Goal: Task Accomplishment & Management: Complete application form

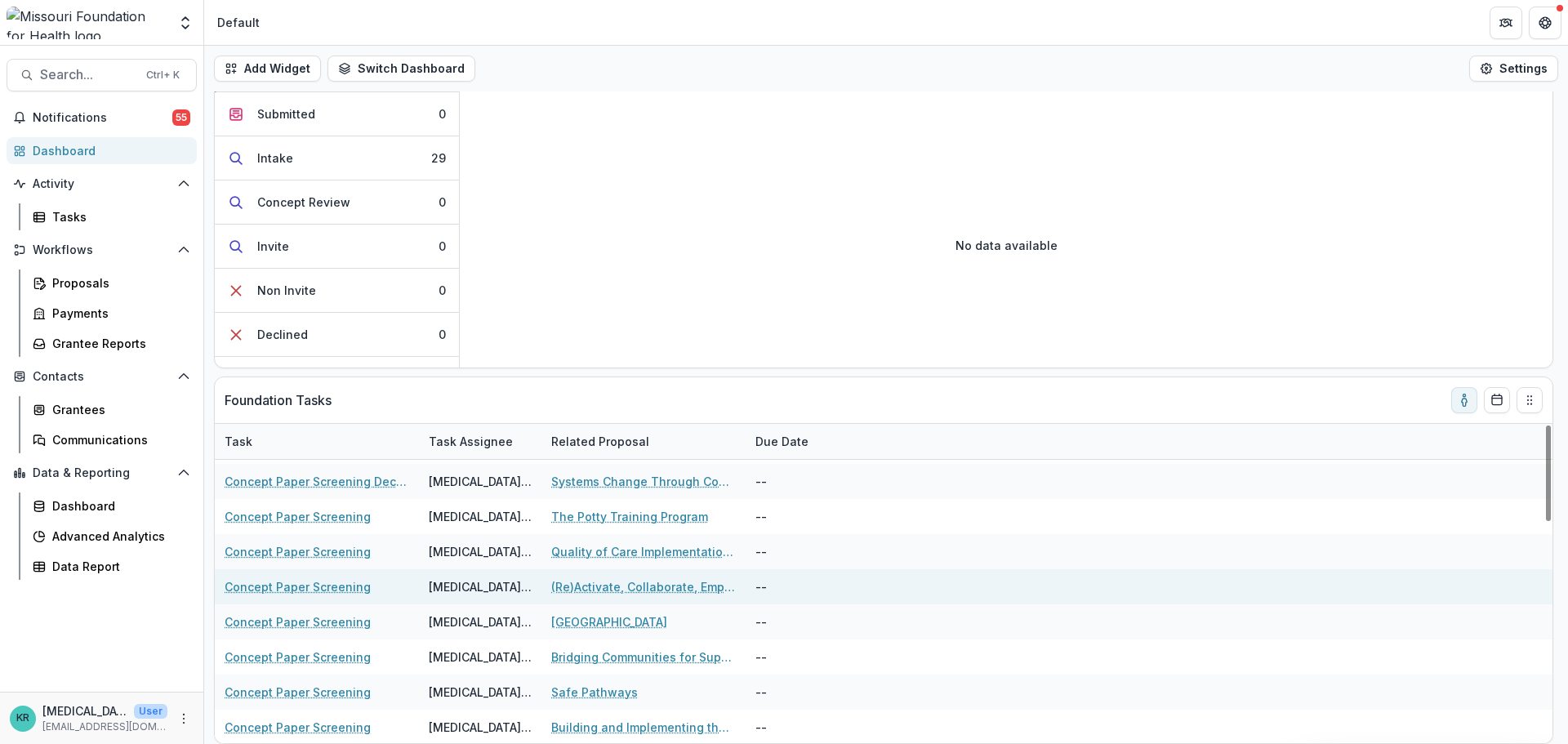
scroll to position [735, 0]
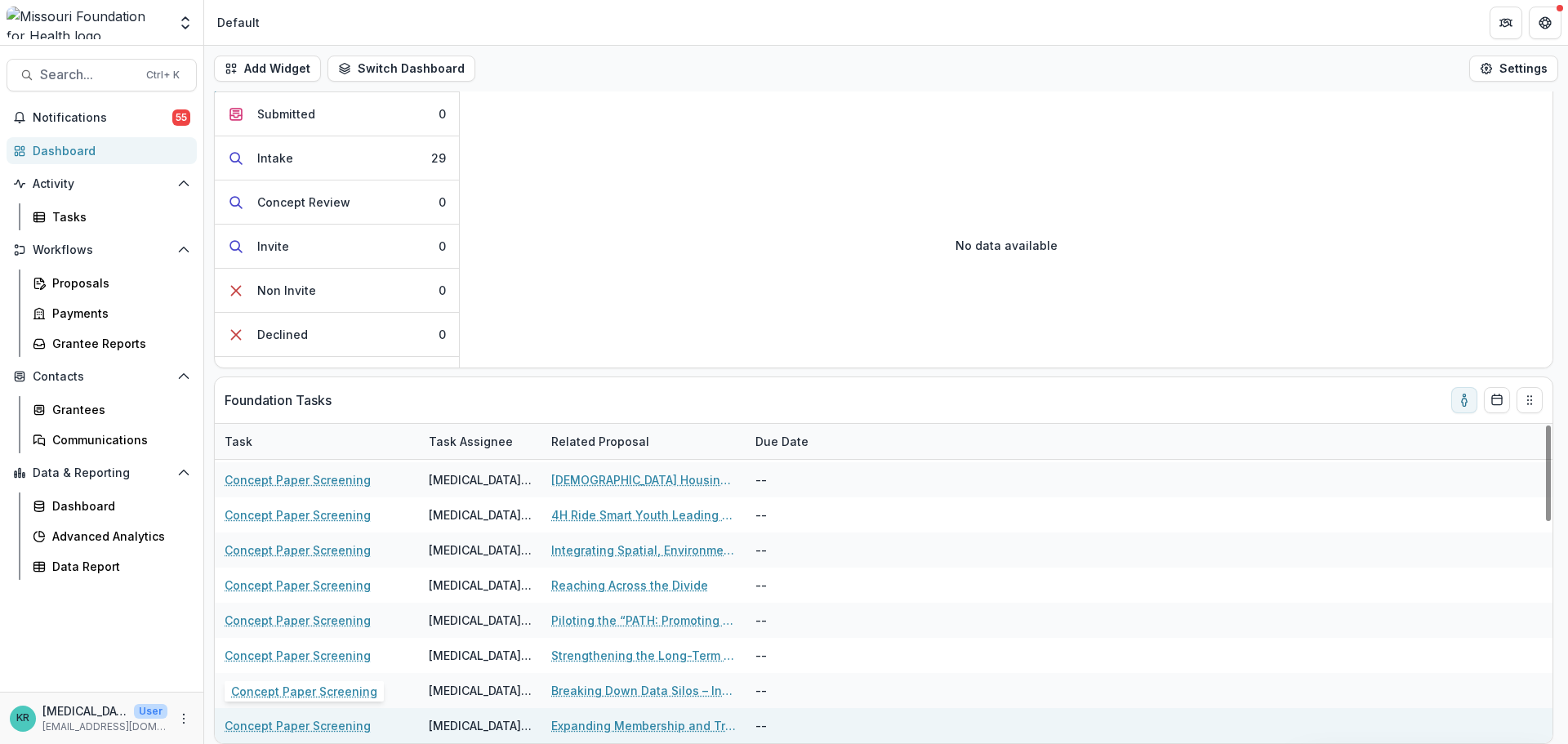
click at [312, 733] on link "Concept Paper Screening" at bounding box center [298, 725] width 146 height 17
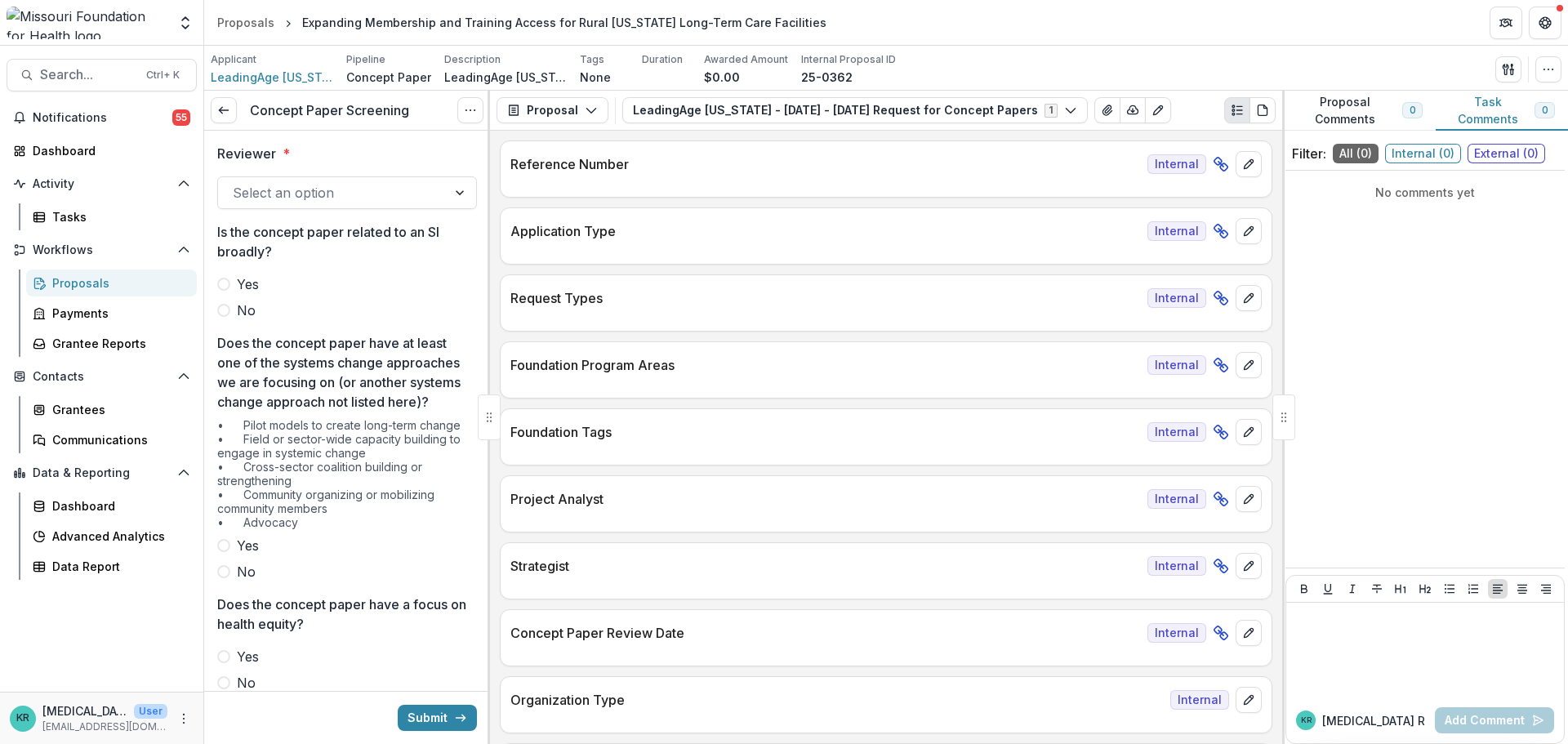
click at [381, 185] on div at bounding box center [333, 193] width 200 height 23
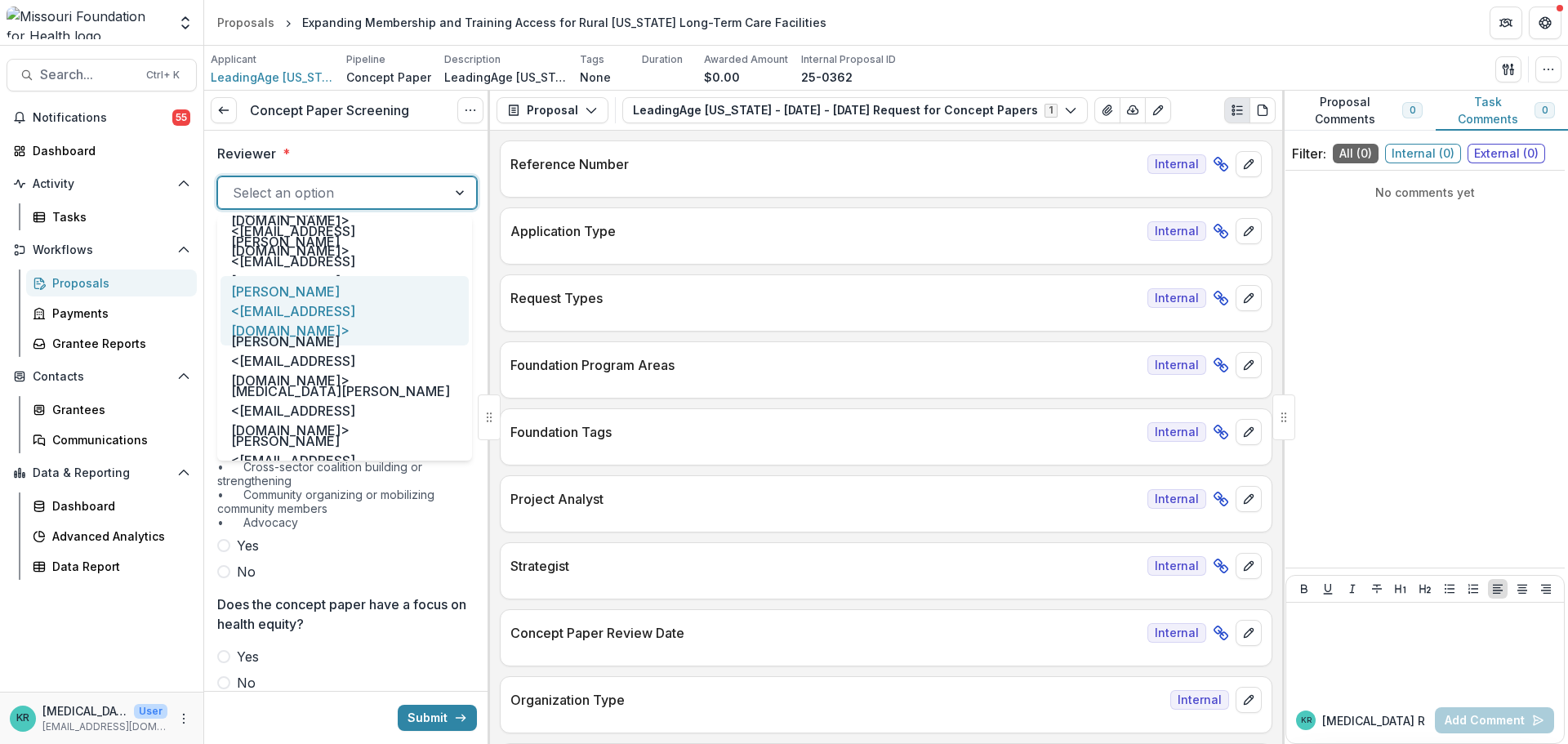
scroll to position [898, 0]
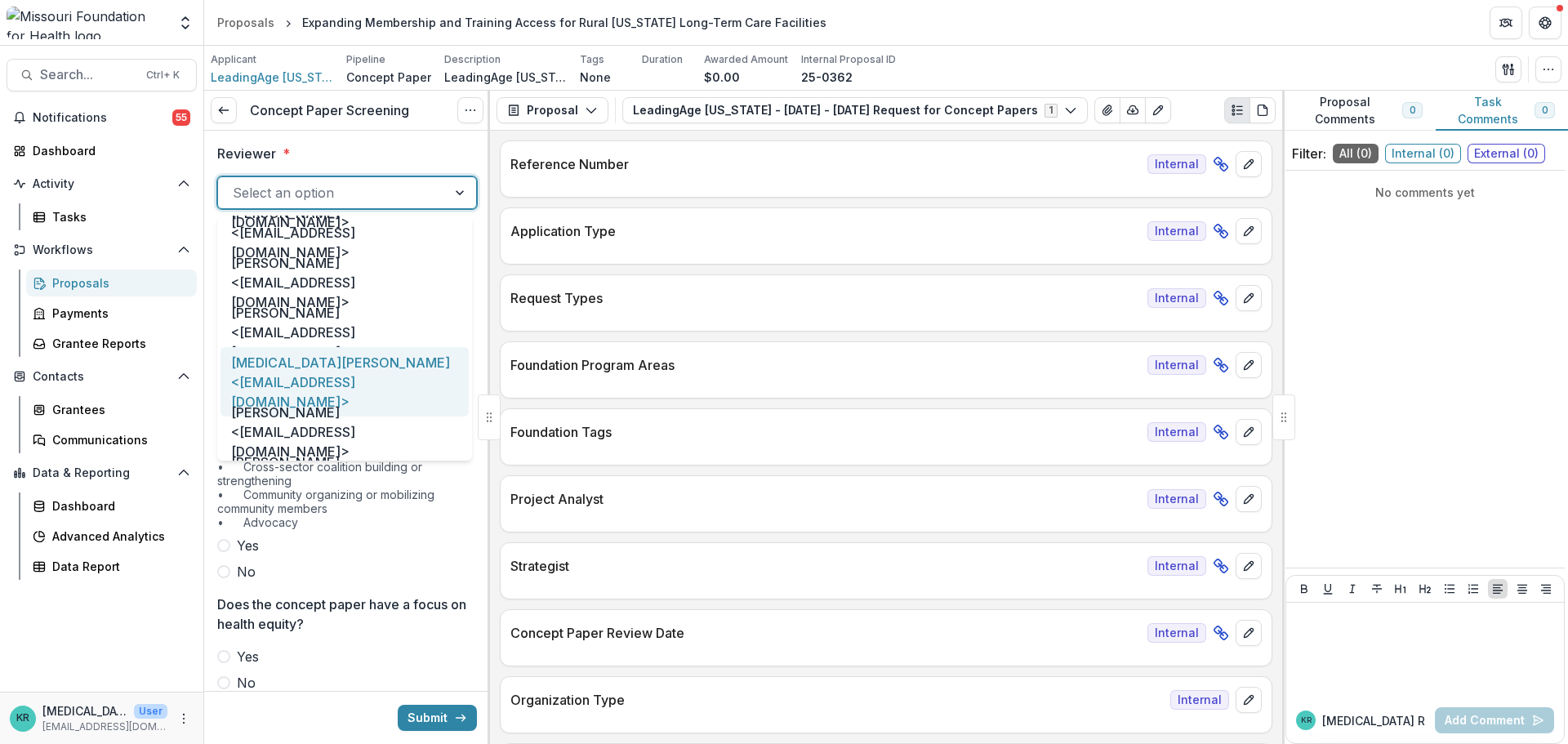
click at [334, 363] on div "[MEDICAL_DATA][PERSON_NAME] <[EMAIL_ADDRESS][DOMAIN_NAME]>" at bounding box center [345, 381] width 249 height 69
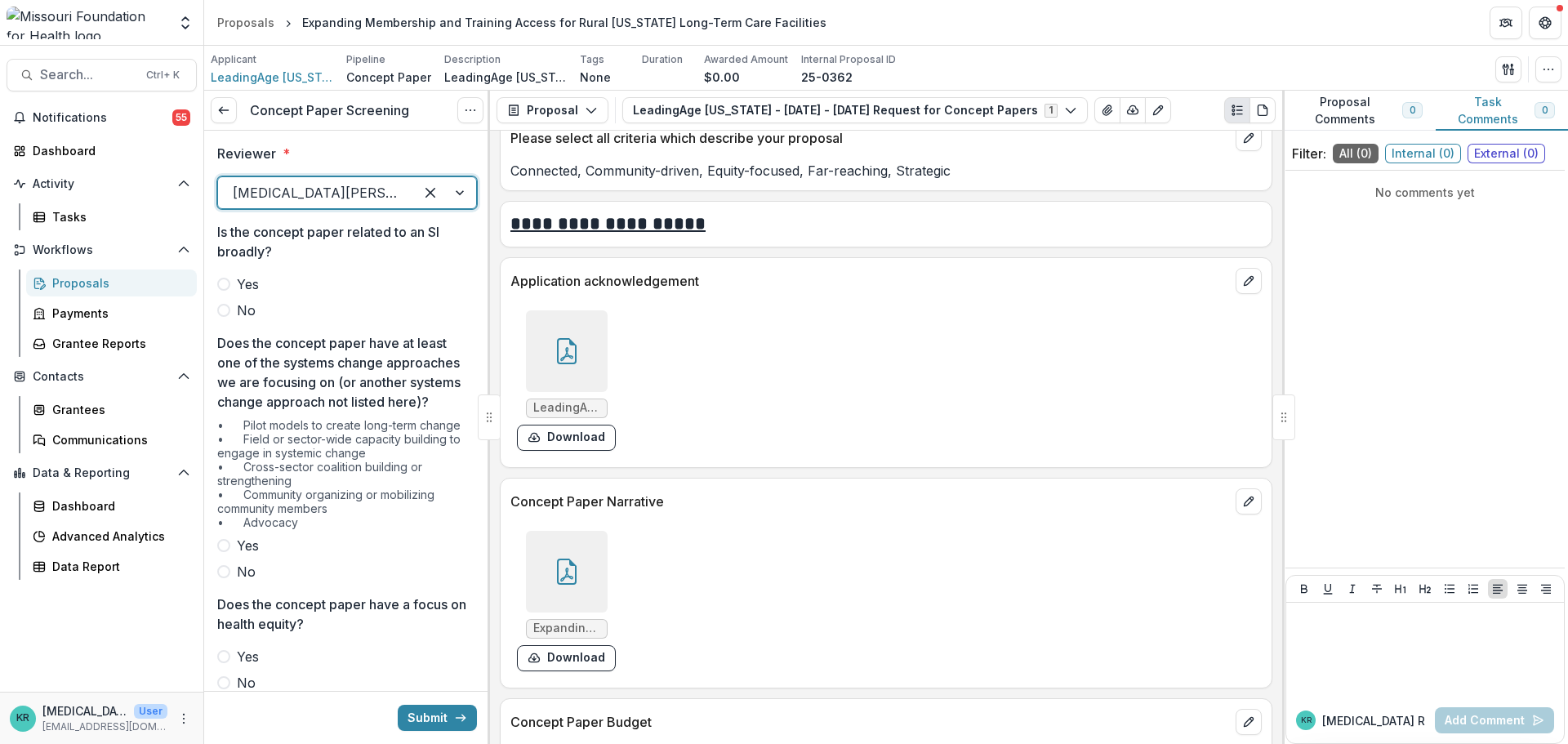
scroll to position [3837, 0]
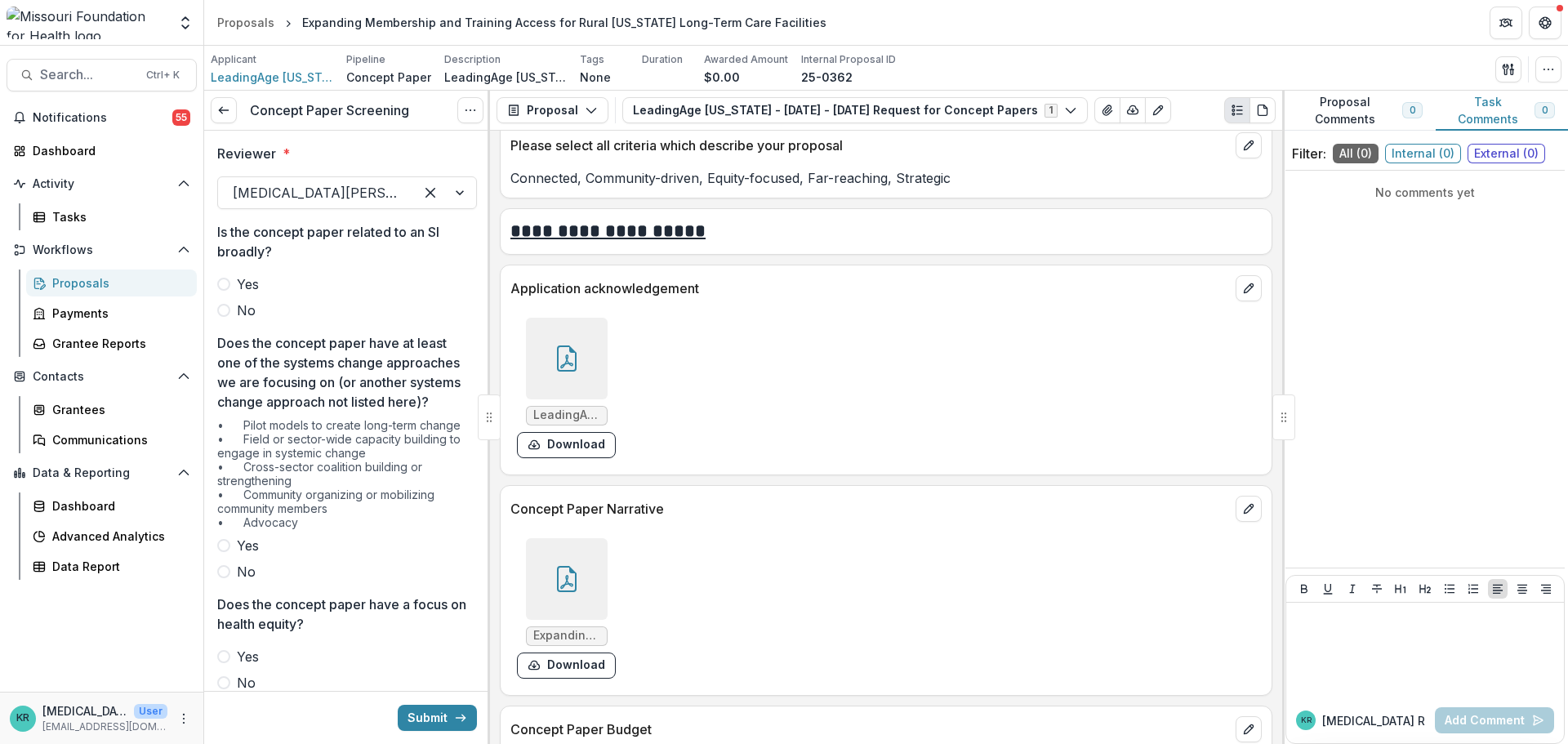
drag, startPoint x: 477, startPoint y: 569, endPoint x: 795, endPoint y: 390, distance: 364.9
click at [829, 380] on div "LeadingAge MO MFH-COI-Disclosure-Grant.pdf Download" at bounding box center [755, 388] width 490 height 154
click at [557, 571] on icon at bounding box center [567, 579] width 26 height 26
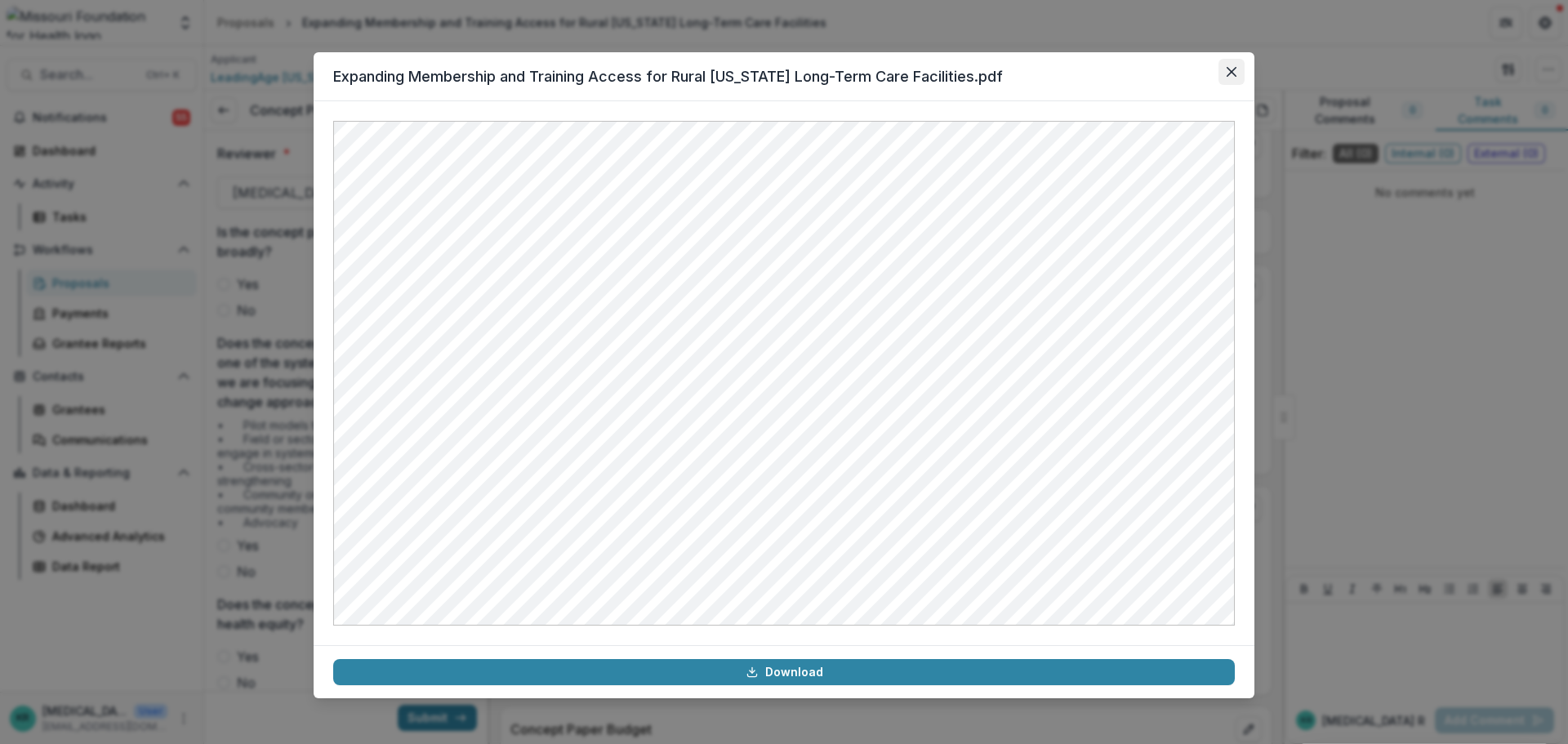
click at [1237, 83] on button "Close" at bounding box center [1232, 72] width 26 height 26
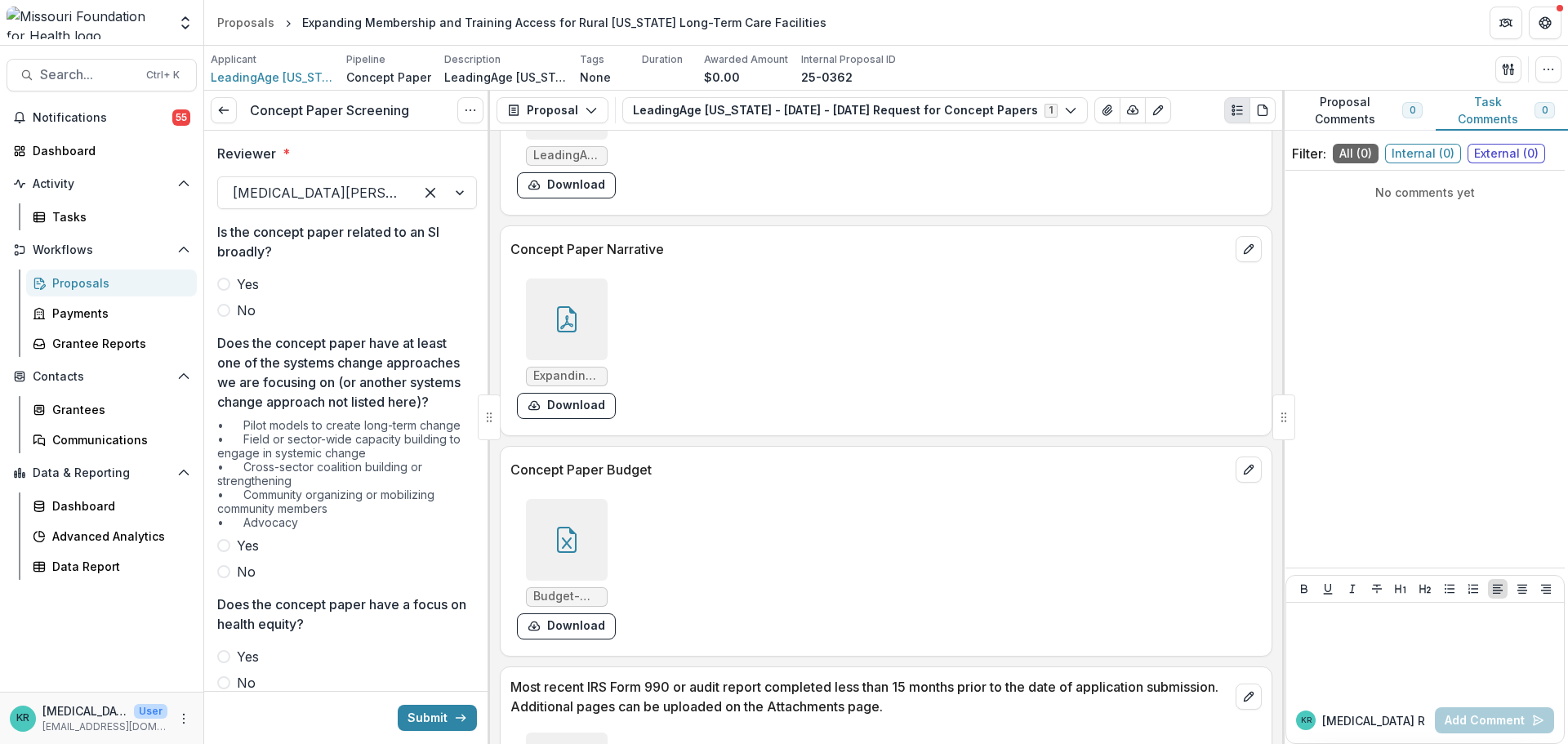
scroll to position [4164, 0]
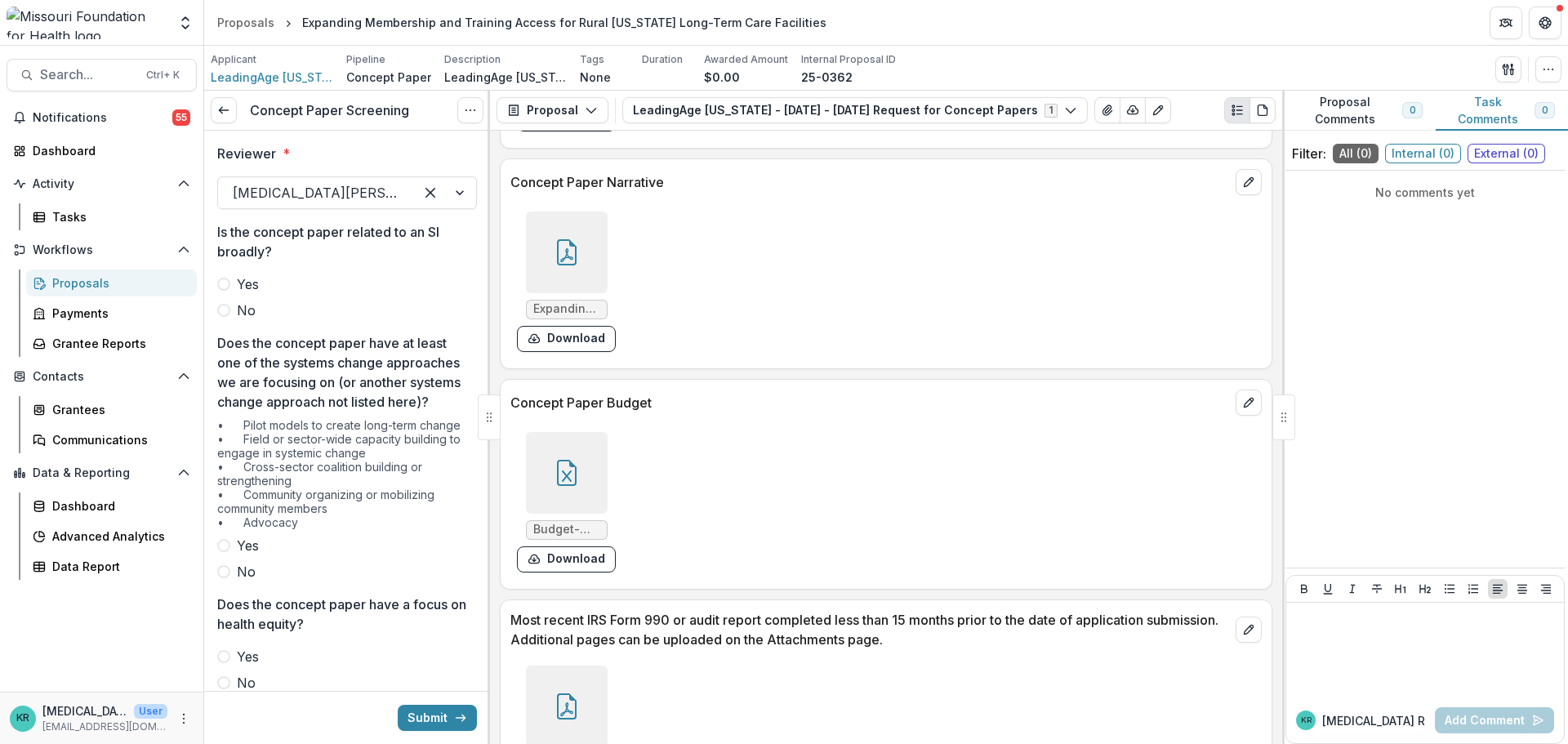
click at [563, 451] on div at bounding box center [567, 473] width 82 height 82
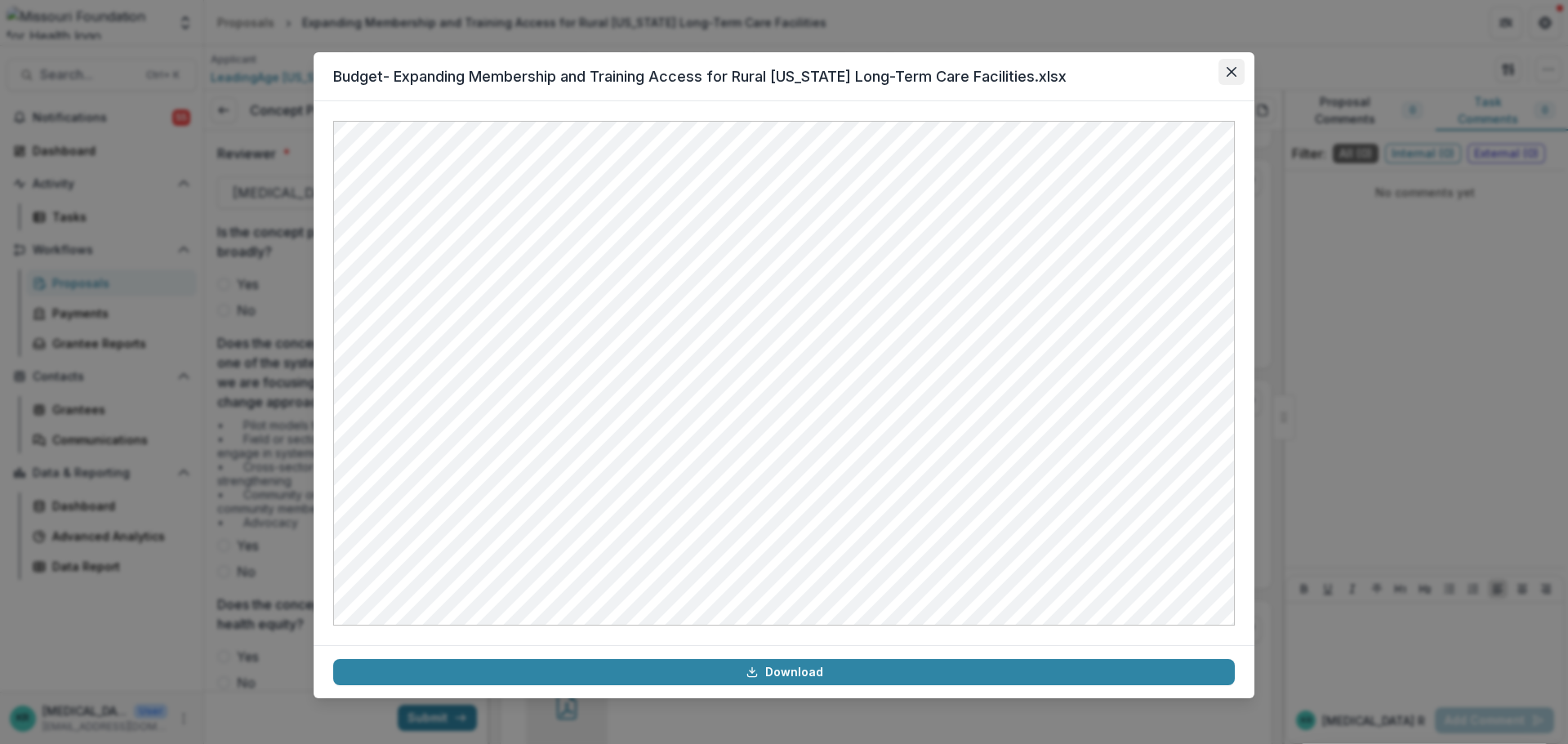
click at [1224, 70] on button "Close" at bounding box center [1232, 72] width 26 height 26
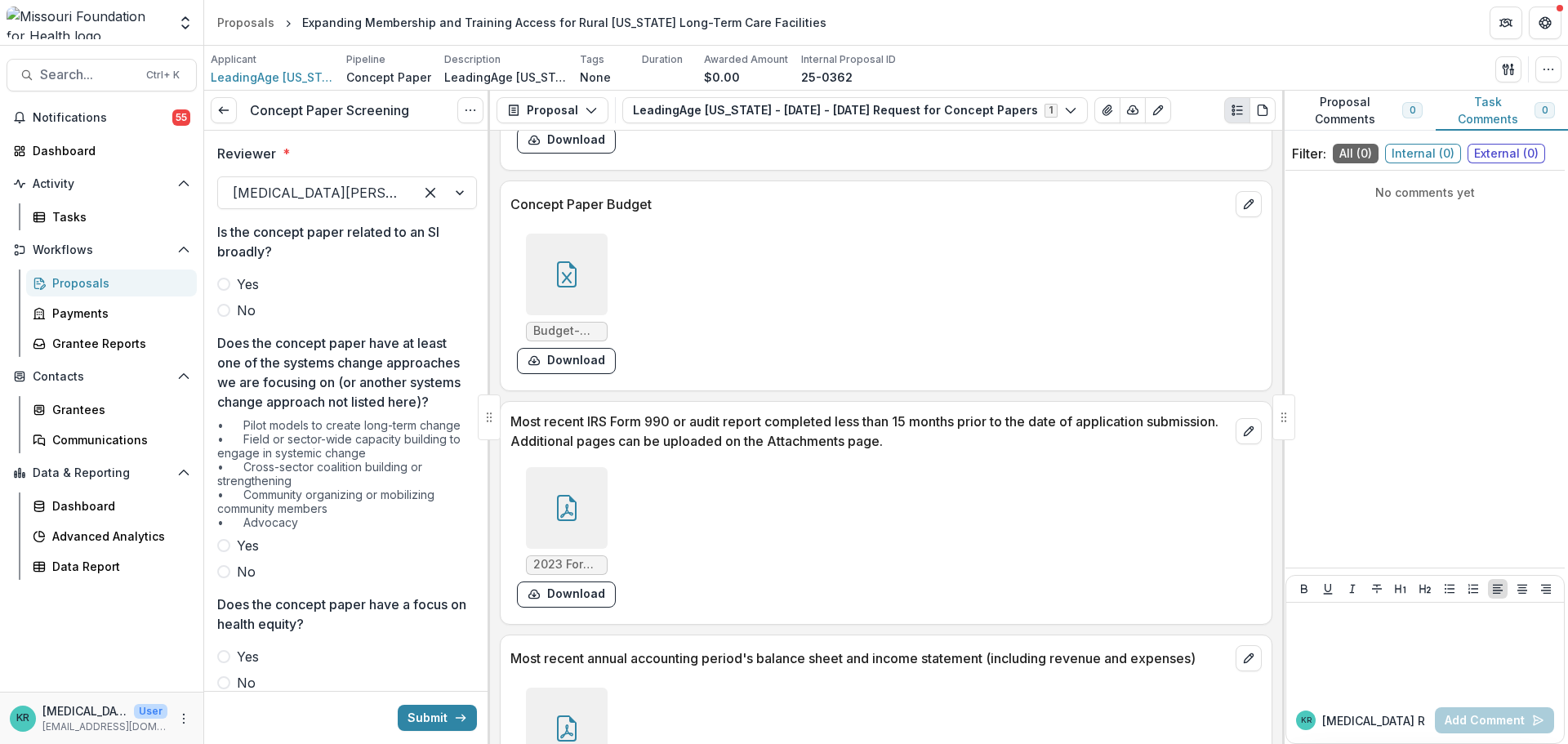
scroll to position [4408, 0]
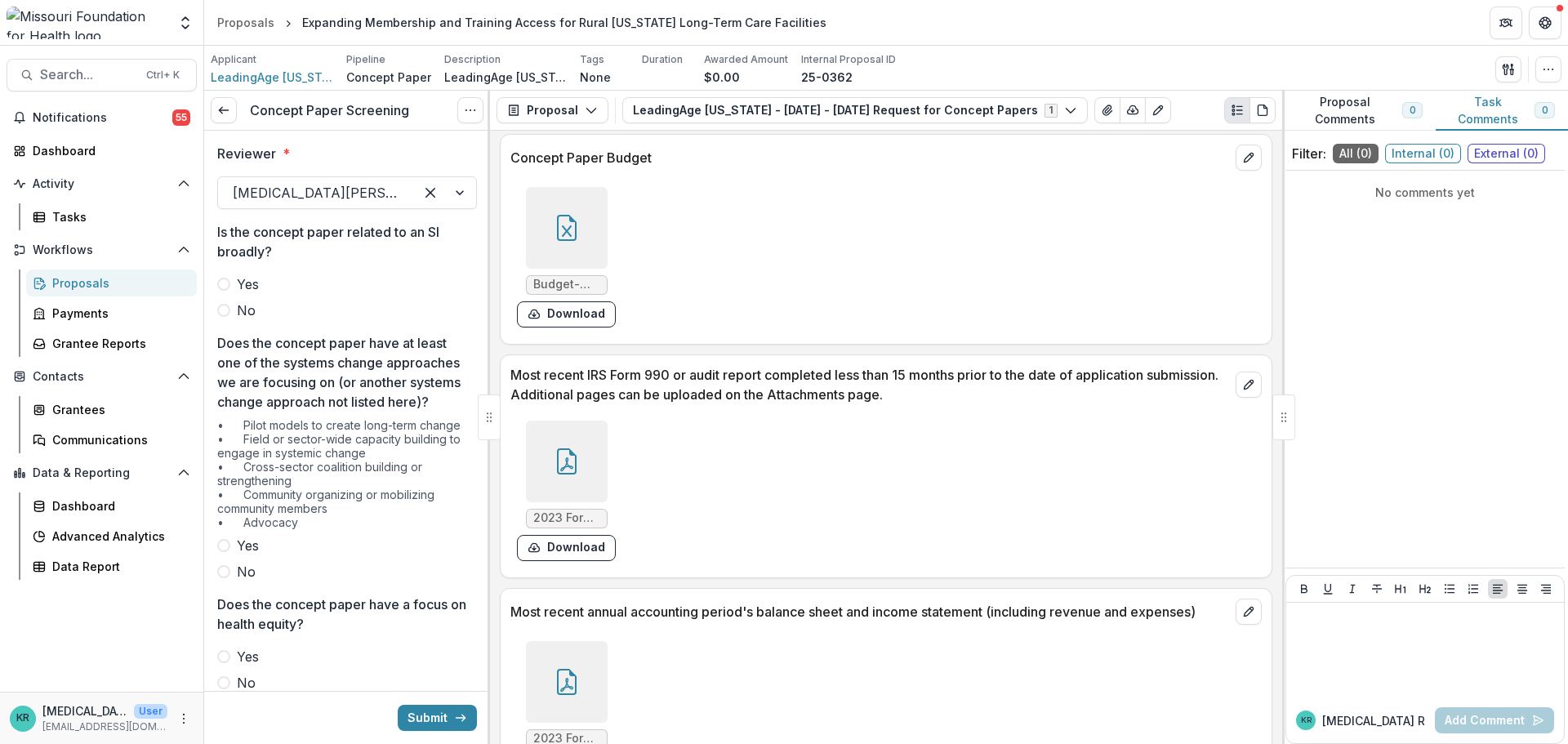
click at [227, 313] on span at bounding box center [224, 310] width 13 height 13
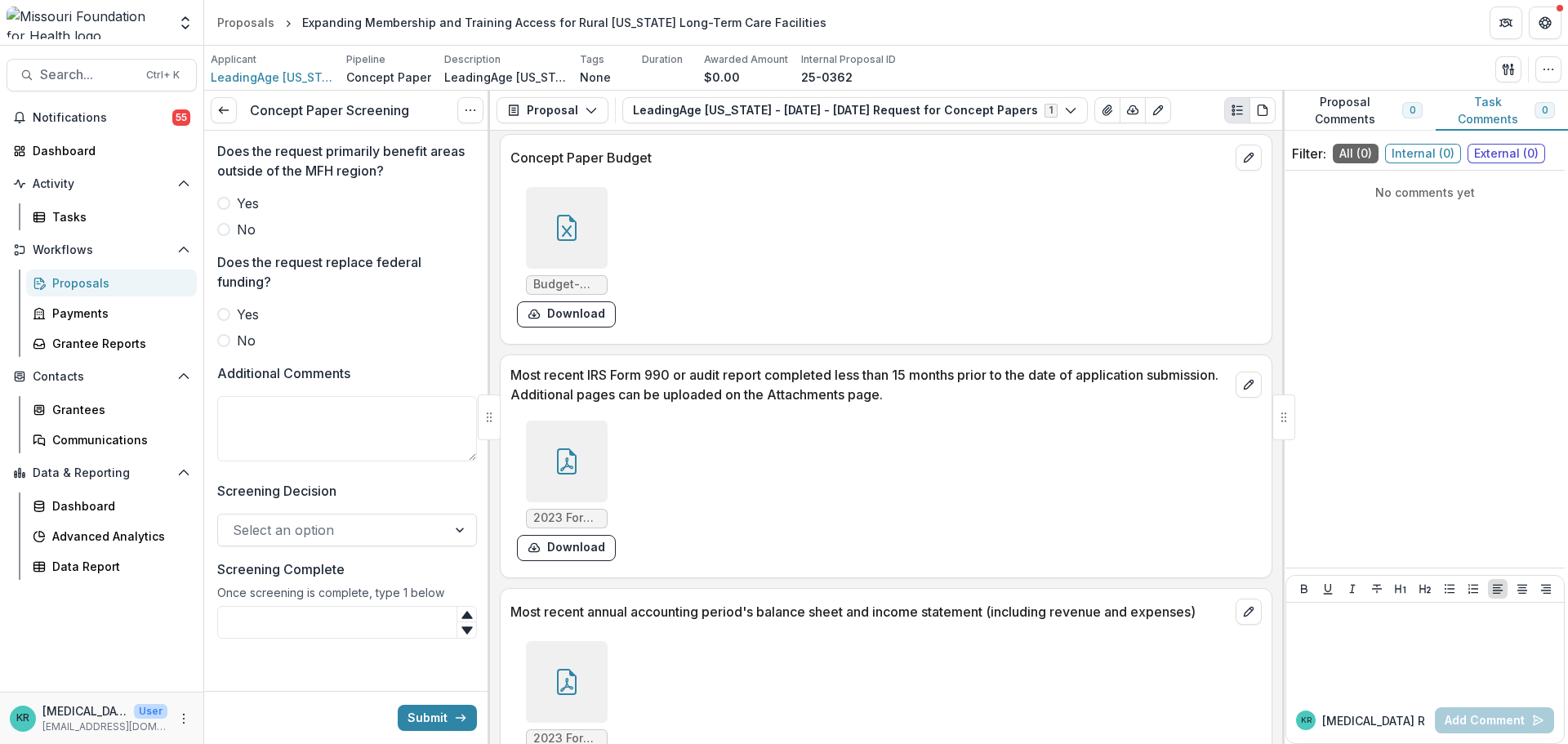
scroll to position [894, 0]
click at [368, 623] on input "Screening Complete" at bounding box center [348, 622] width 260 height 33
click at [464, 626] on icon at bounding box center [467, 630] width 13 height 13
click at [464, 612] on icon at bounding box center [467, 615] width 13 height 13
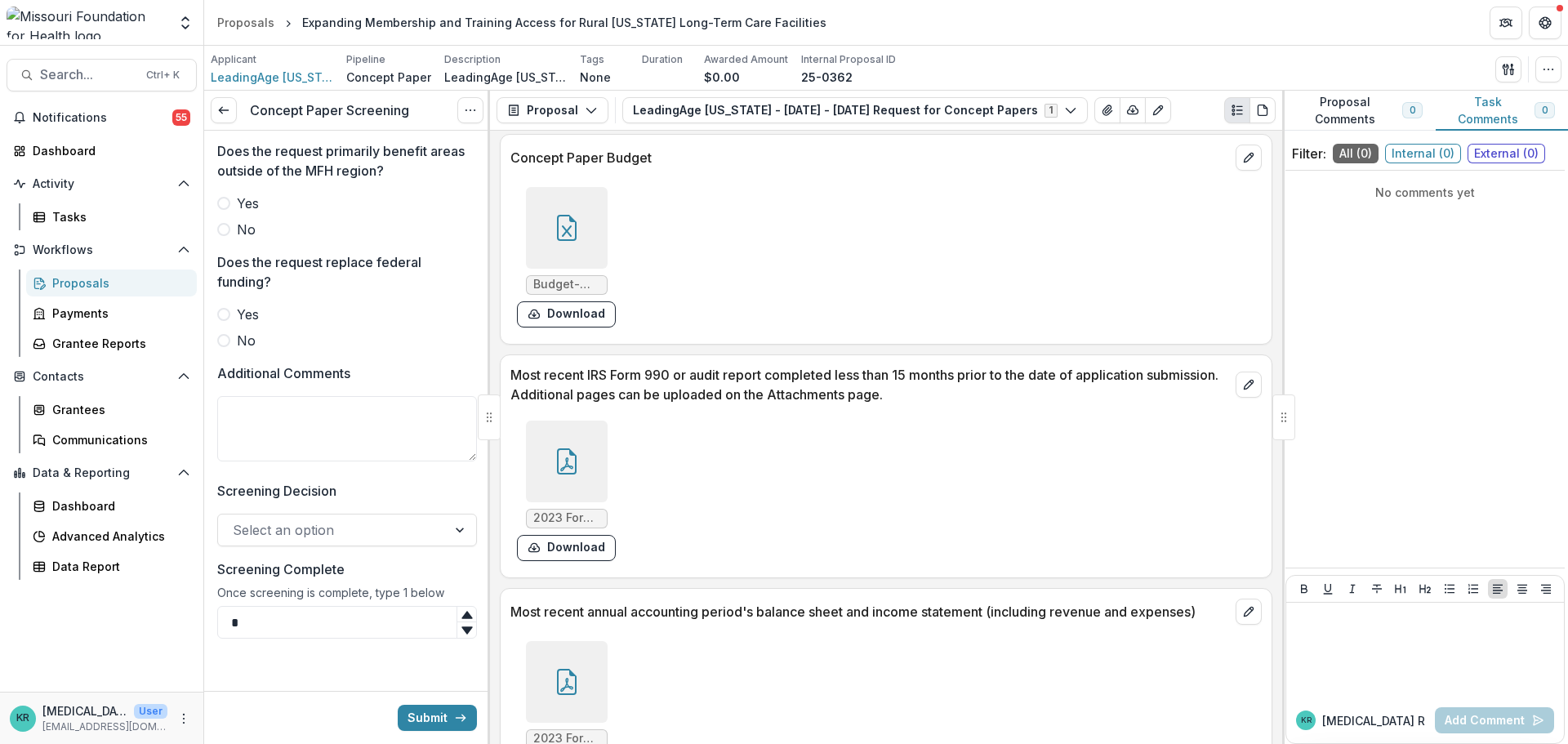
type input "*"
click at [461, 627] on icon at bounding box center [466, 630] width 11 height 7
click at [402, 542] on div "Select an option" at bounding box center [333, 530] width 229 height 26
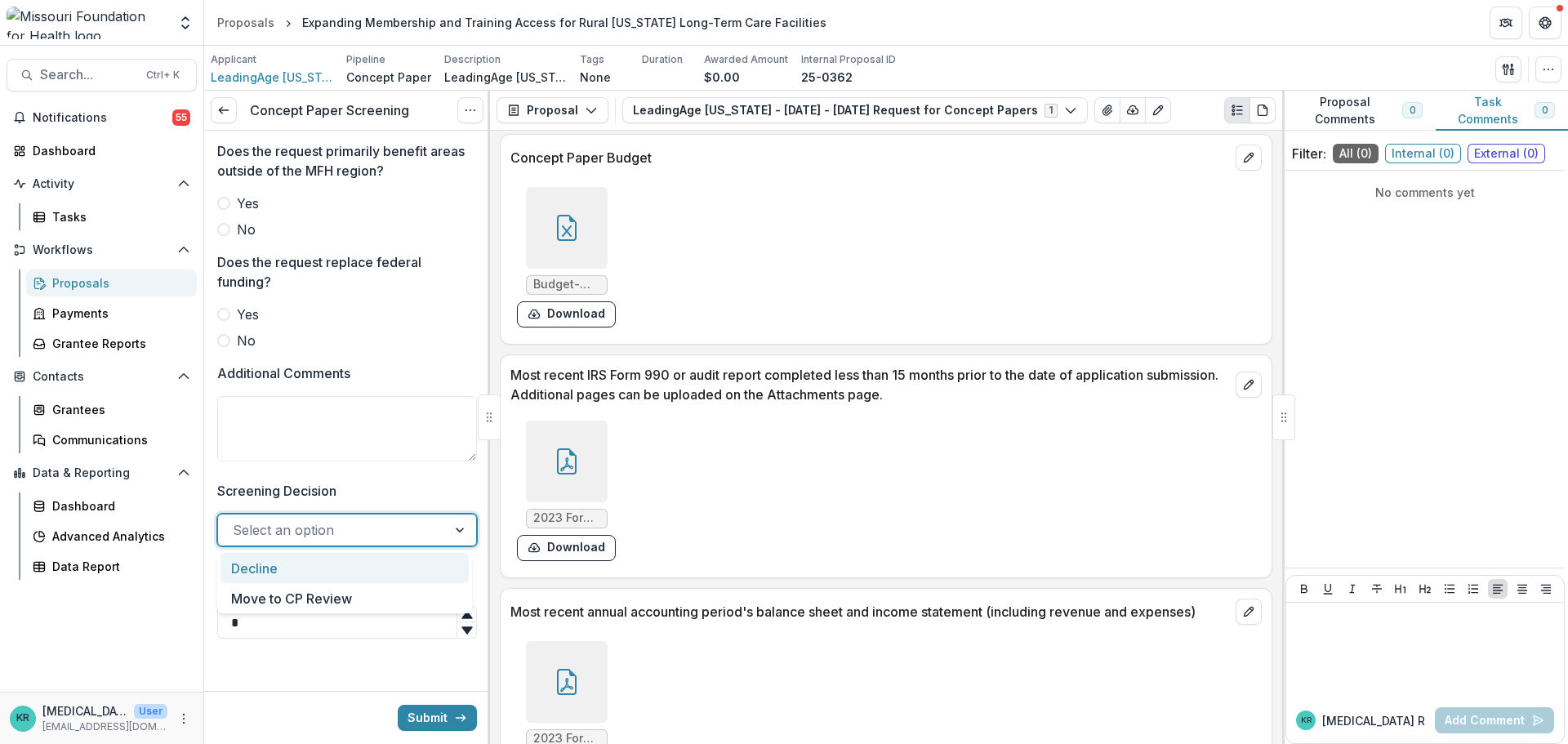
click at [406, 495] on label "Screening Decision" at bounding box center [343, 491] width 250 height 20
click at [237, 520] on input "Screening Decision" at bounding box center [235, 530] width 4 height 20
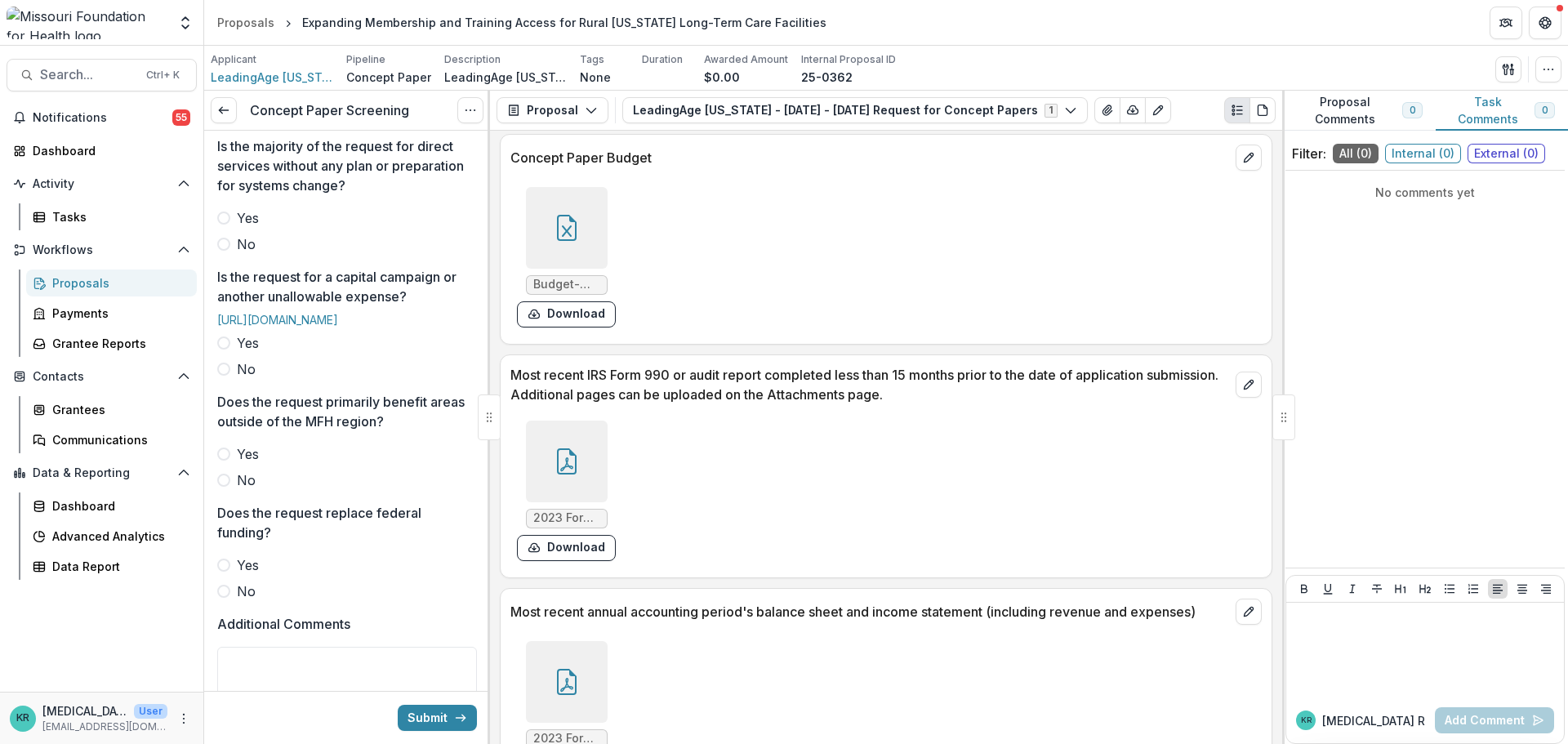
scroll to position [568, 0]
click at [235, 491] on label "No" at bounding box center [348, 481] width 260 height 20
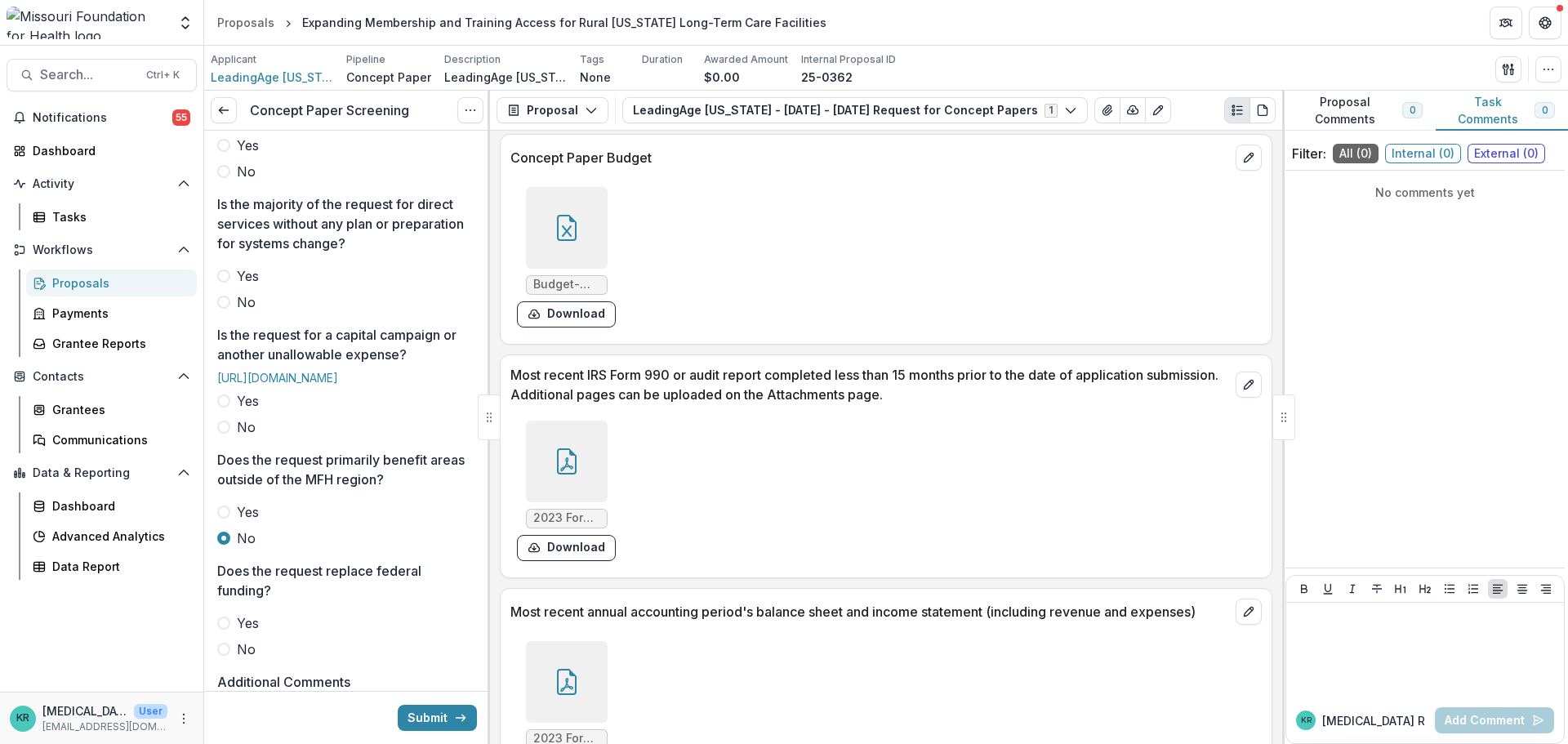
scroll to position [486, 0]
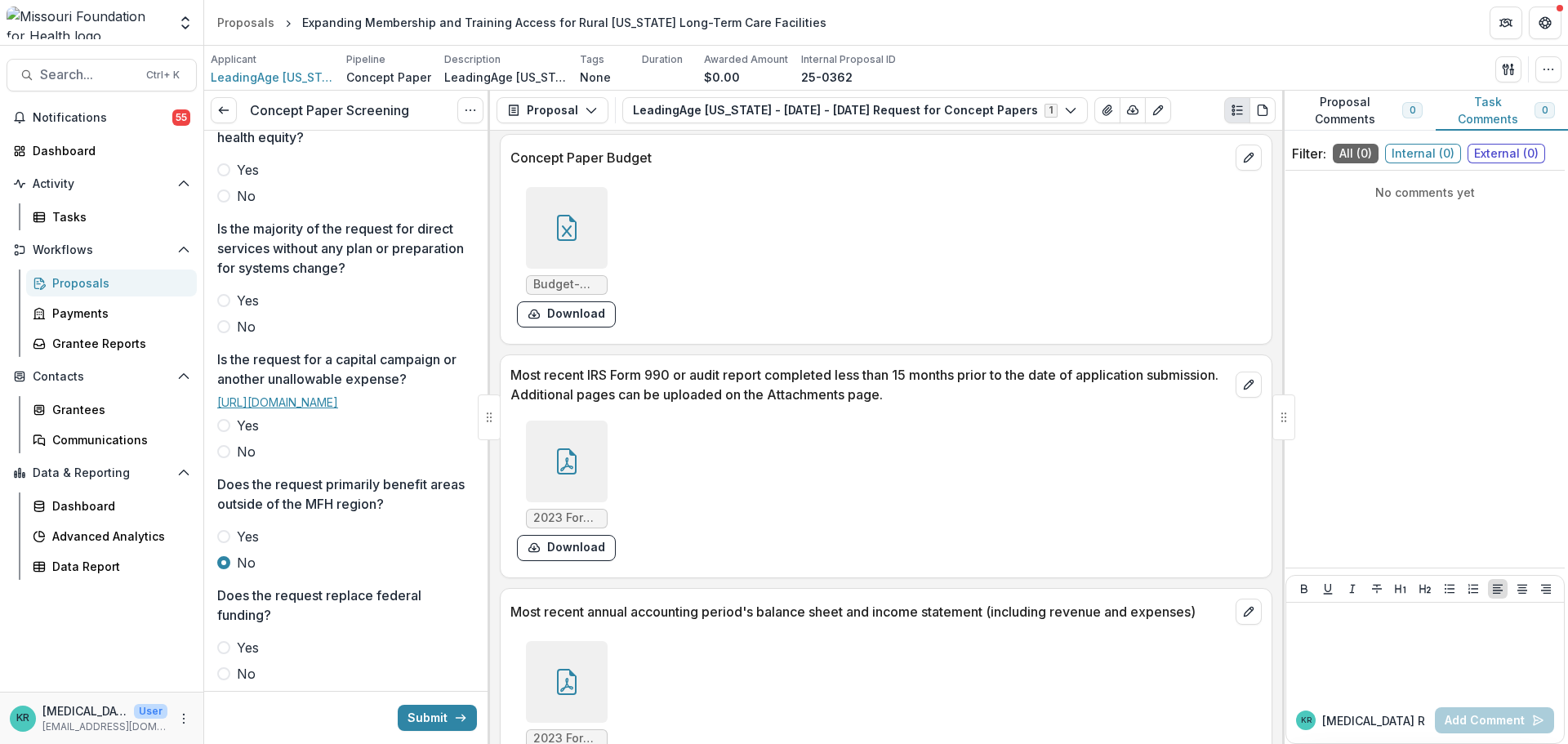
click at [338, 409] on link "[URL][DOMAIN_NAME]" at bounding box center [278, 401] width 121 height 14
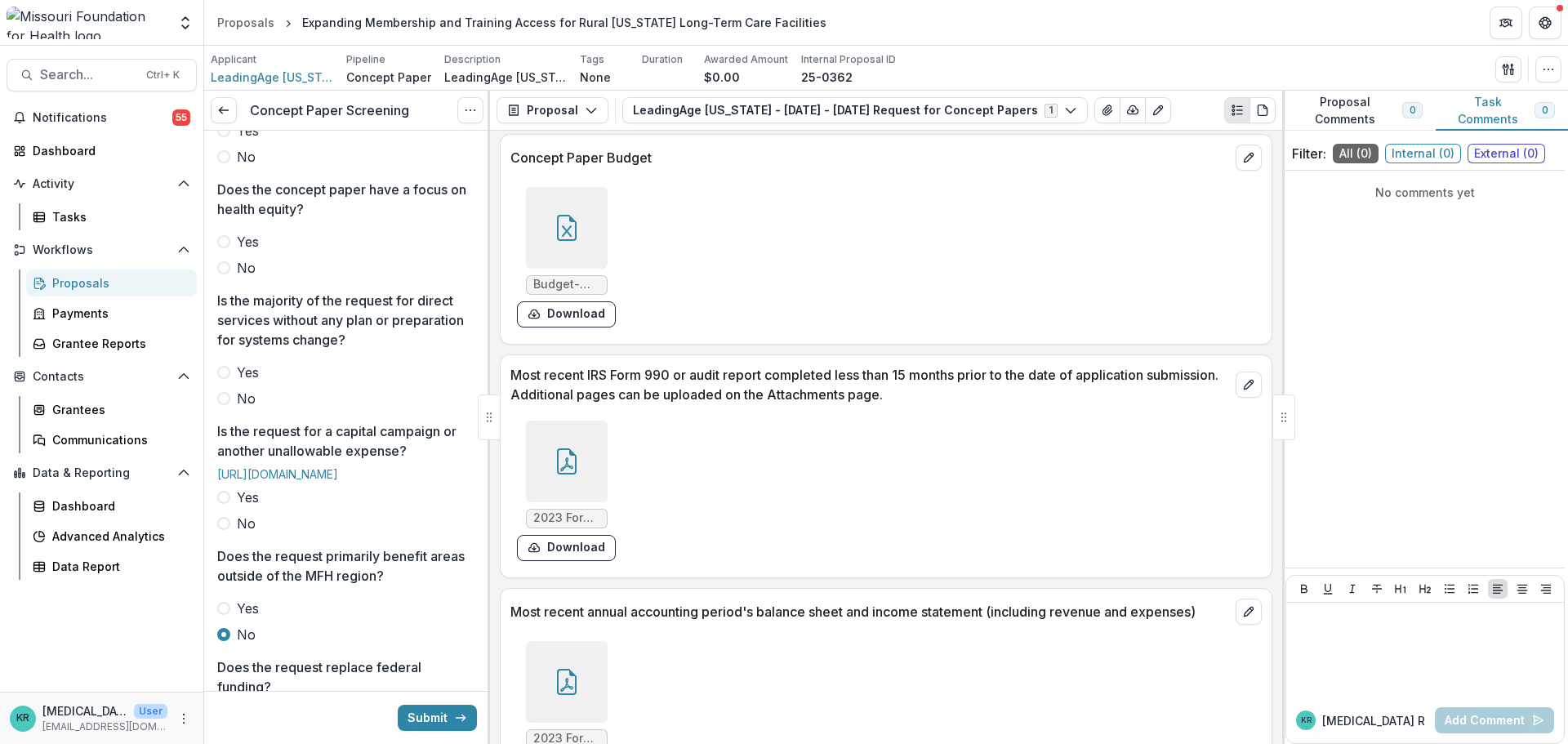
scroll to position [323, 0]
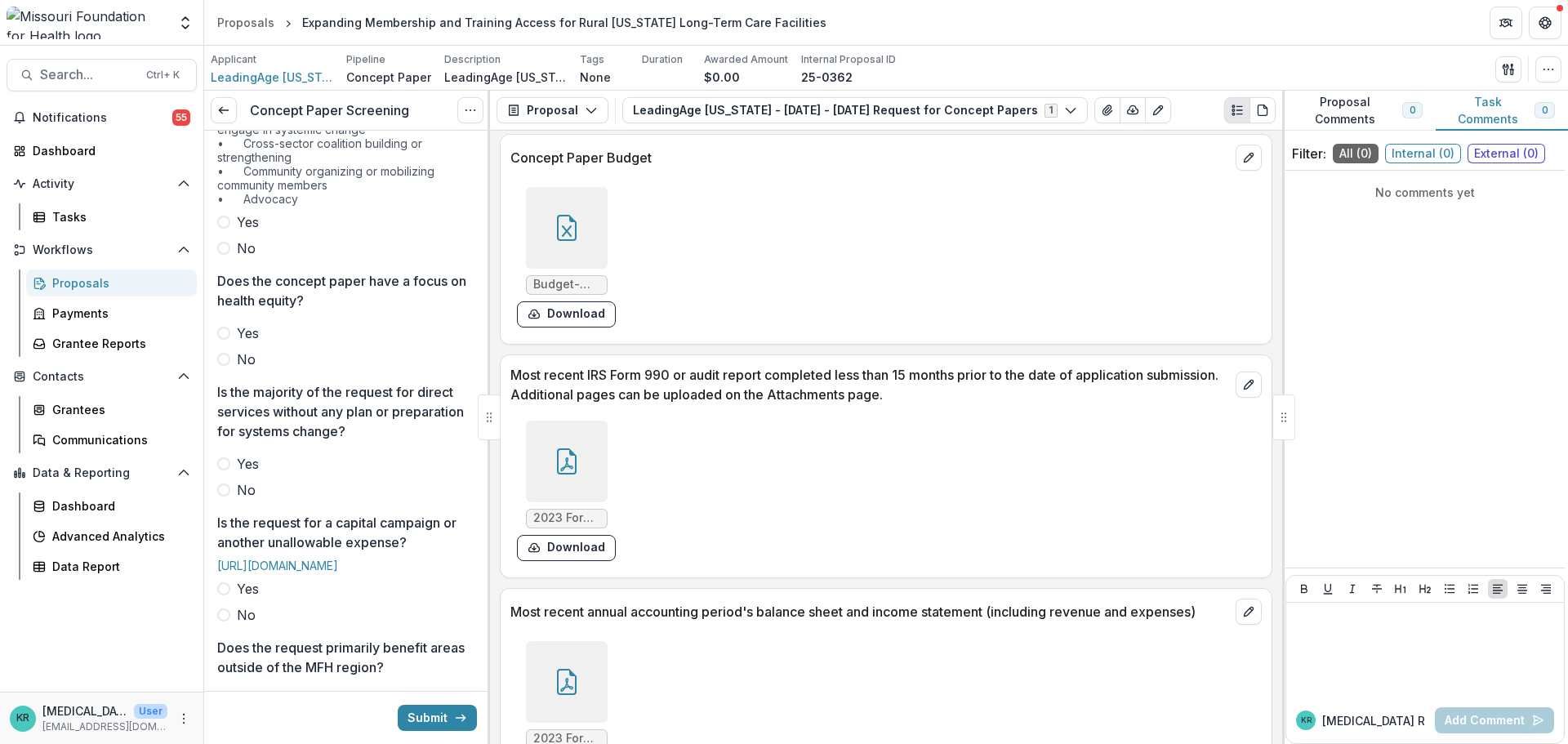
click at [593, 228] on div at bounding box center [567, 228] width 82 height 82
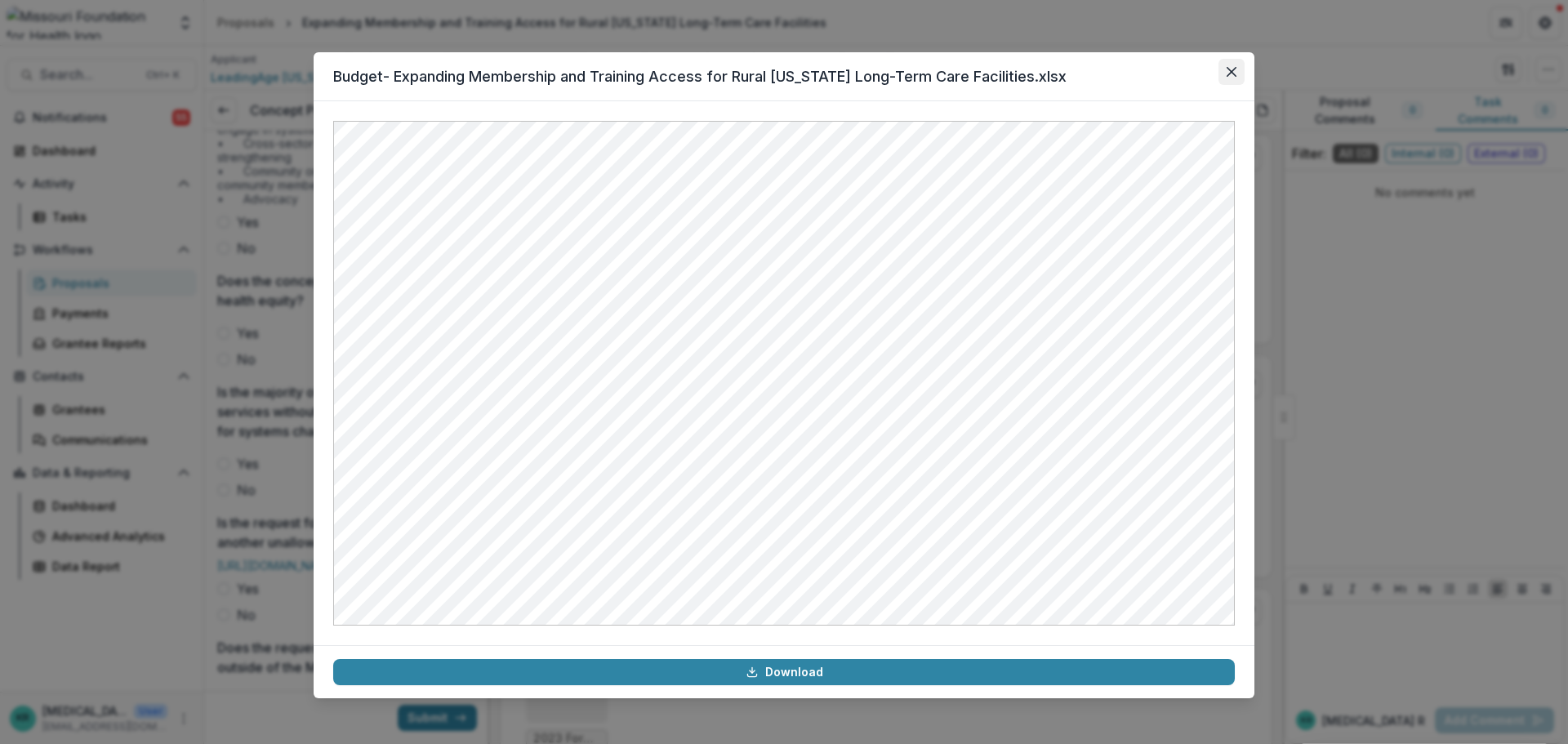
click at [1231, 74] on icon "Close" at bounding box center [1232, 72] width 10 height 10
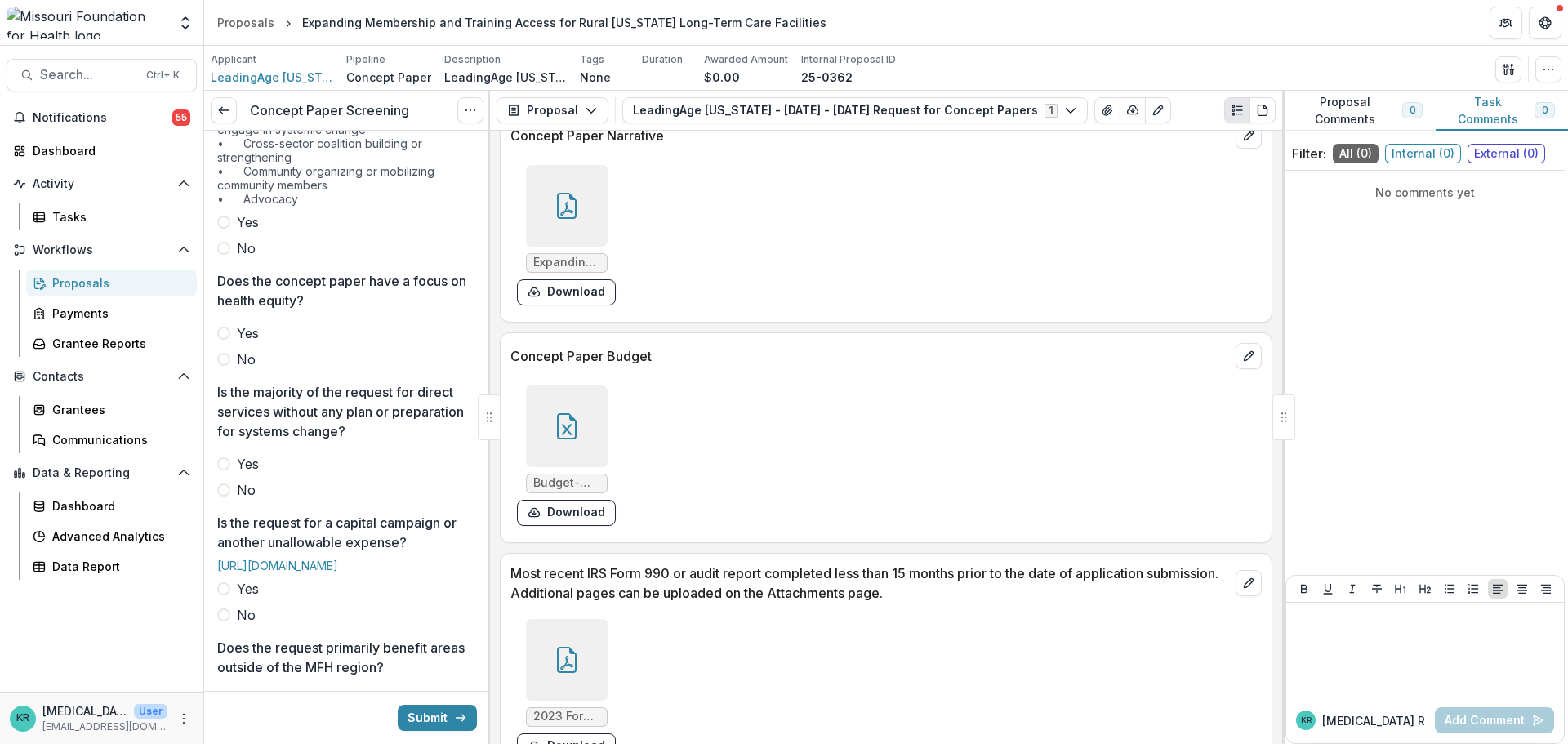
scroll to position [4164, 0]
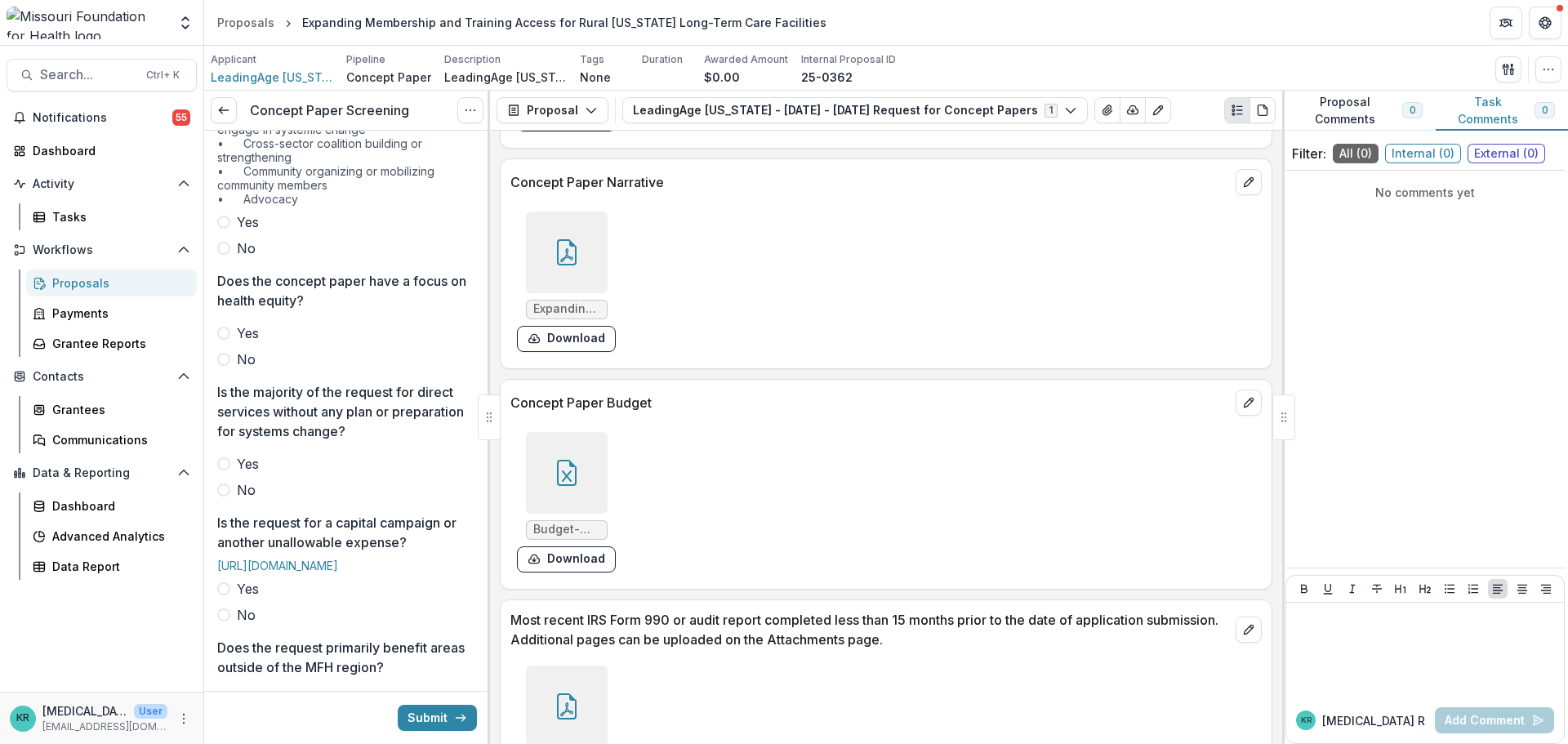
click at [586, 251] on div at bounding box center [567, 253] width 82 height 82
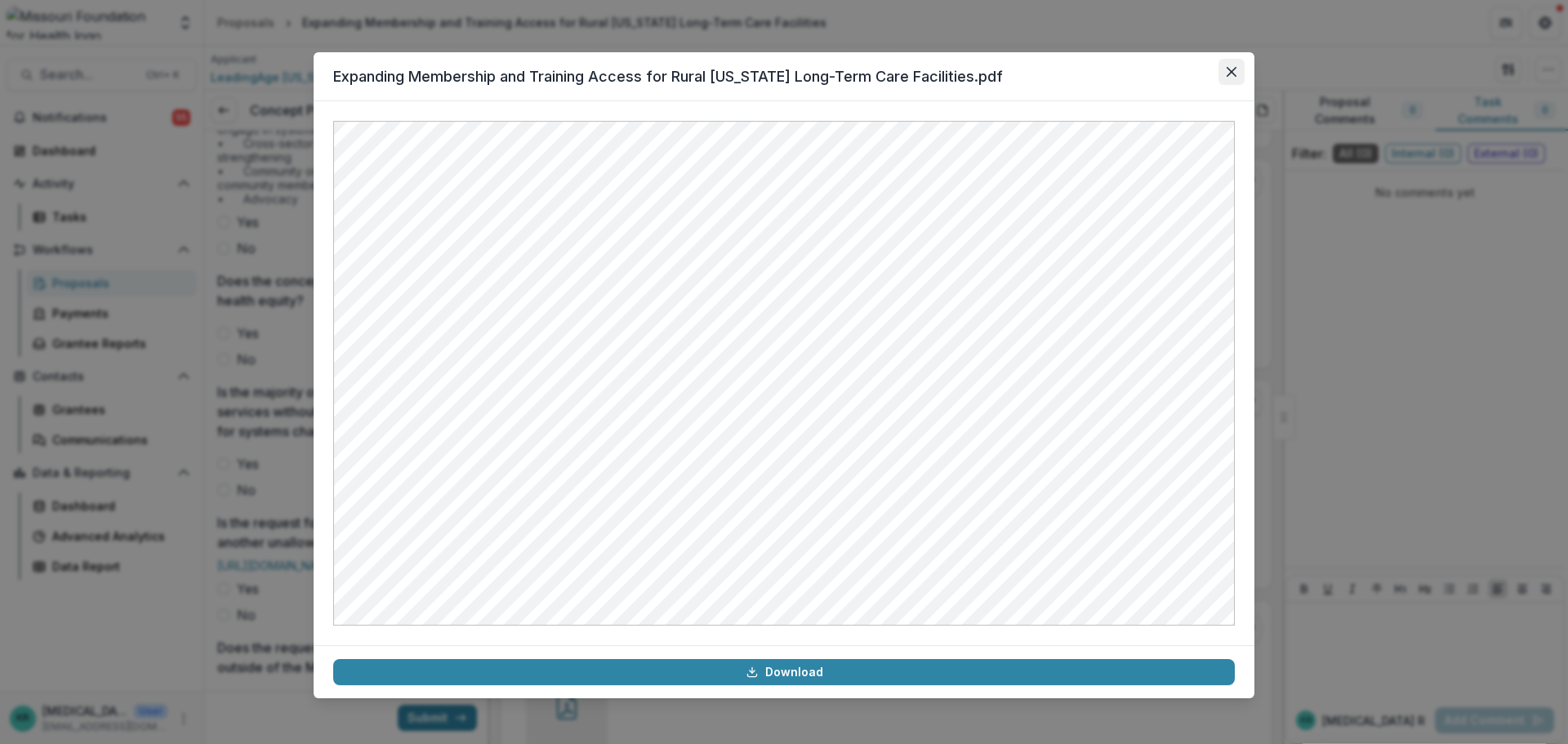
click at [1225, 66] on button "Close" at bounding box center [1232, 72] width 26 height 26
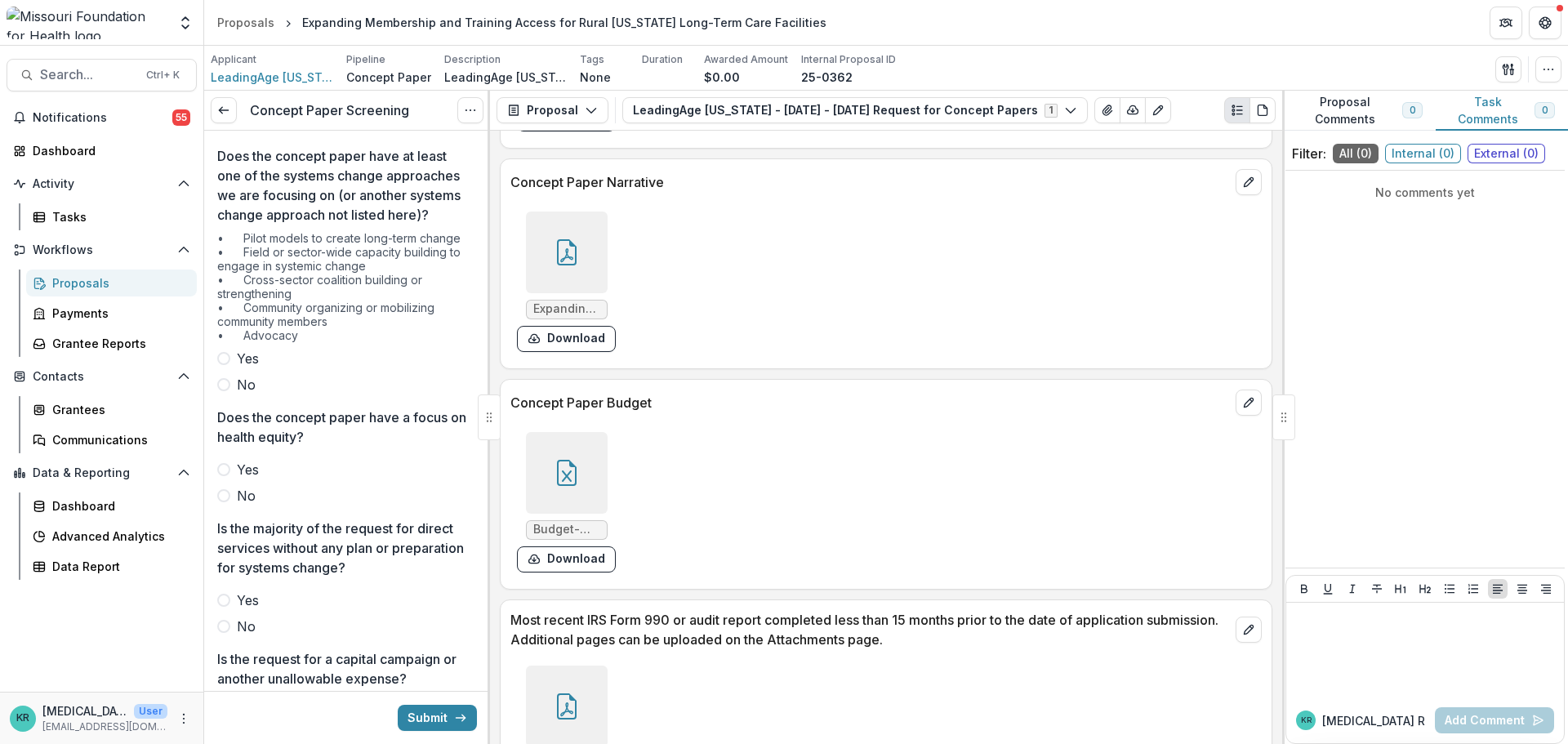
scroll to position [160, 0]
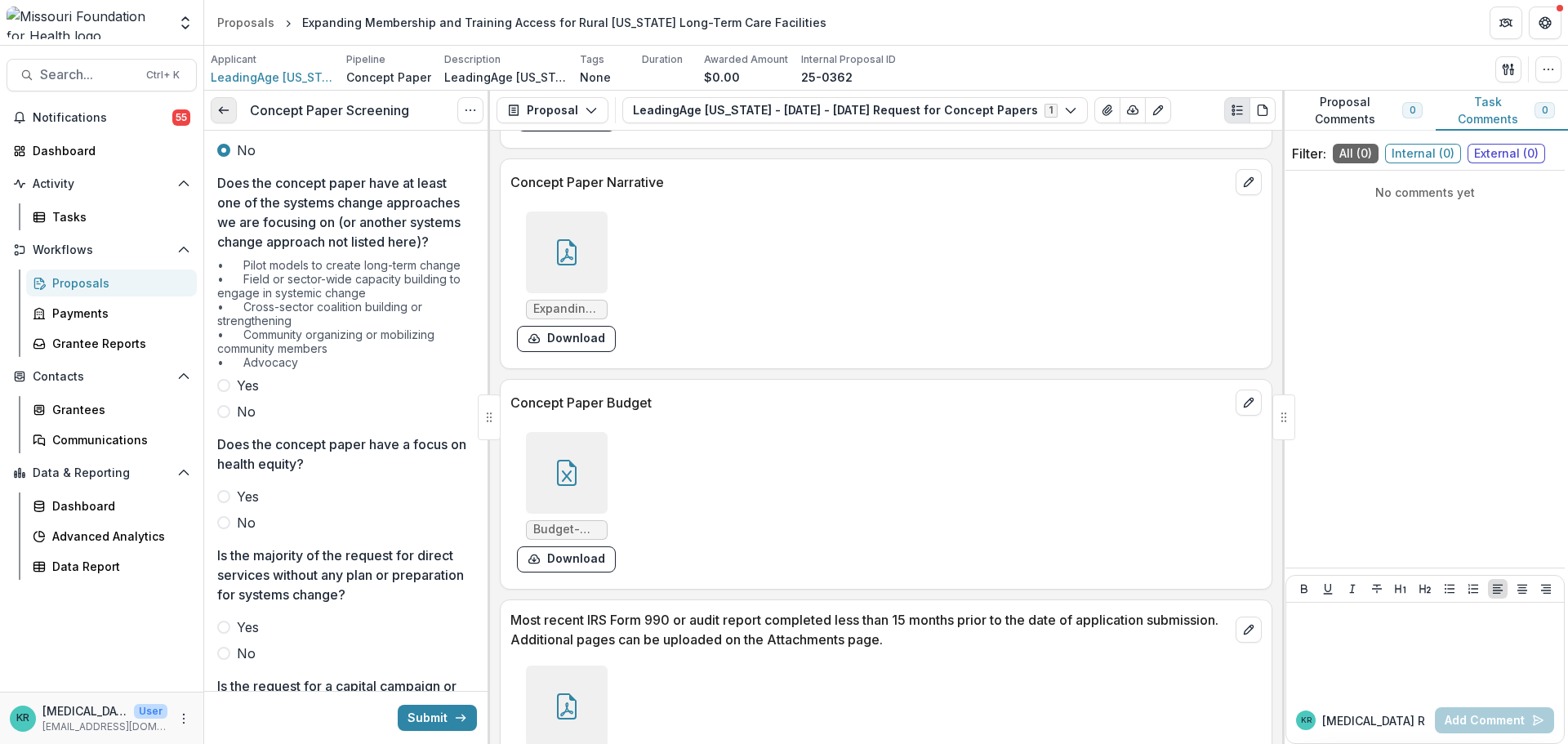
click at [228, 100] on link at bounding box center [224, 110] width 26 height 26
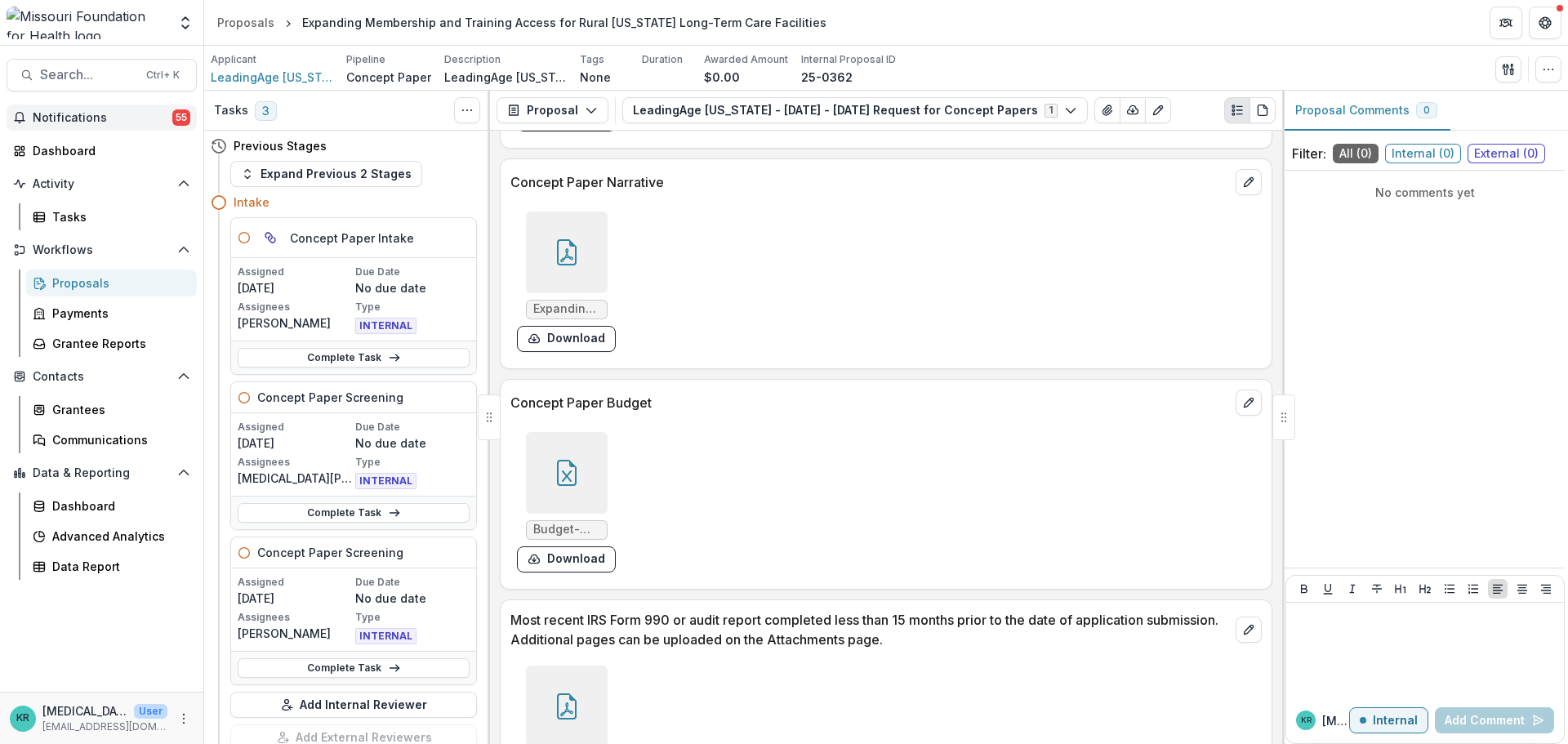
click at [105, 114] on span "Notifications" at bounding box center [102, 118] width 140 height 14
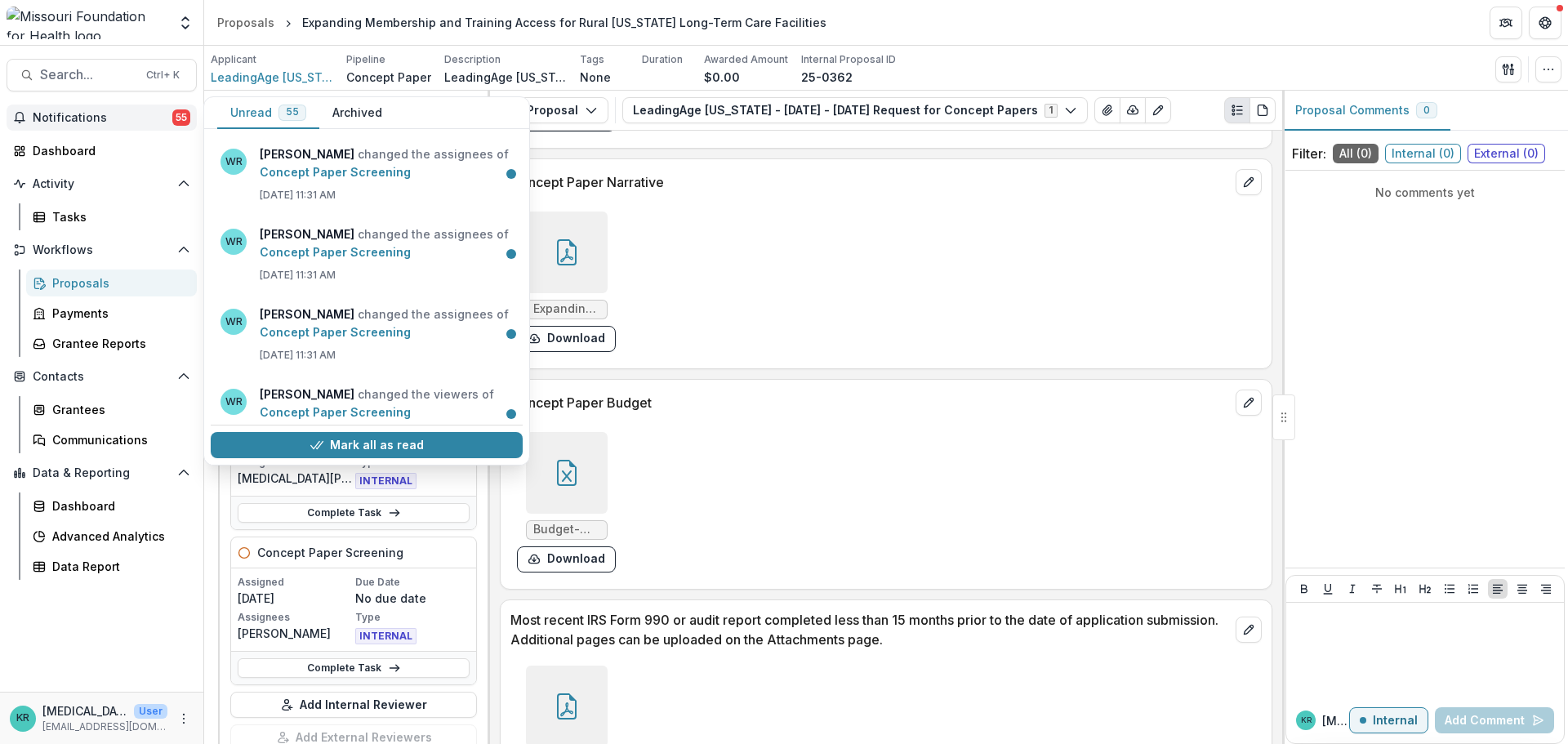
click at [105, 114] on span "Notifications" at bounding box center [102, 118] width 140 height 14
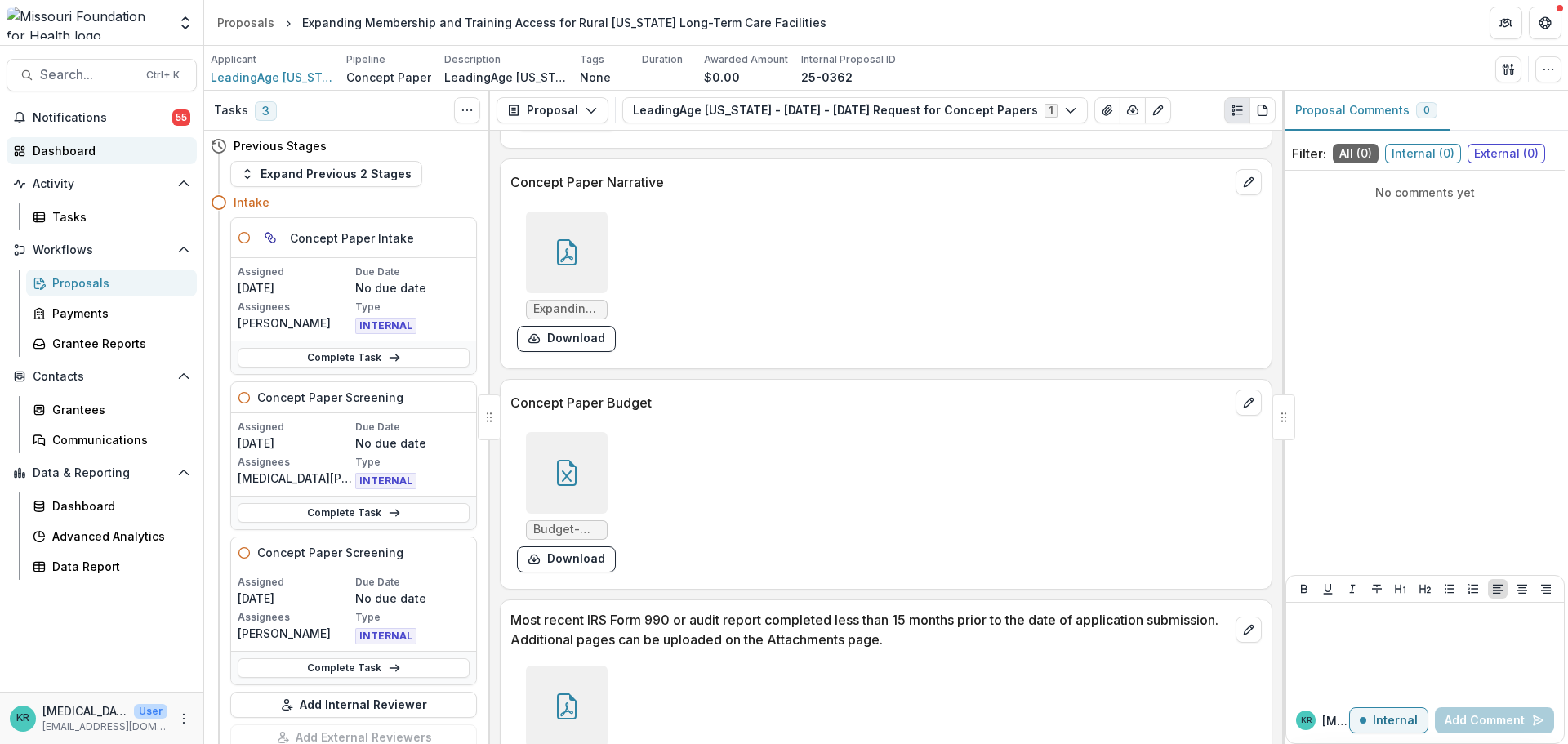
click at [87, 157] on div "Dashboard" at bounding box center [108, 150] width 151 height 17
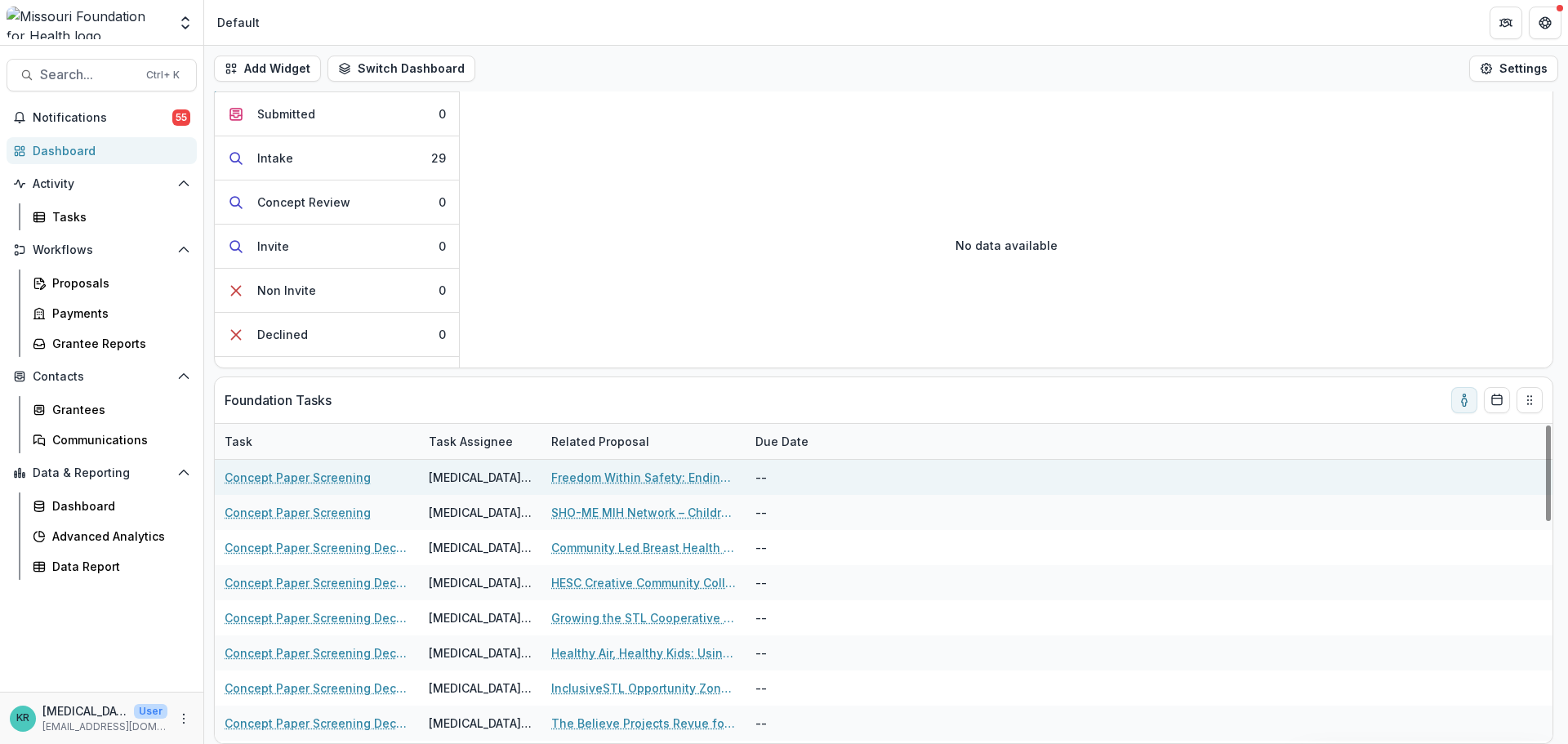
click at [329, 473] on link "Concept Paper Screening" at bounding box center [298, 477] width 146 height 17
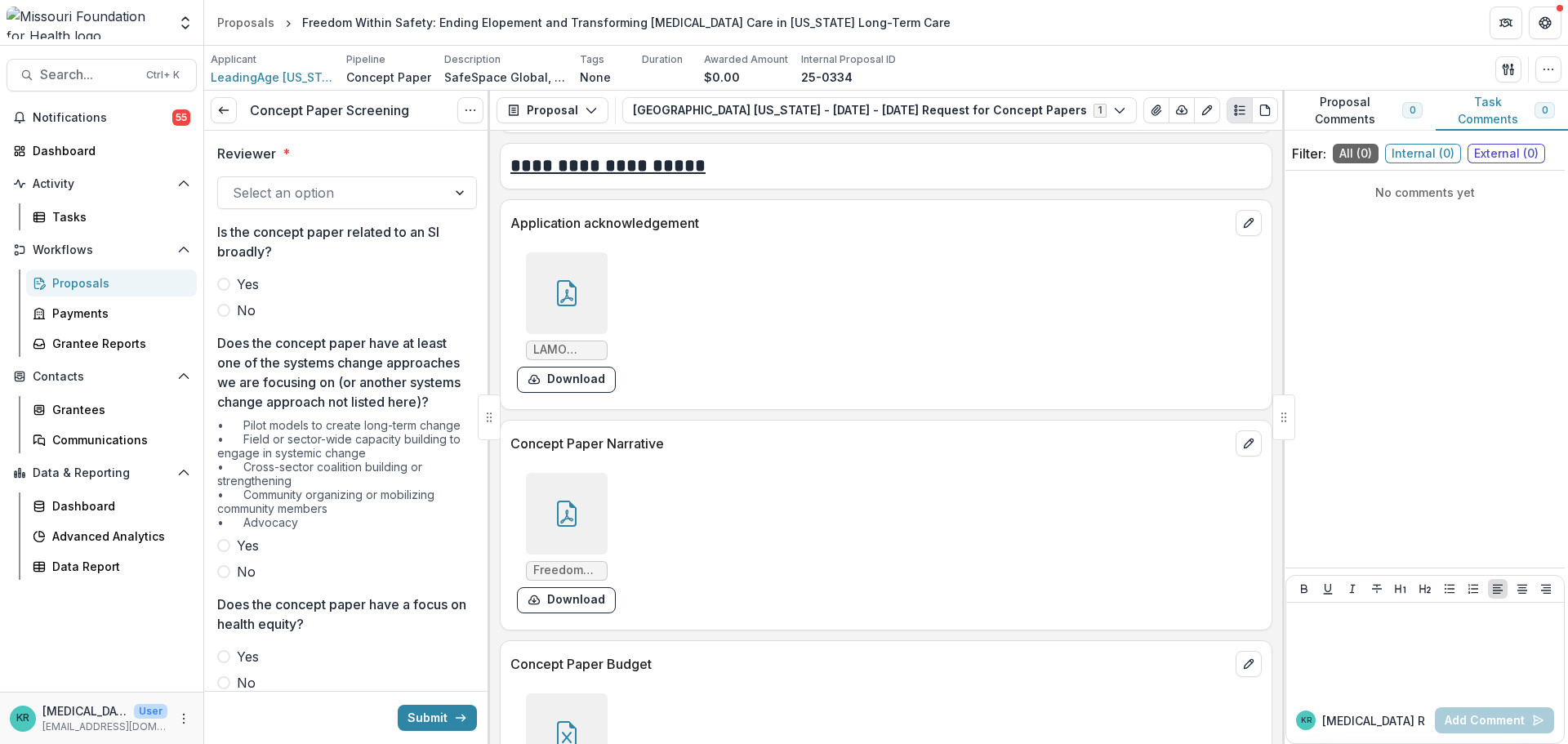
scroll to position [4246, 0]
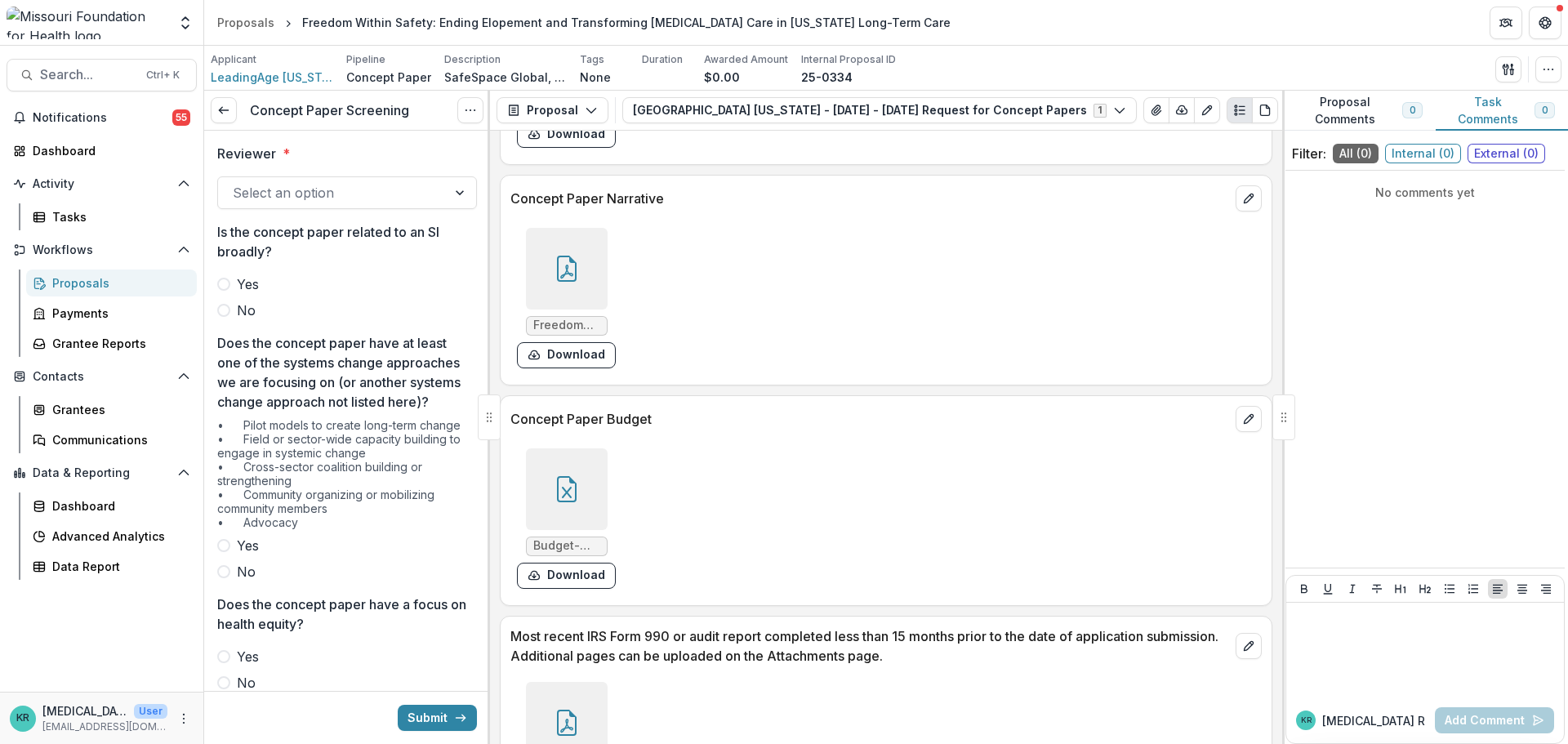
click at [569, 276] on icon at bounding box center [567, 271] width 13 height 14
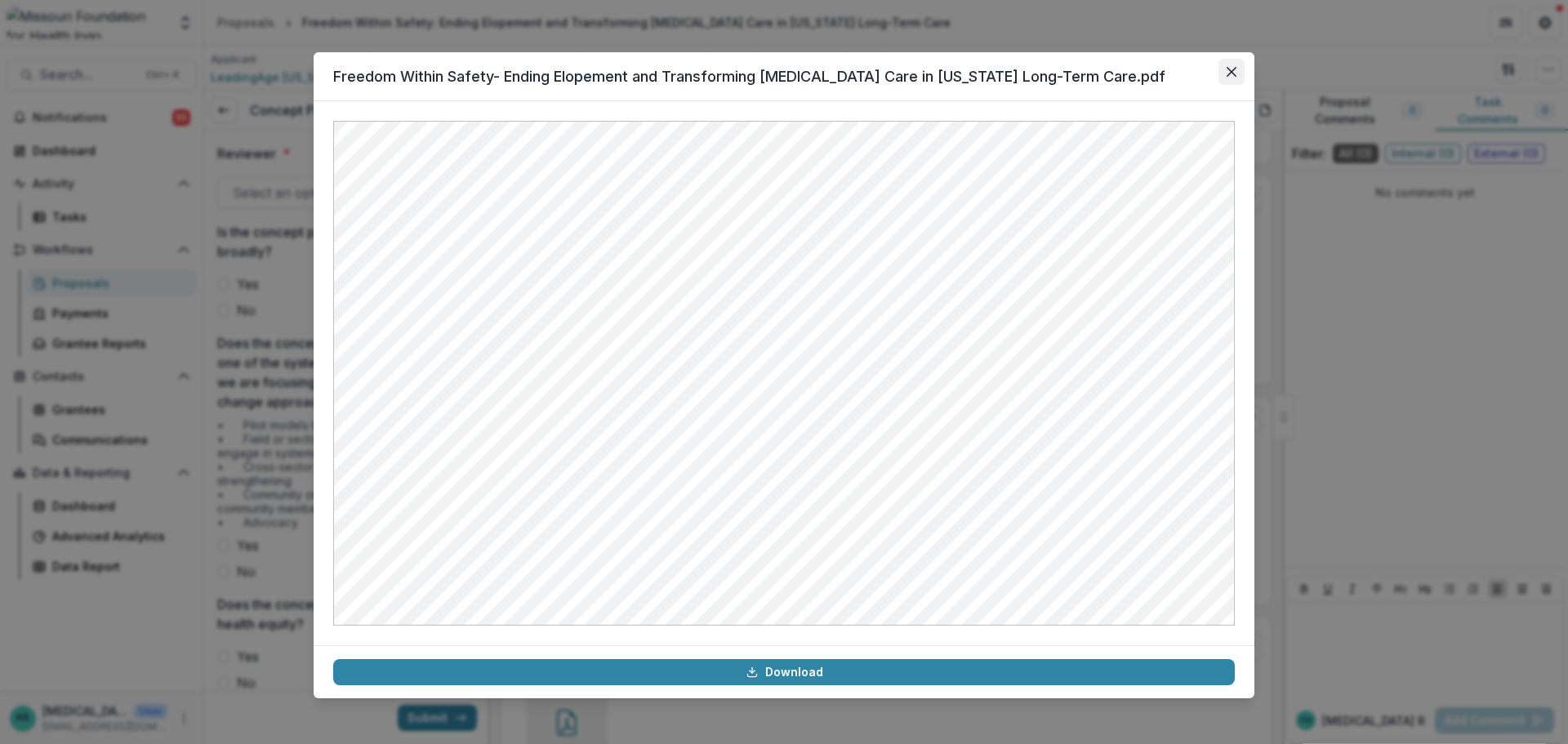
click at [1228, 68] on icon "Close" at bounding box center [1232, 72] width 10 height 10
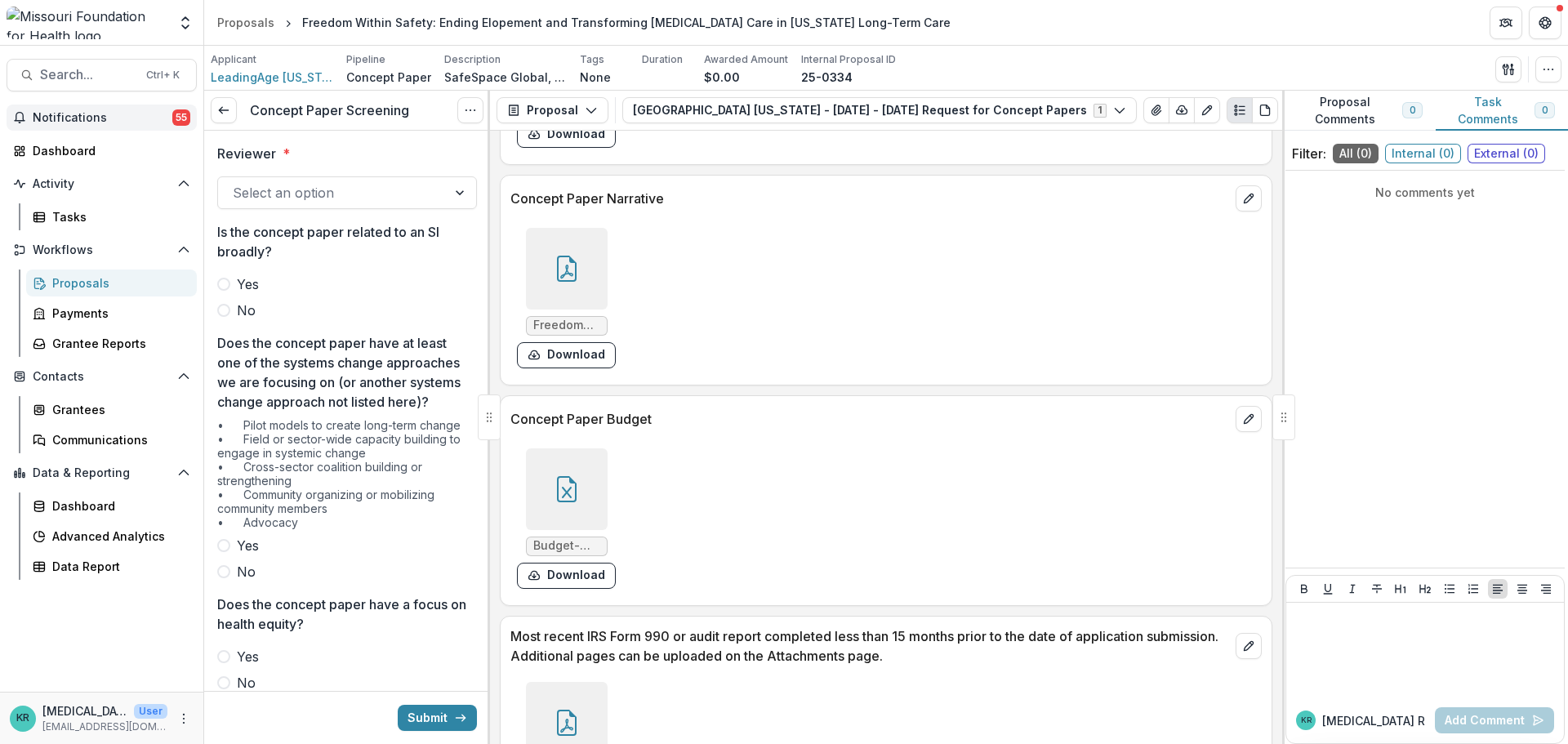
click at [138, 117] on span "Notifications" at bounding box center [102, 118] width 140 height 14
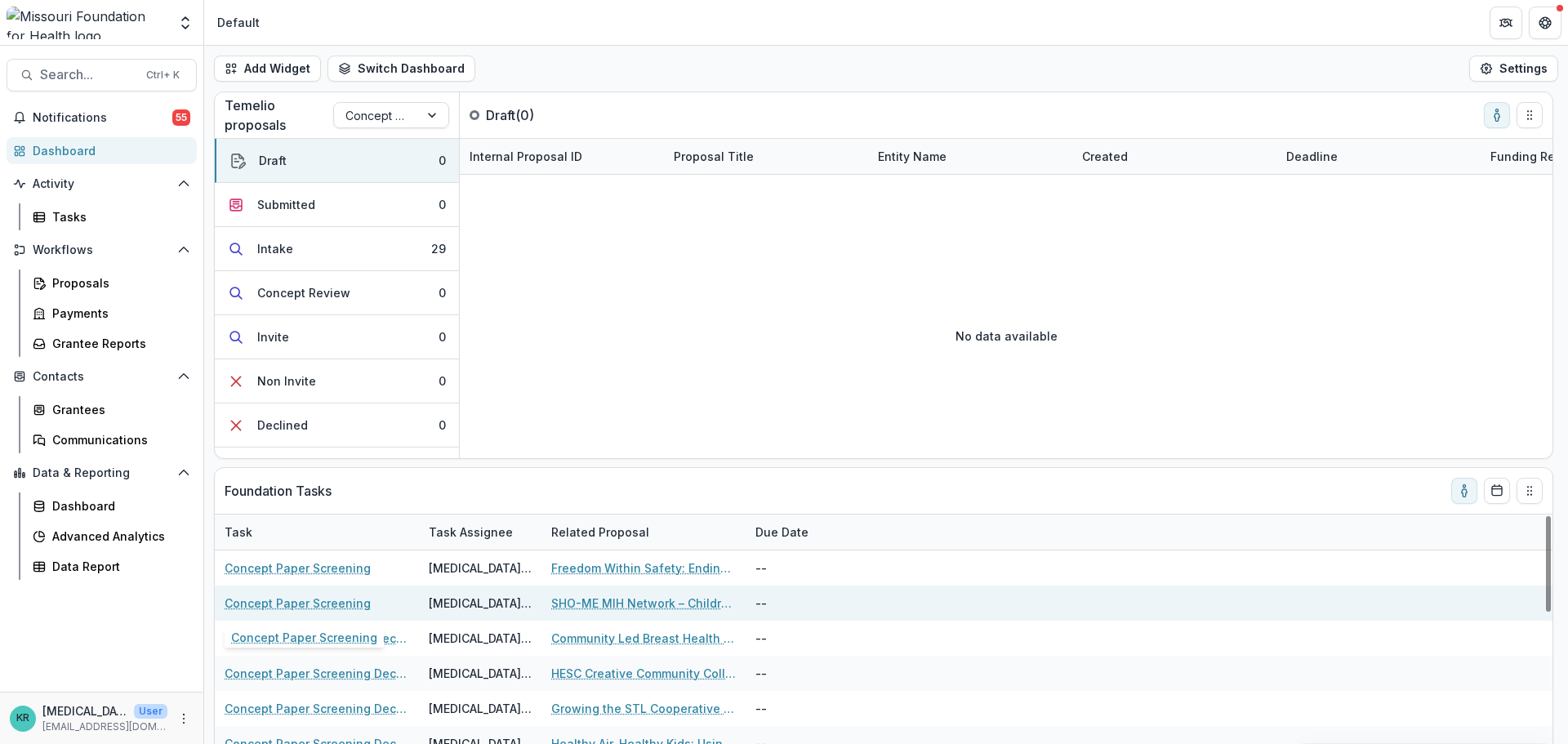
click at [339, 602] on link "Concept Paper Screening" at bounding box center [298, 603] width 146 height 17
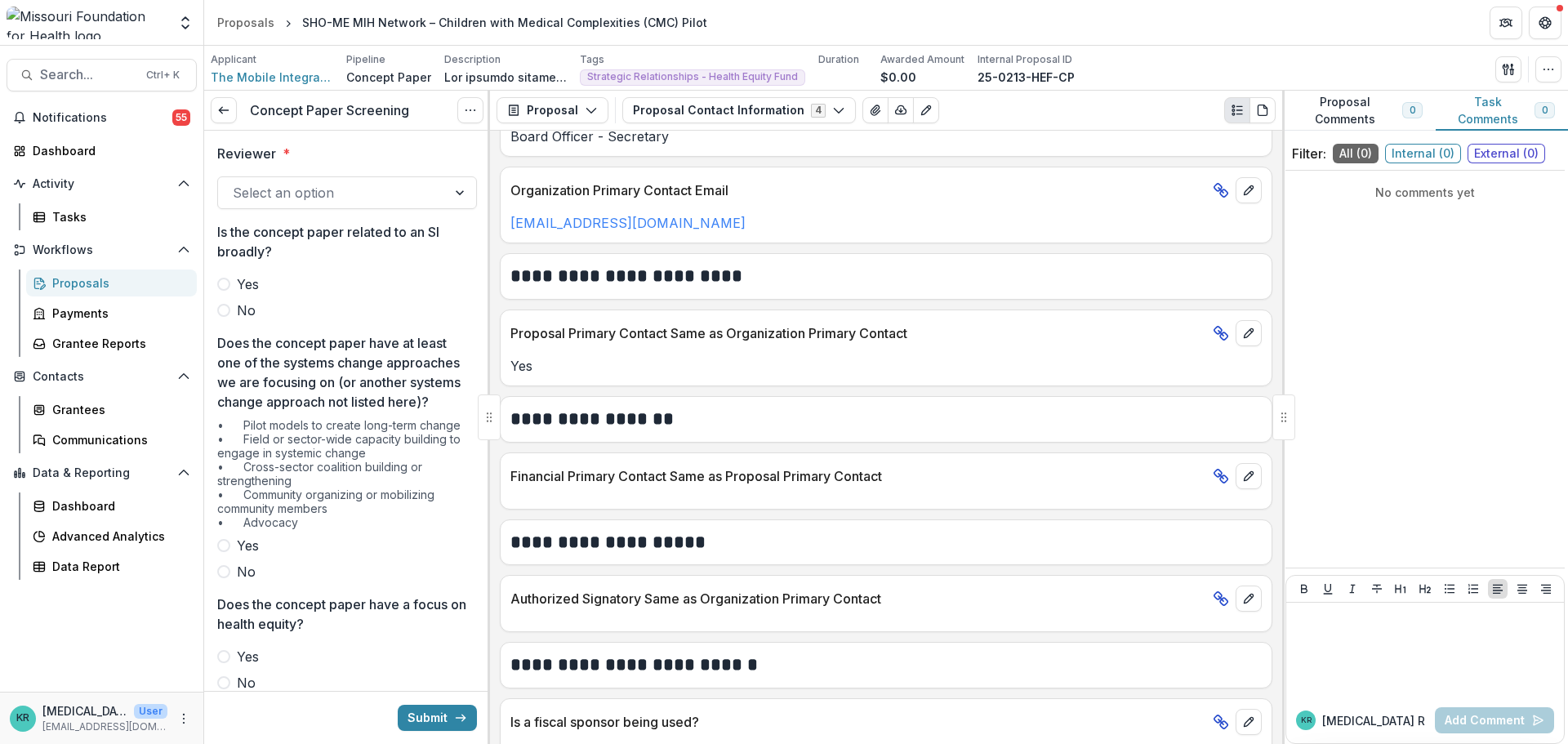
scroll to position [560, 0]
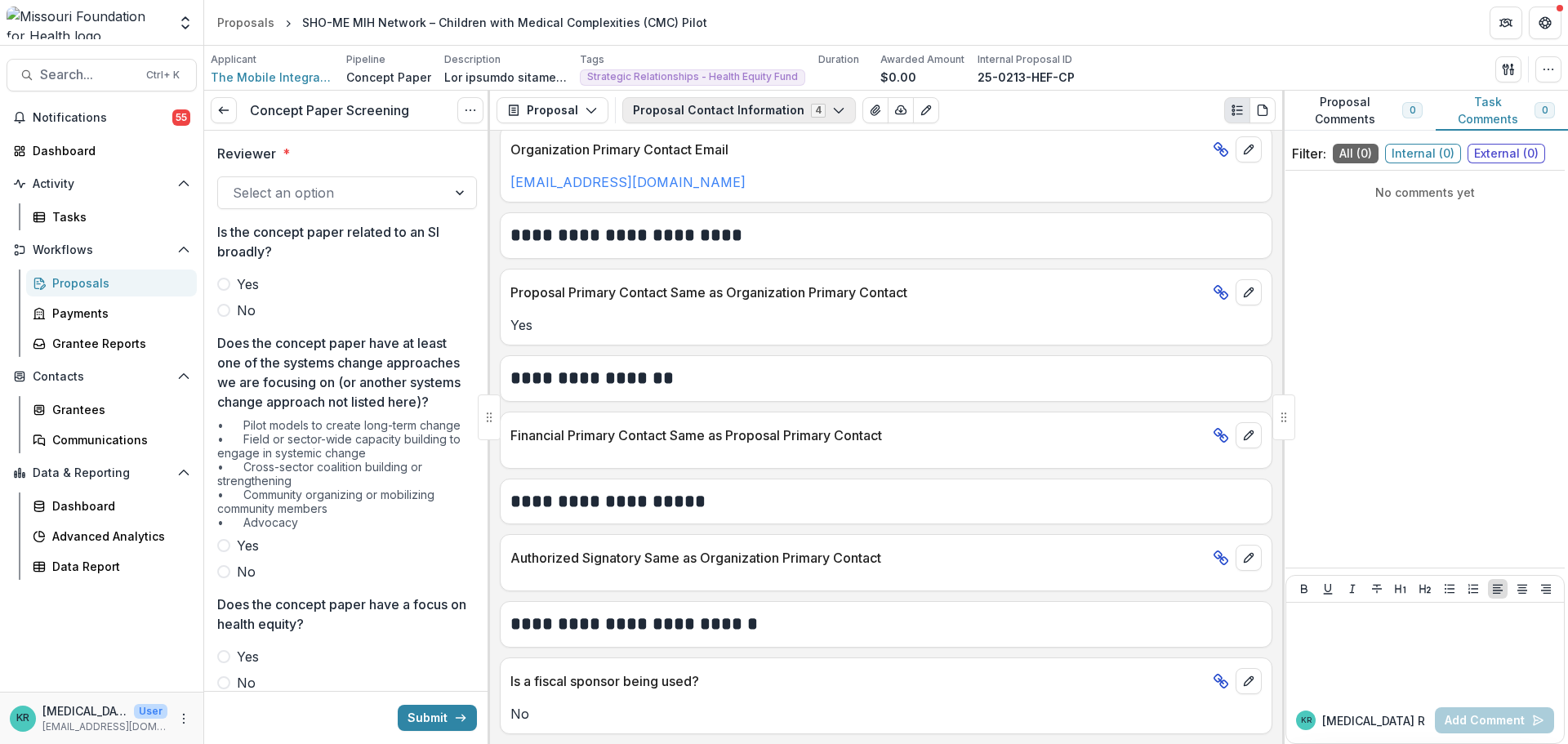
click at [833, 100] on button "Proposal Contact Information 4" at bounding box center [739, 110] width 234 height 26
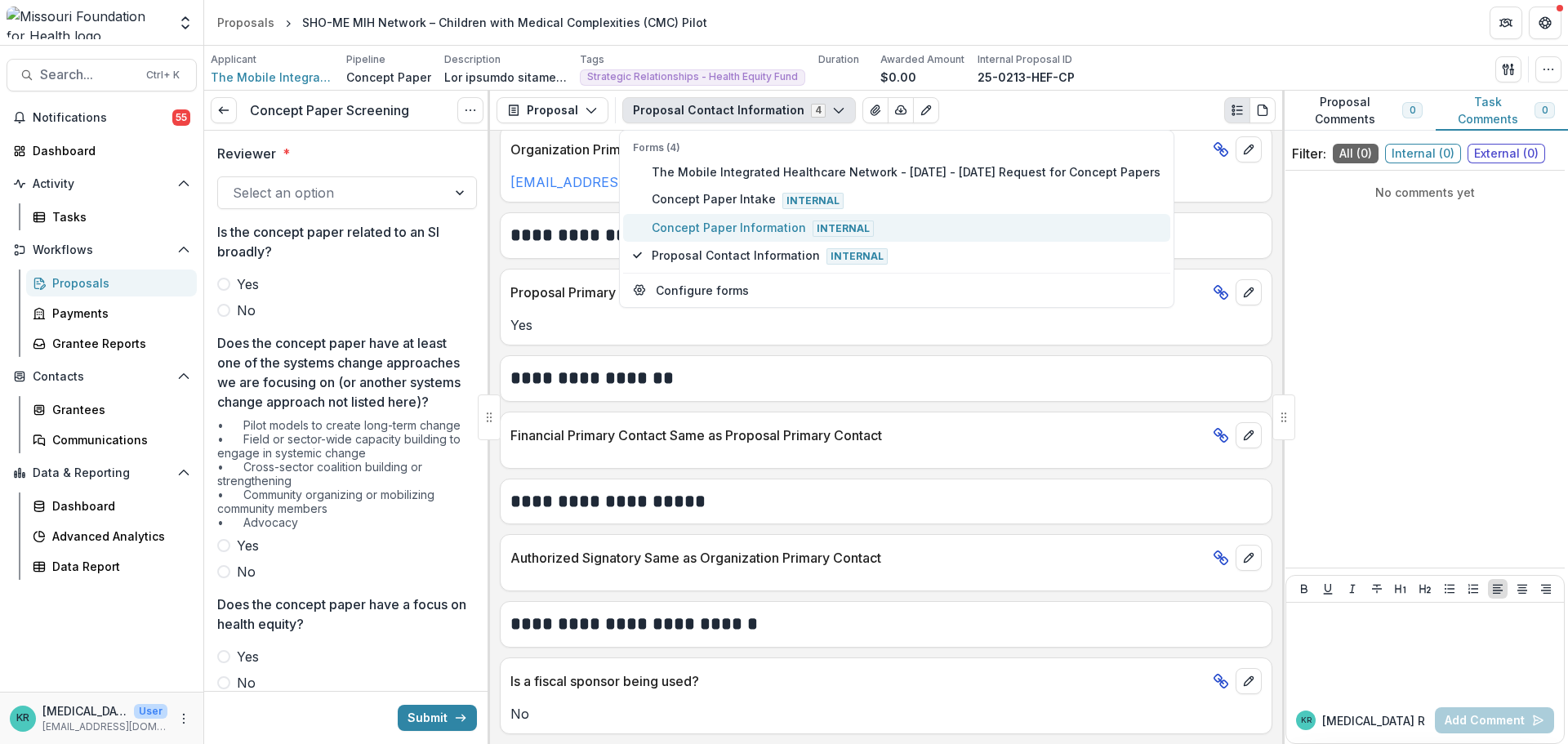
click at [803, 233] on span "Concept Paper Information Internal" at bounding box center [906, 228] width 509 height 18
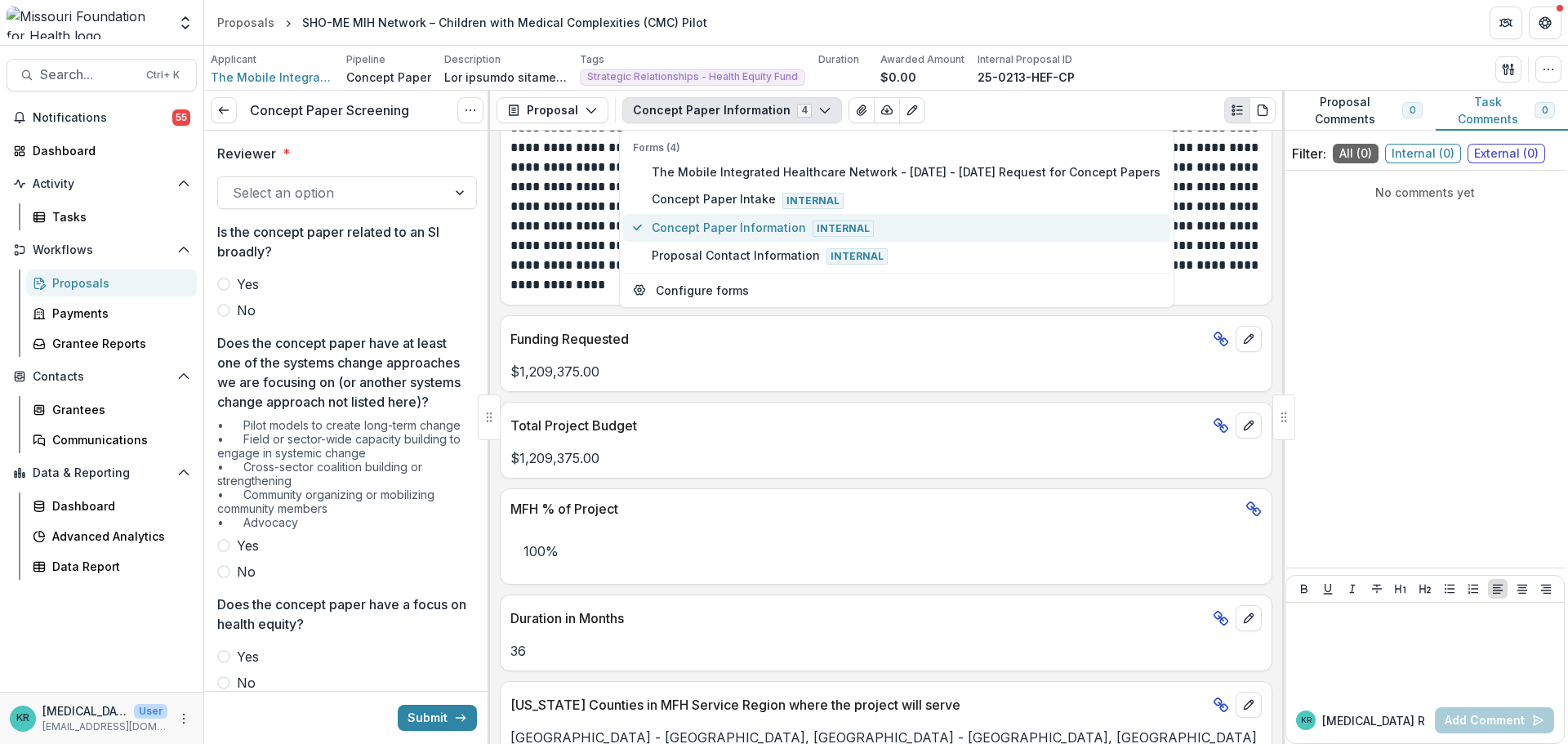
scroll to position [796, 0]
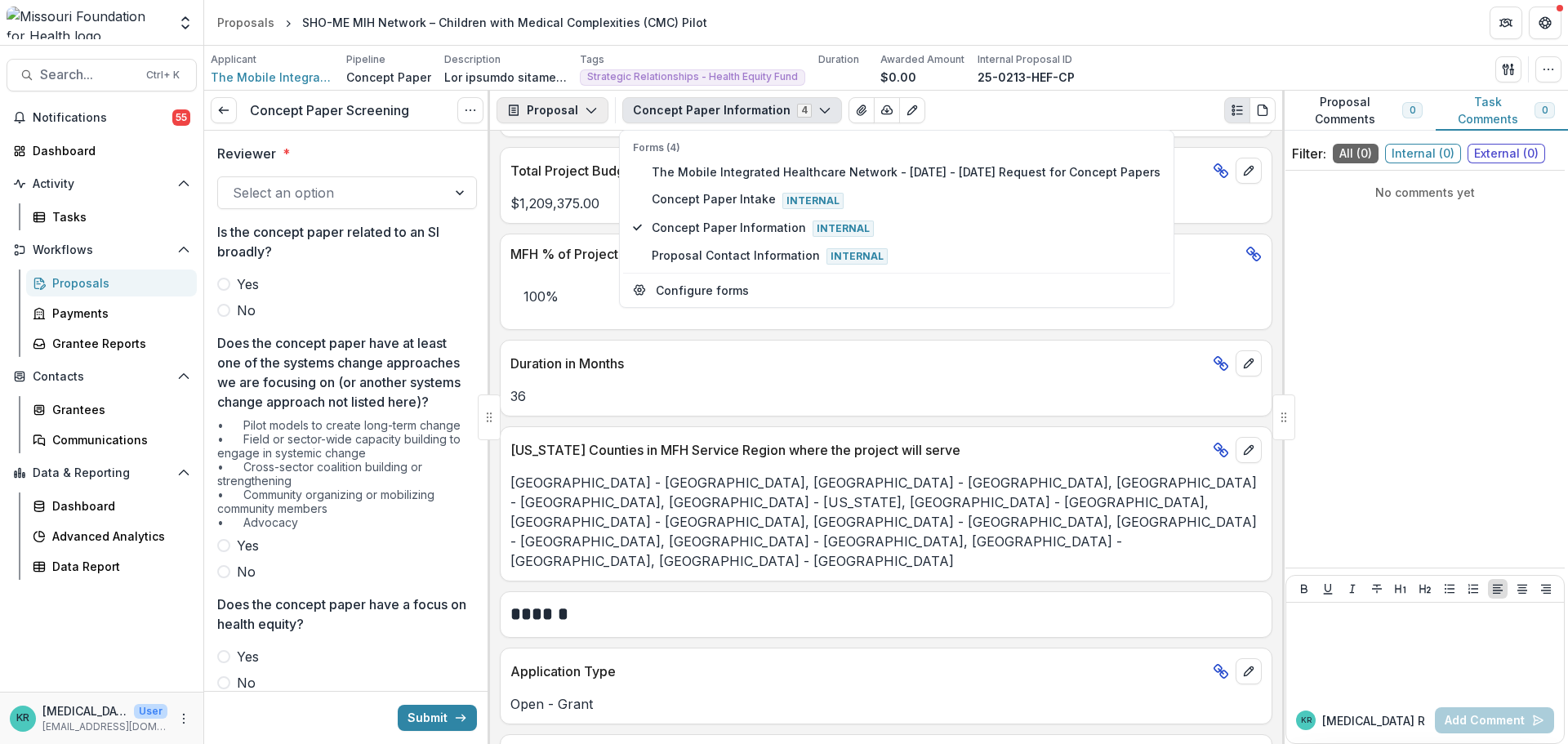
click at [559, 110] on button "Proposal" at bounding box center [552, 110] width 112 height 26
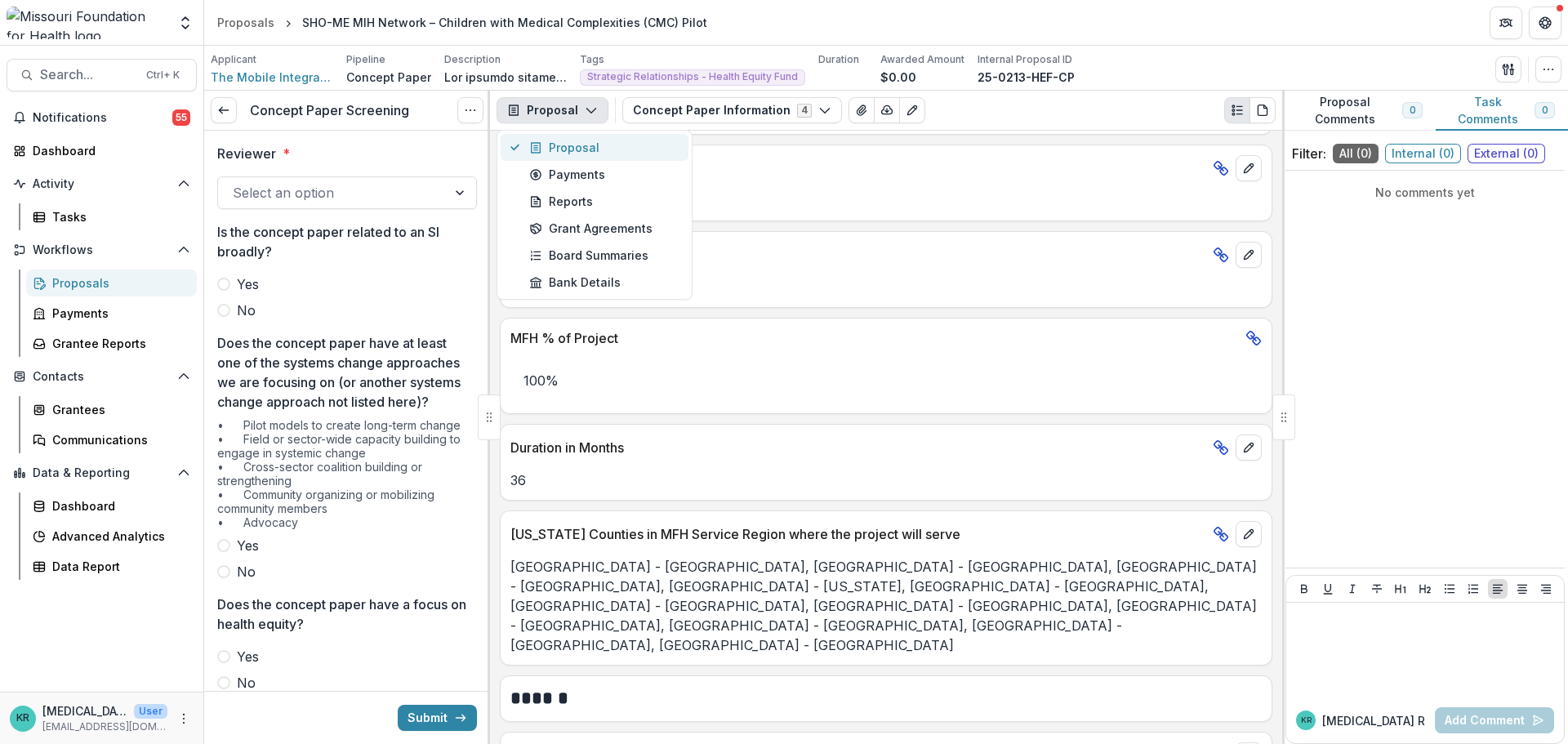
scroll to position [140, 0]
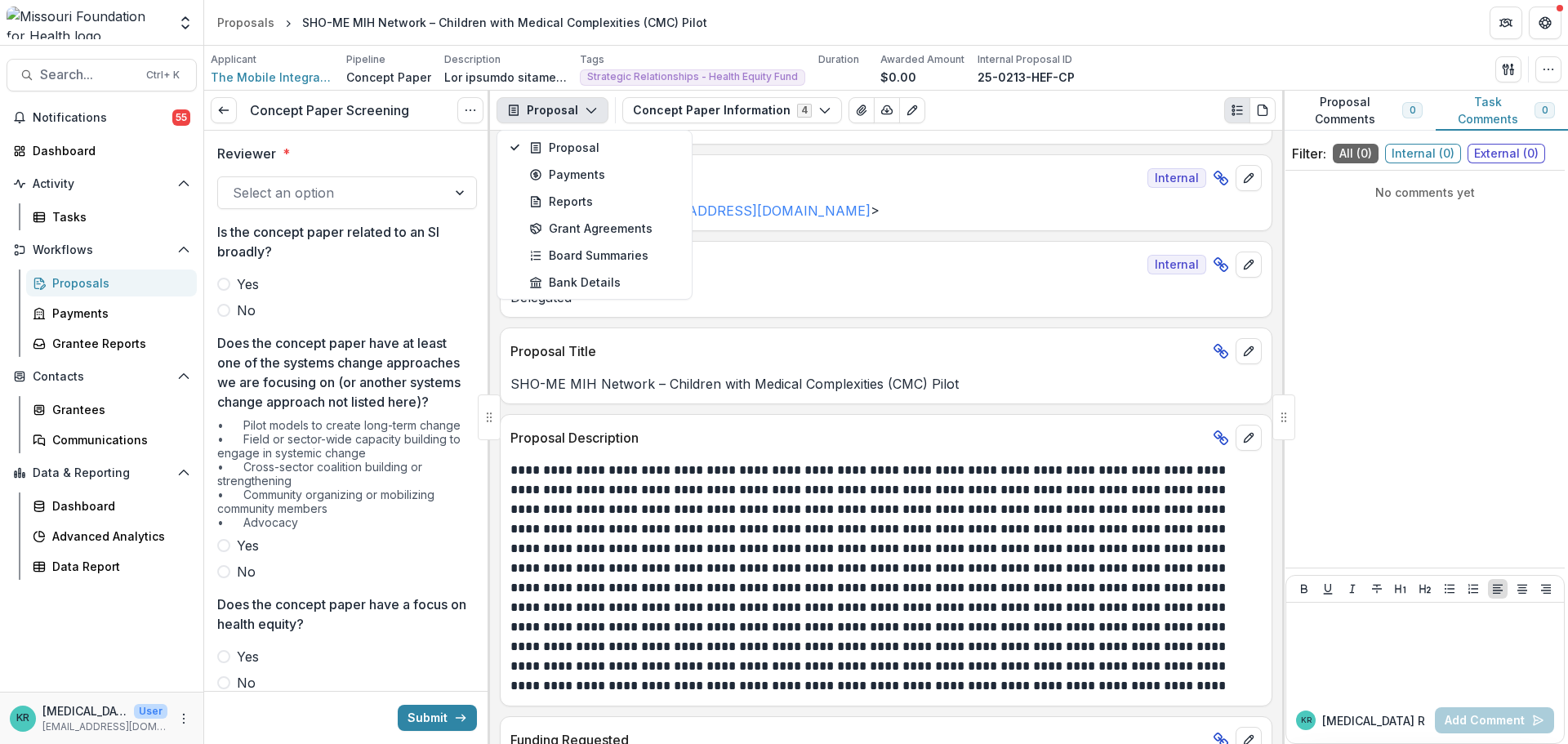
click at [951, 473] on p at bounding box center [883, 578] width 747 height 235
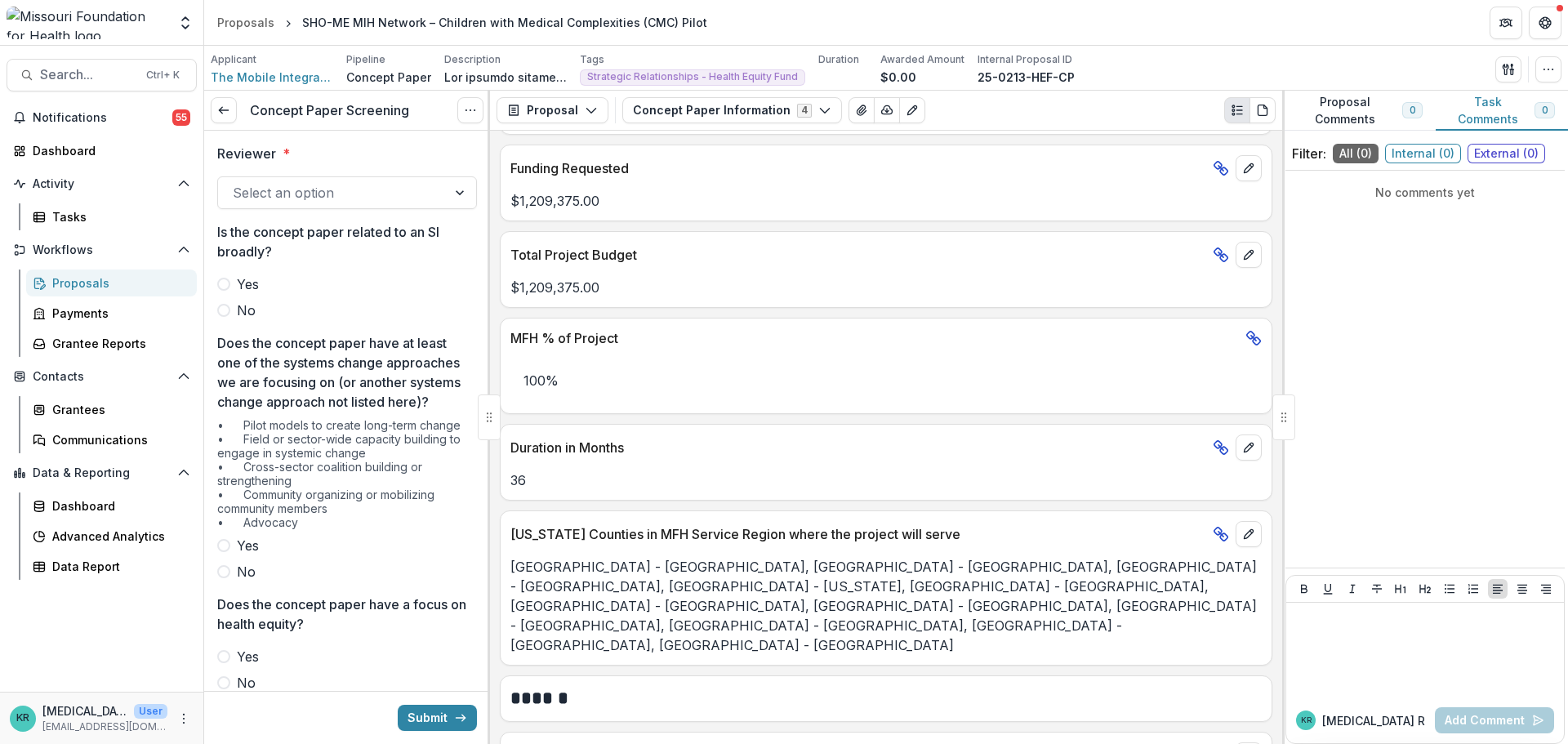
scroll to position [548, 0]
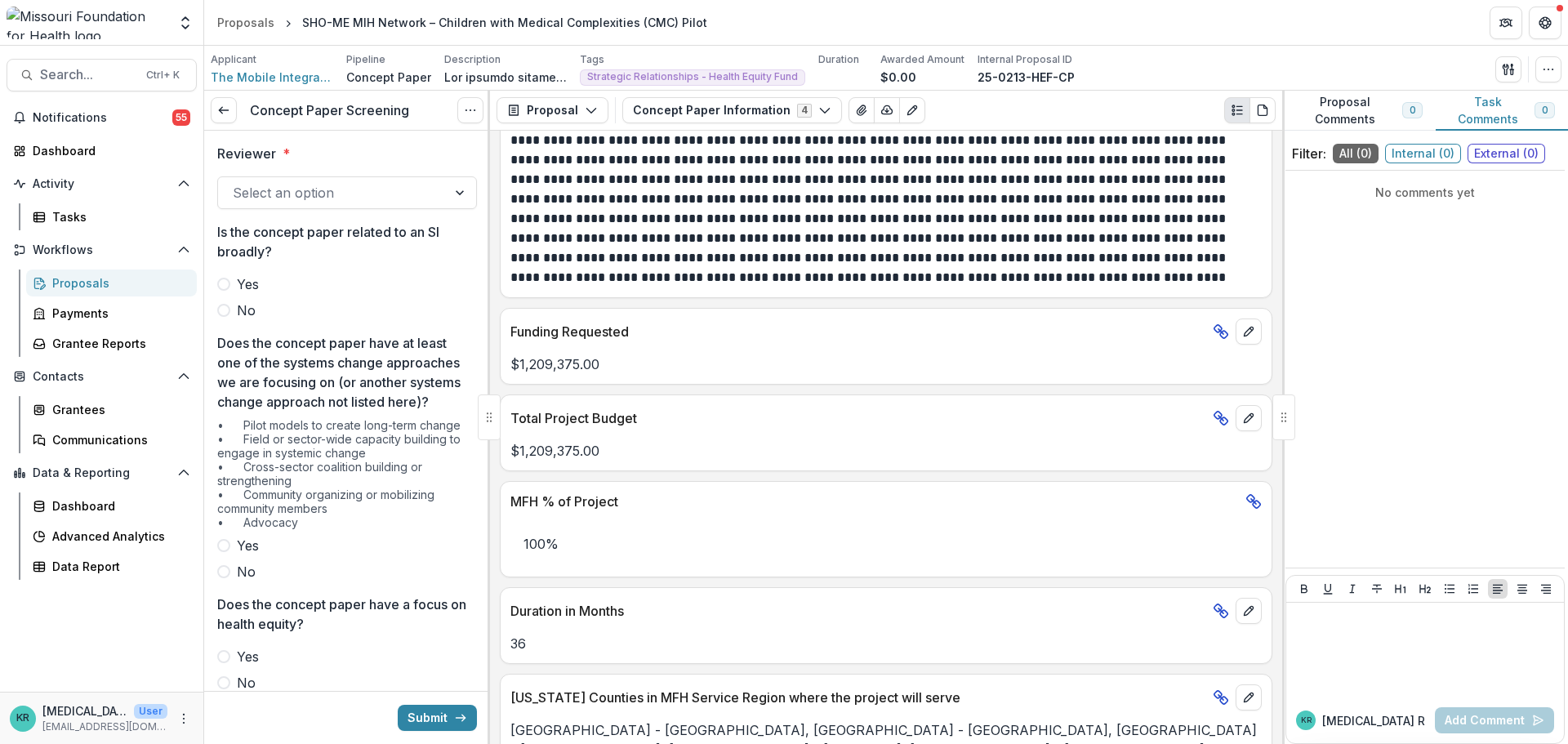
click at [1217, 331] on icon at bounding box center [1221, 331] width 16 height 16
click at [659, 345] on div "$1,209,375.00" at bounding box center [886, 359] width 771 height 29
click at [685, 428] on div "Total Project Budget" at bounding box center [886, 413] width 771 height 36
click at [712, 531] on p "100%" at bounding box center [886, 544] width 752 height 46
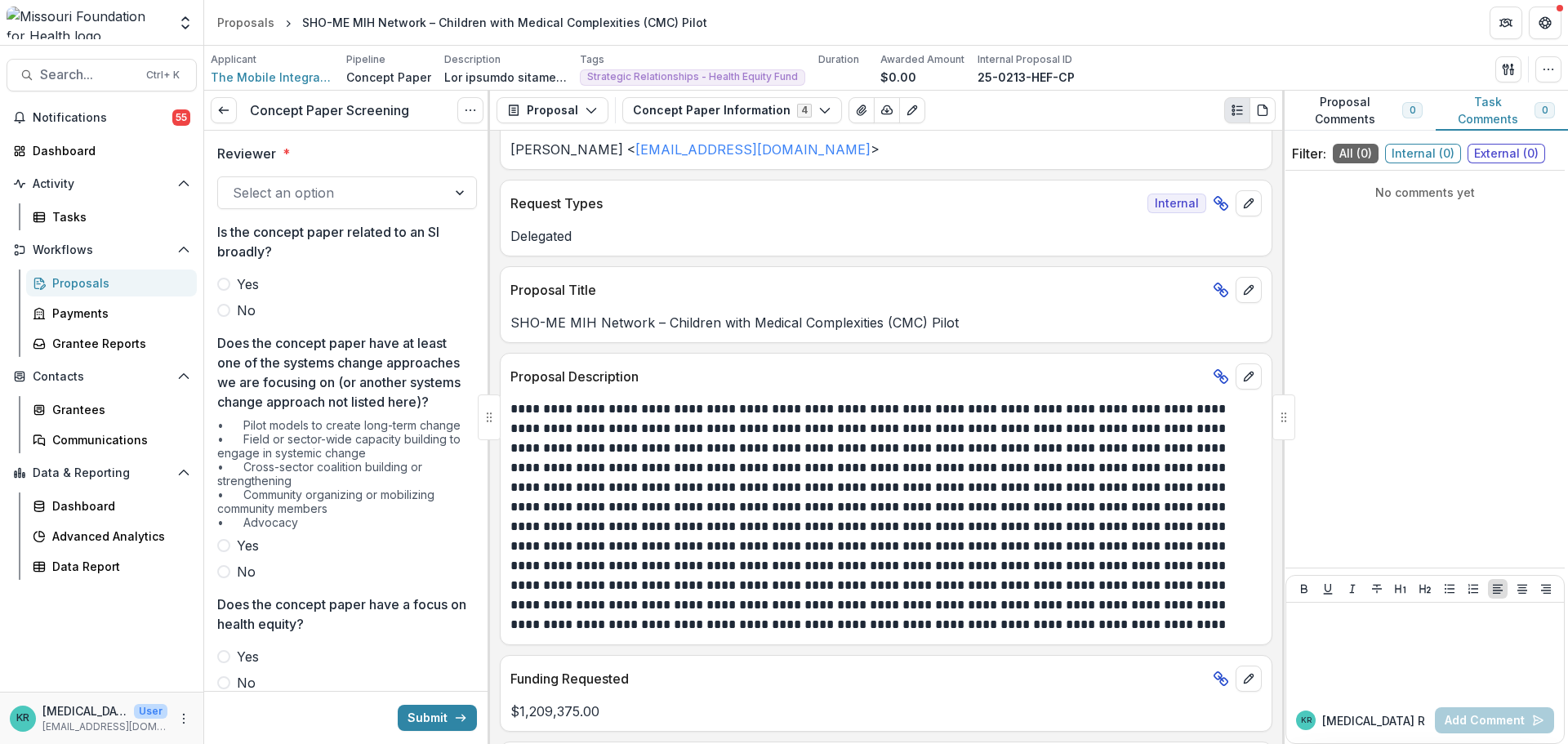
scroll to position [0, 0]
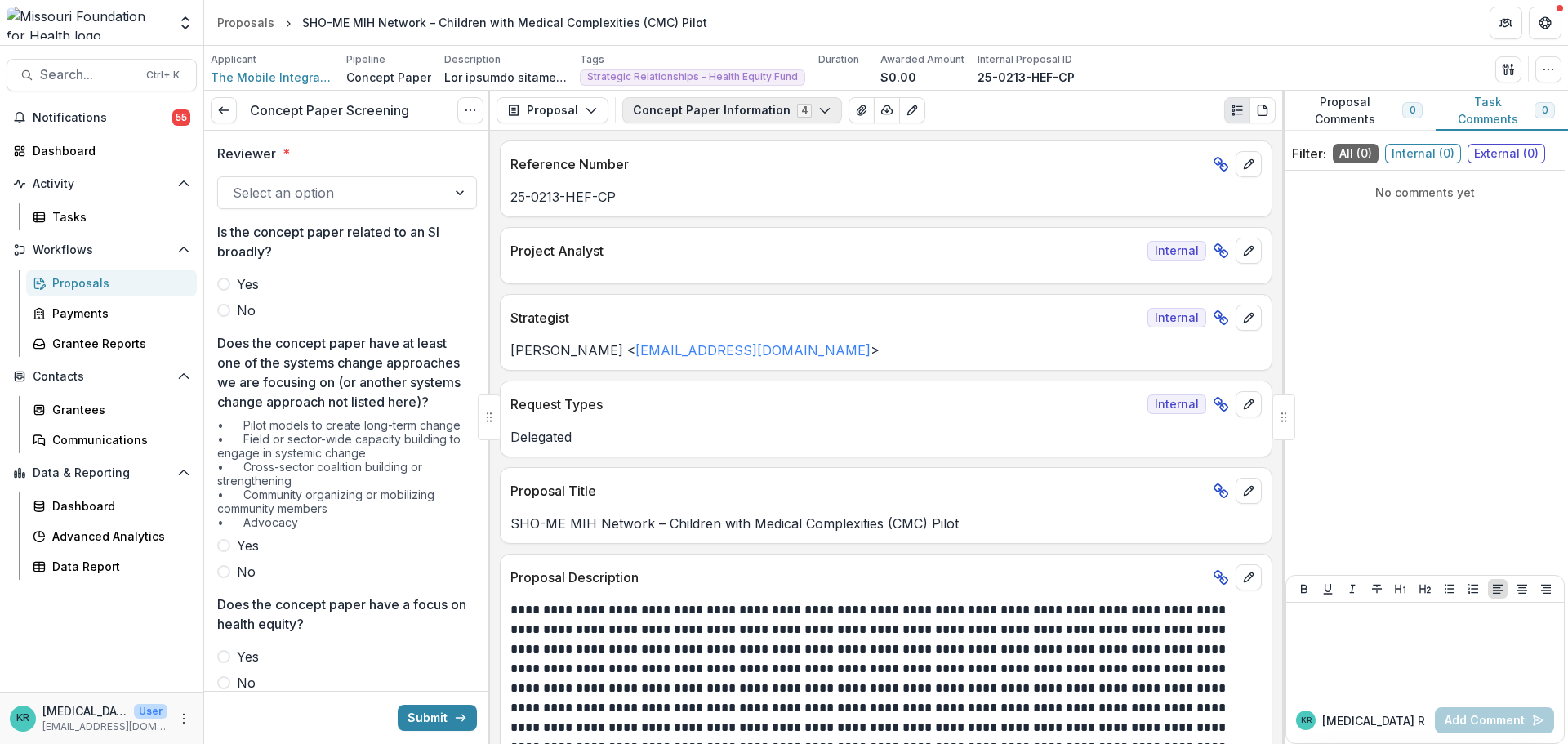
click at [720, 113] on button "Concept Paper Information 4" at bounding box center [732, 110] width 220 height 26
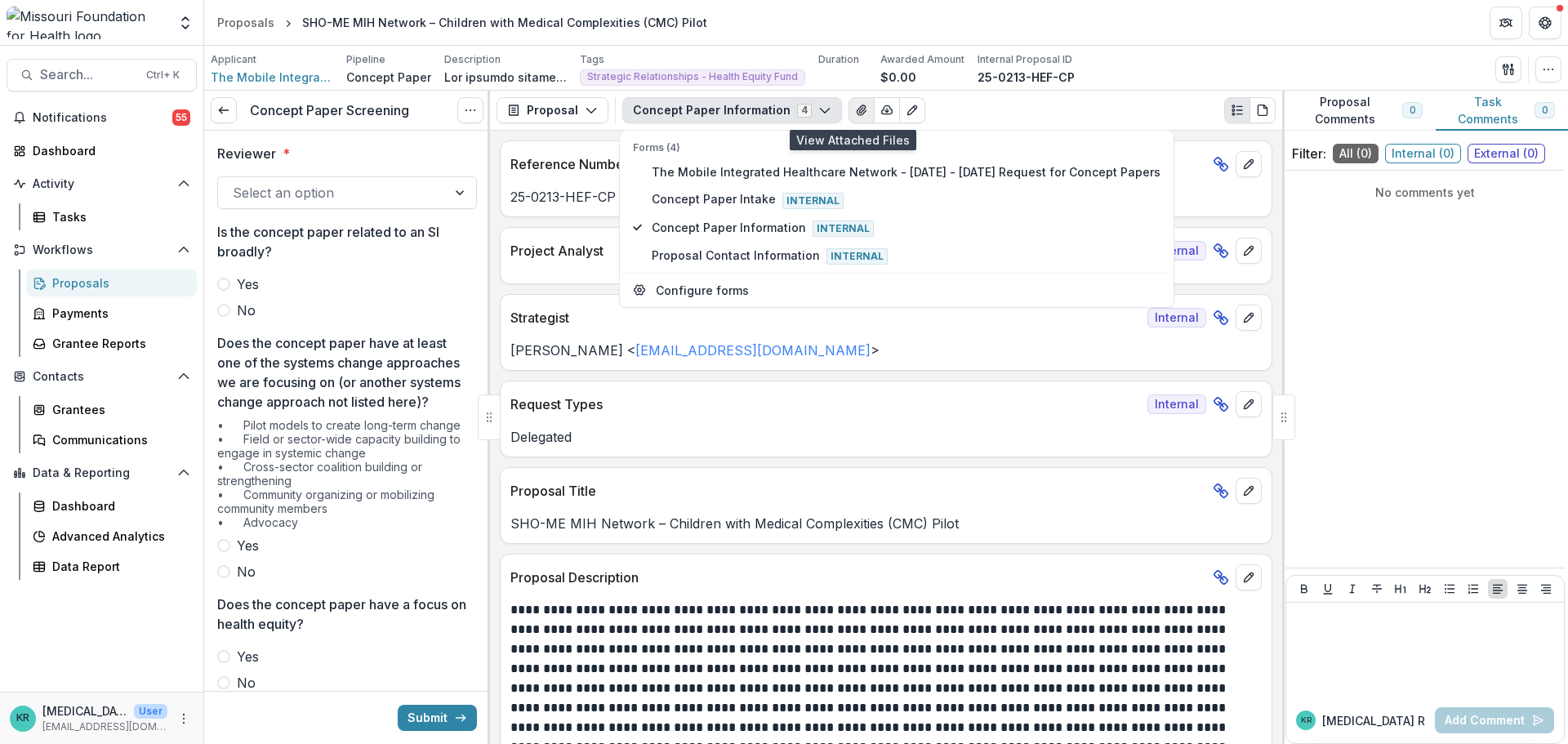
click at [855, 101] on button "View Attached Files" at bounding box center [862, 110] width 26 height 26
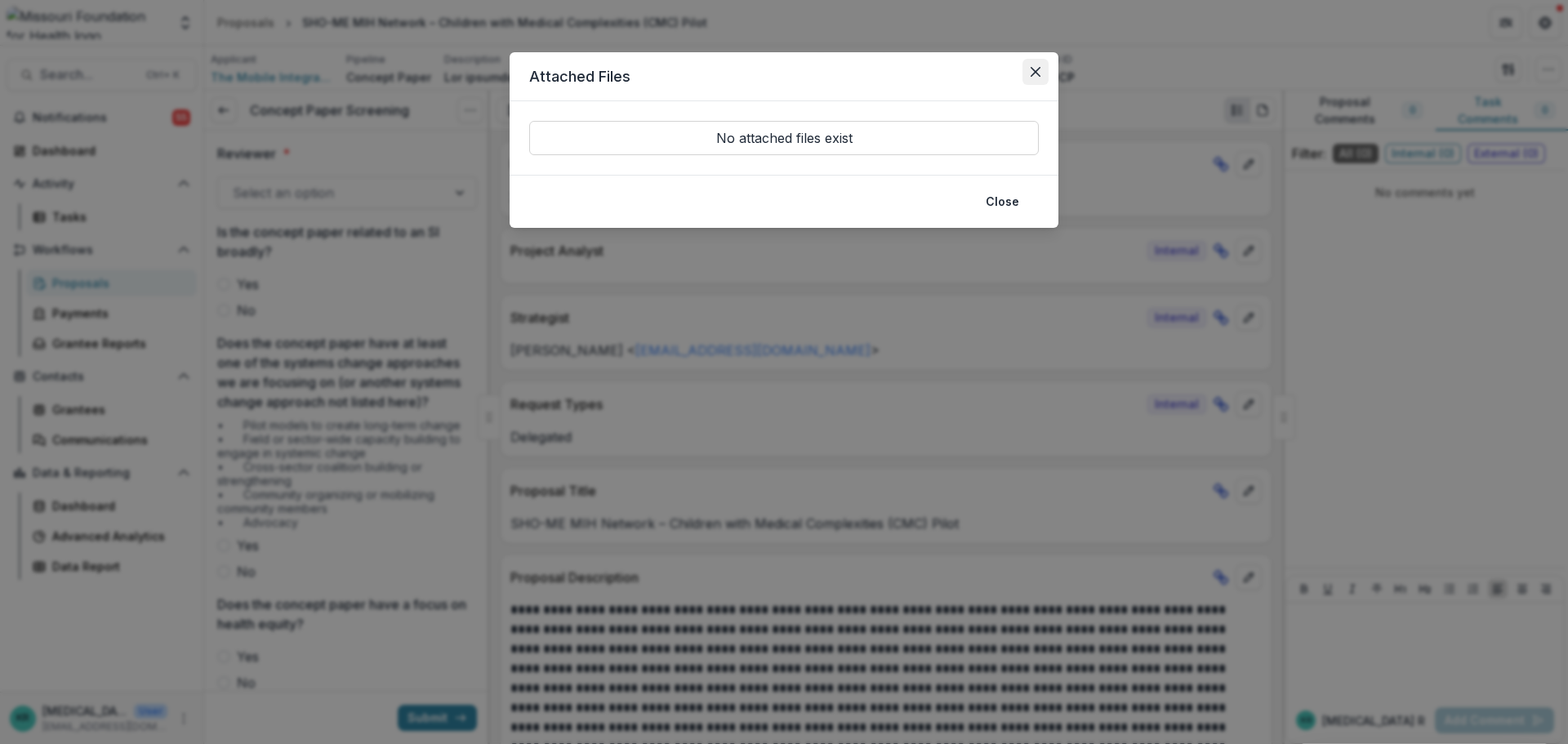
click at [1039, 68] on icon "Close" at bounding box center [1036, 72] width 10 height 10
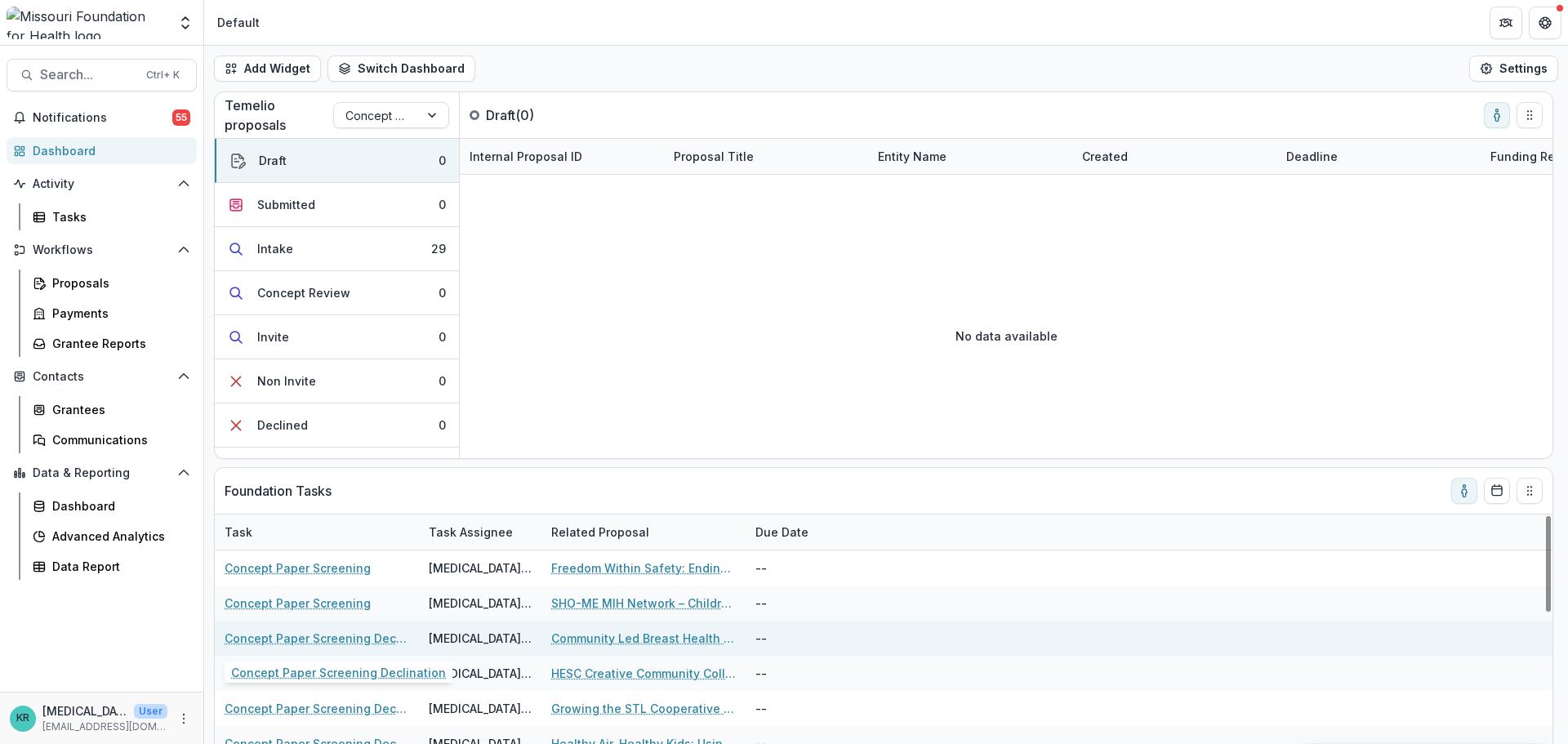
click at [347, 634] on link "Concept Paper Screening Declination" at bounding box center [317, 638] width 185 height 17
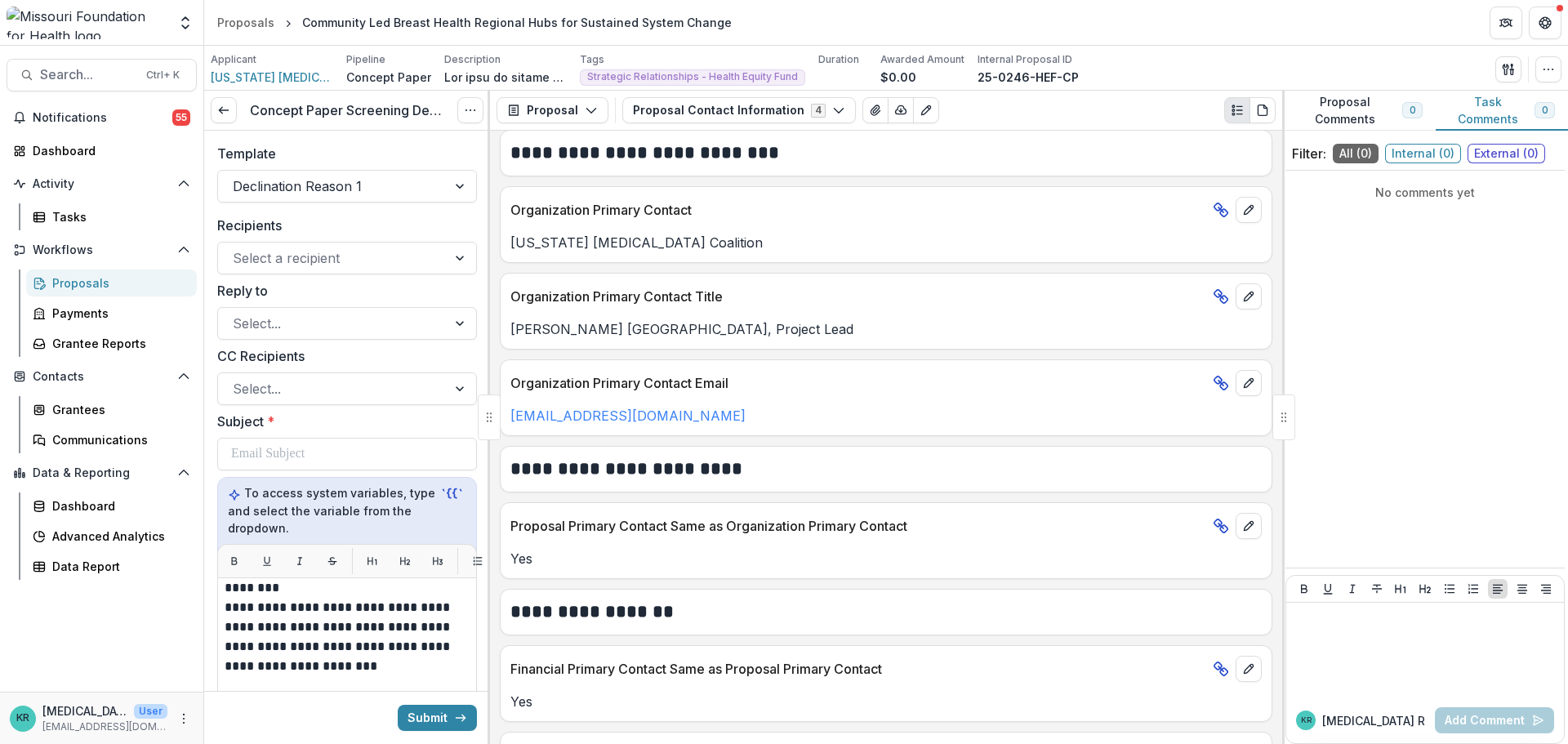
scroll to position [408, 0]
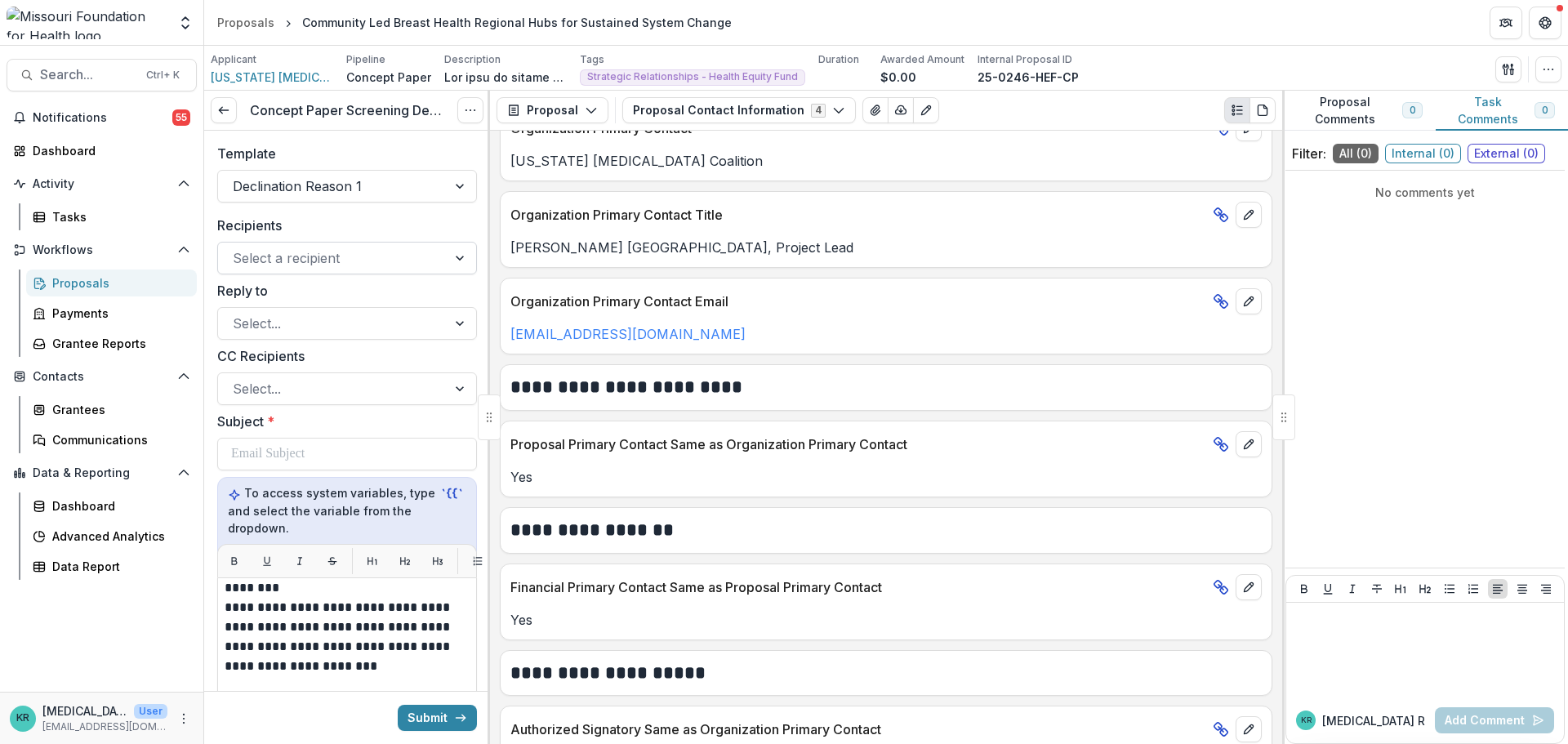
click at [305, 255] on div at bounding box center [333, 258] width 200 height 23
click at [306, 254] on div at bounding box center [333, 258] width 200 height 23
click at [318, 190] on div at bounding box center [333, 186] width 200 height 23
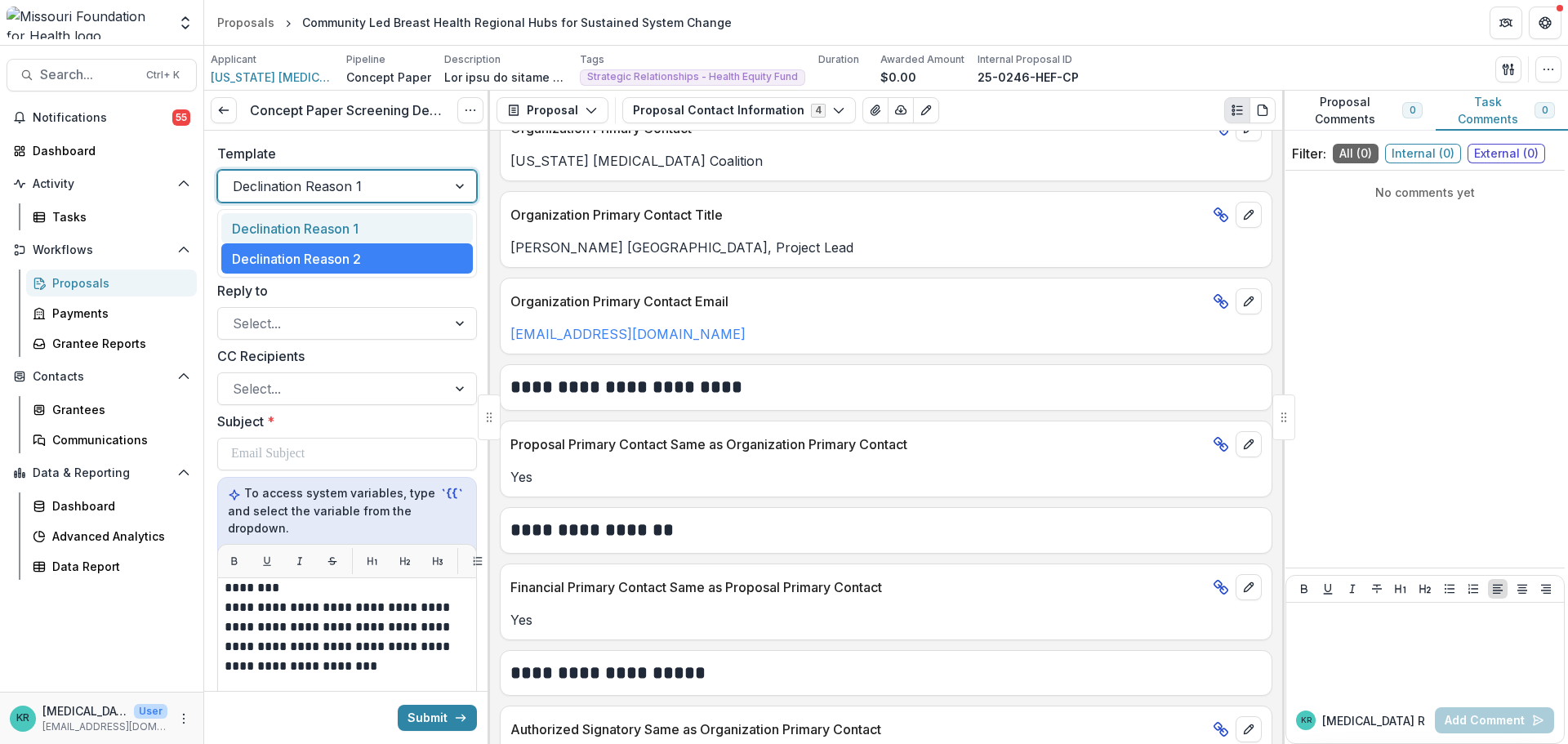
click at [318, 190] on div at bounding box center [333, 186] width 200 height 23
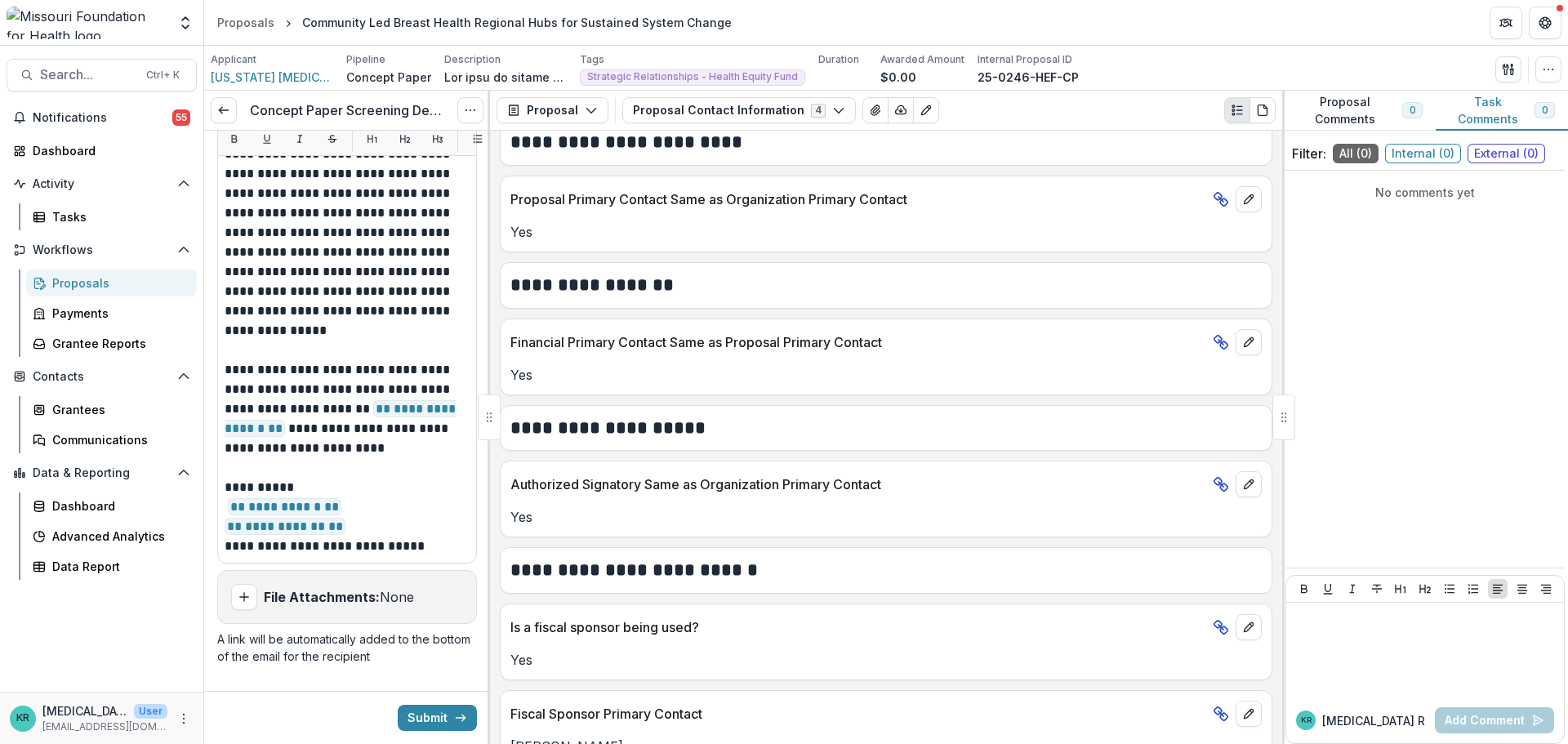
scroll to position [1205, 0]
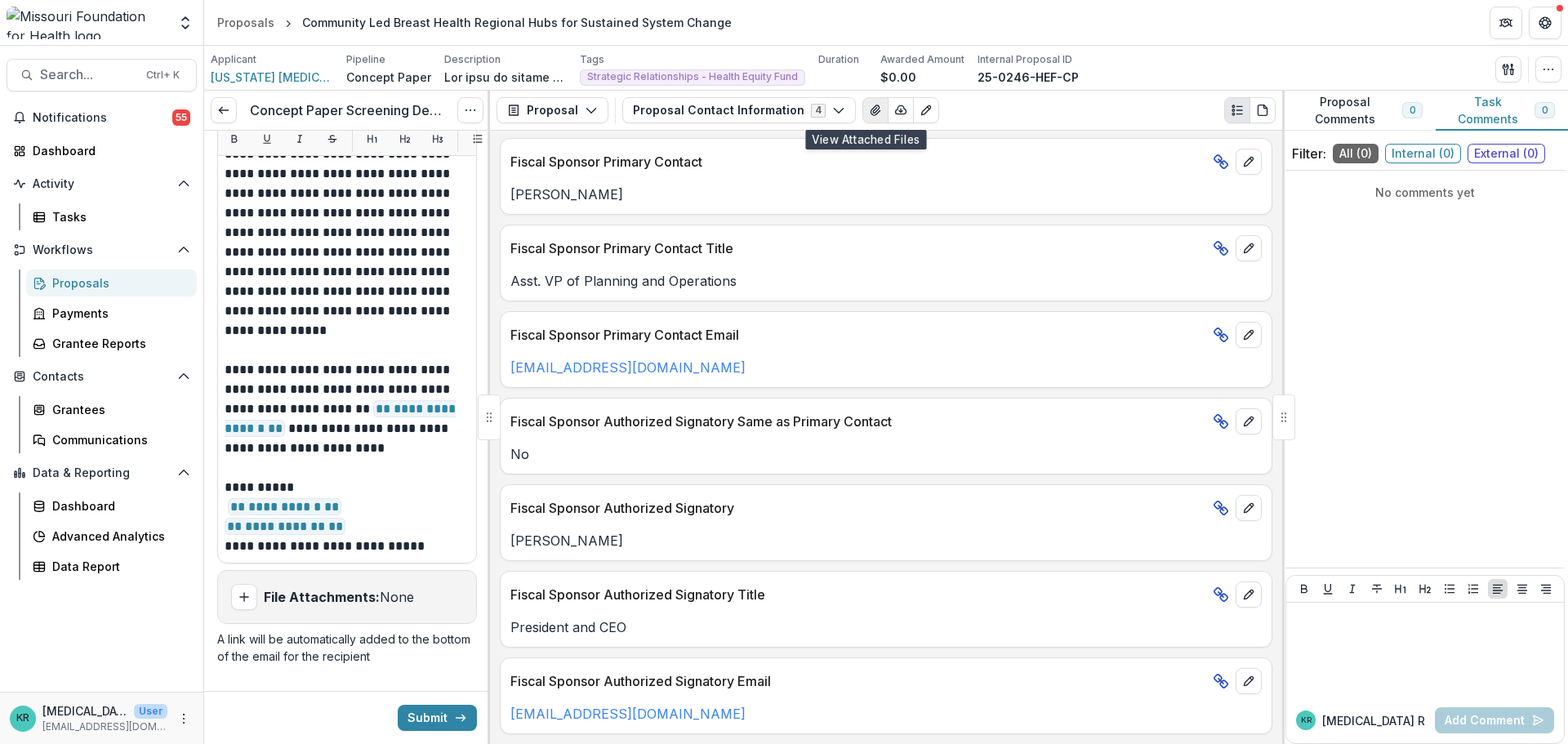
click at [863, 119] on button "View Attached Files" at bounding box center [876, 110] width 26 height 26
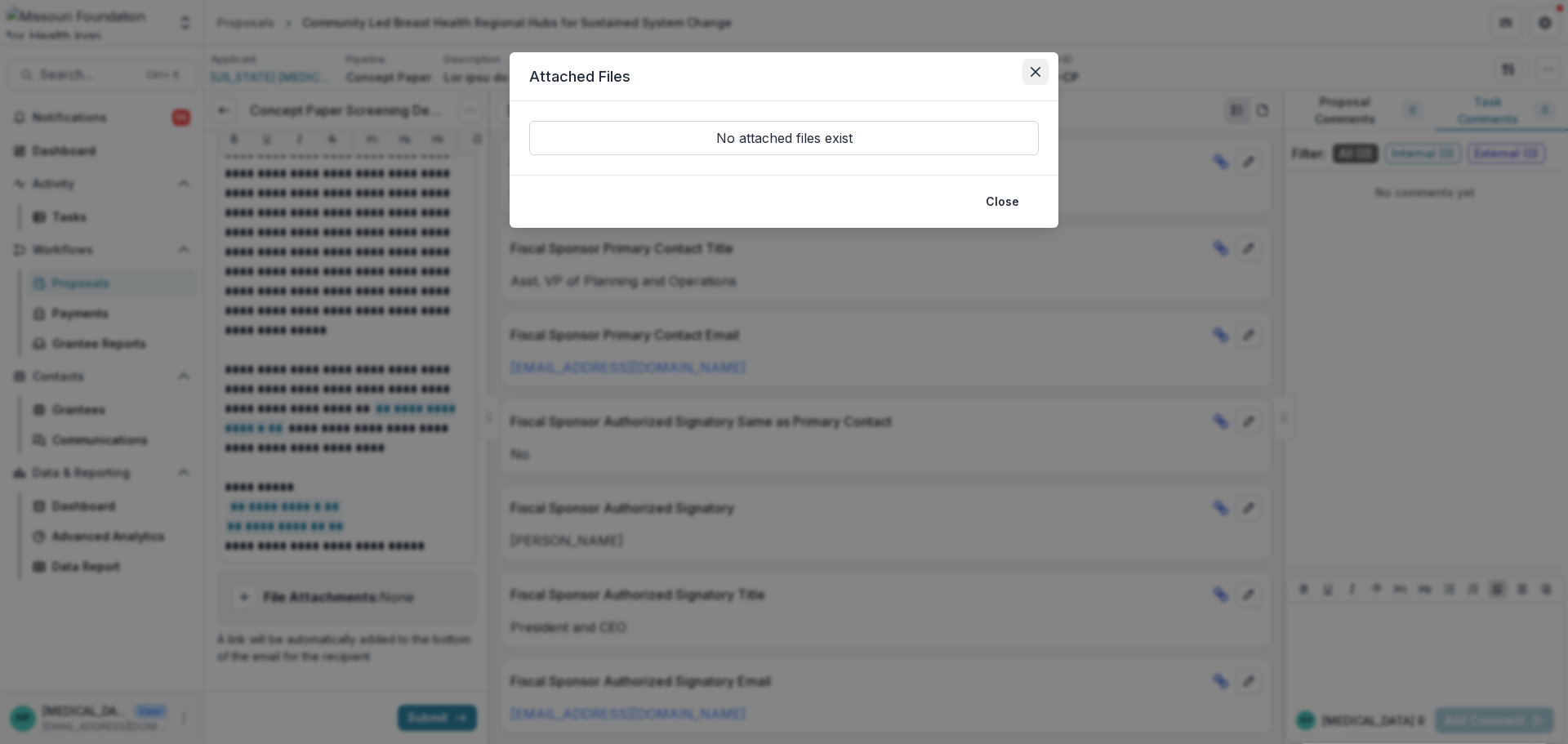
click at [1029, 78] on button "Close" at bounding box center [1036, 72] width 26 height 26
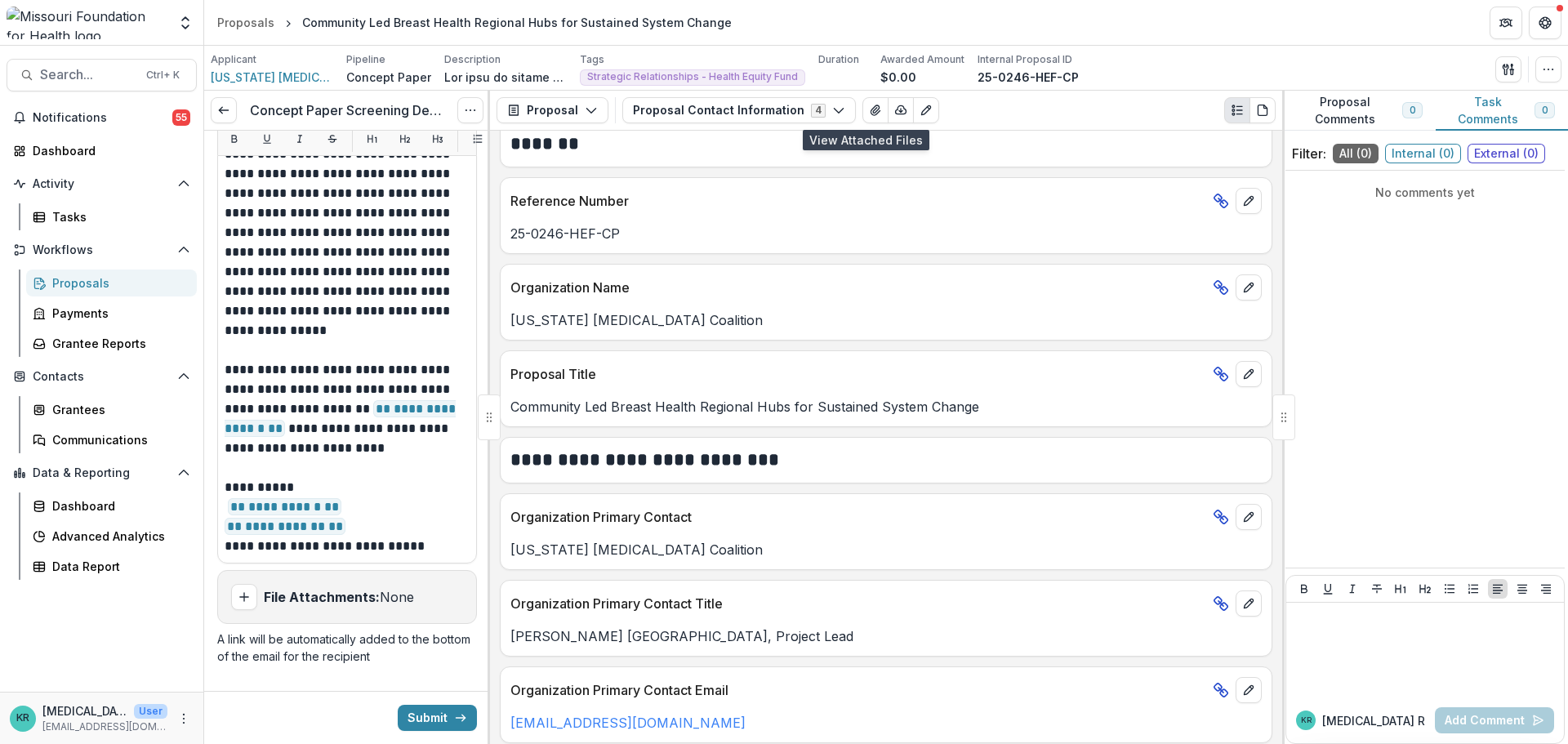
scroll to position [0, 0]
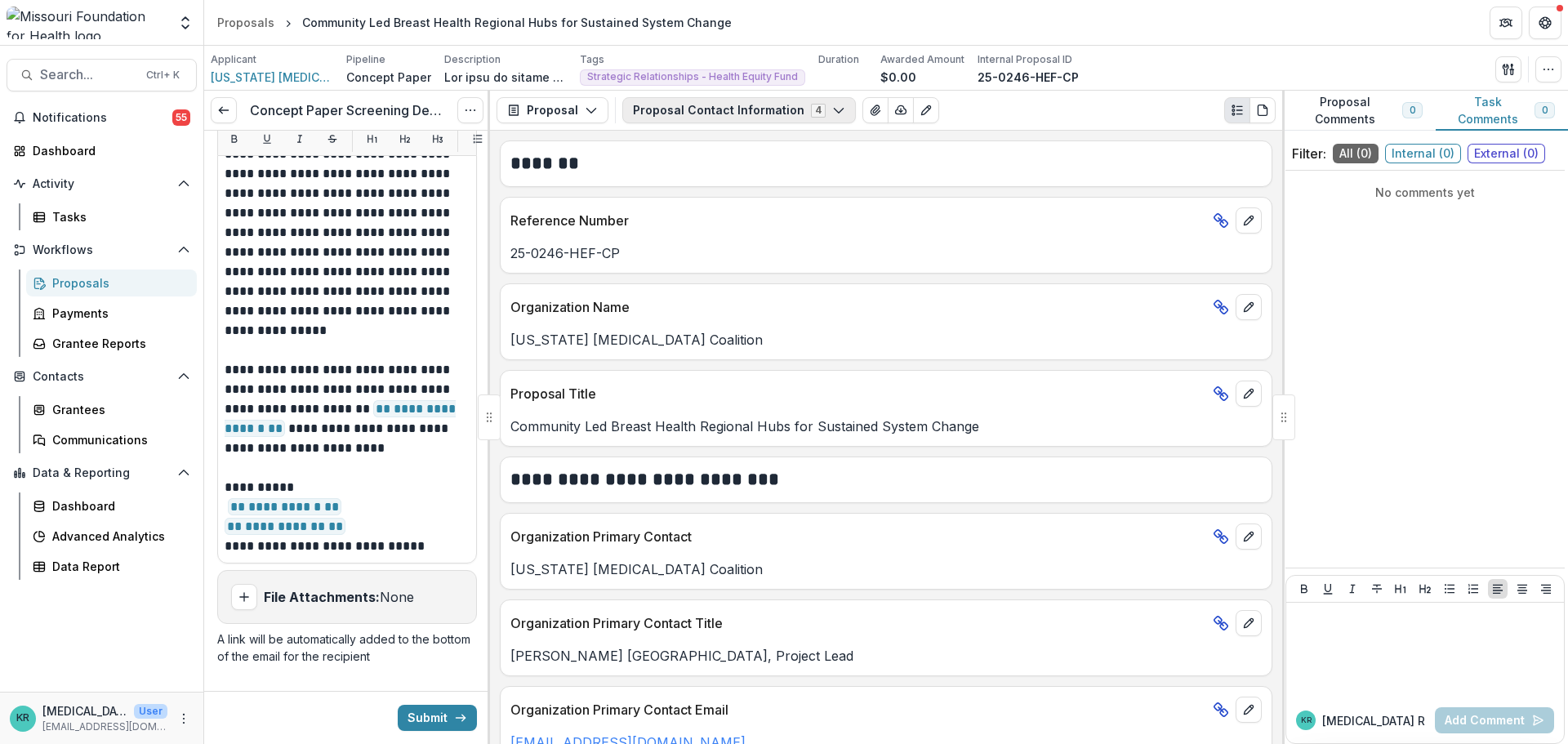
click at [735, 106] on button "Proposal Contact Information 4" at bounding box center [739, 110] width 234 height 26
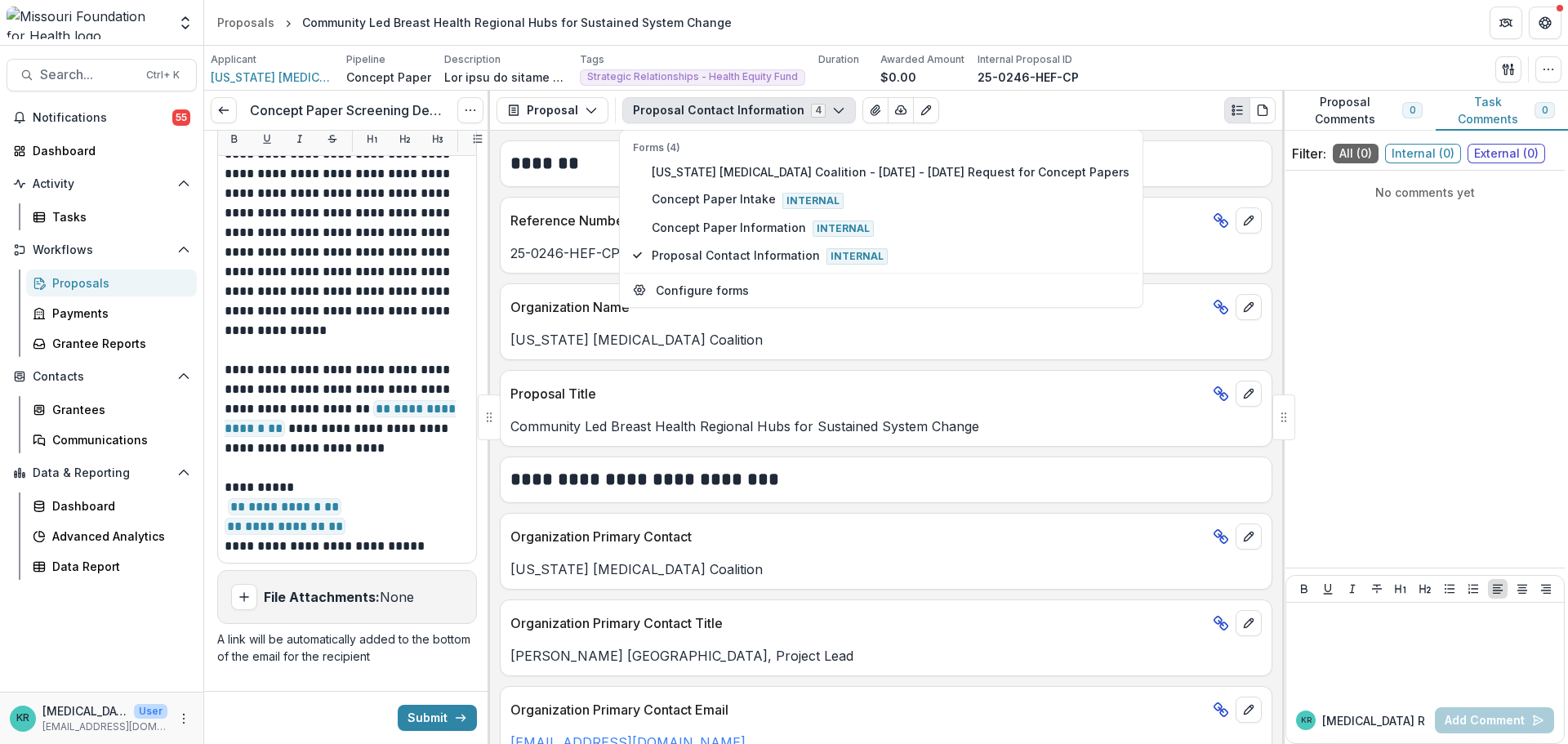
click at [735, 106] on button "Proposal Contact Information 4" at bounding box center [739, 110] width 234 height 26
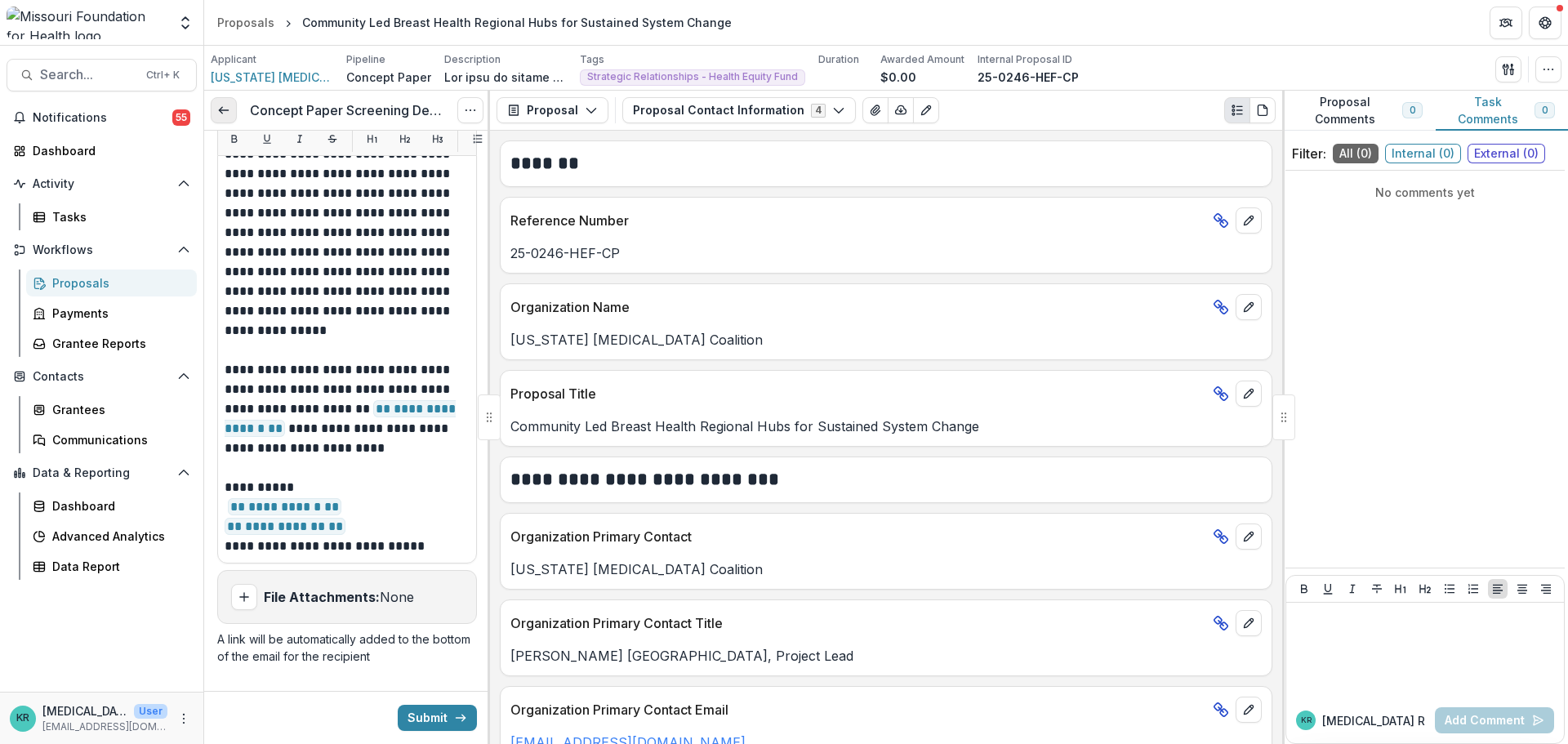
click at [223, 110] on line at bounding box center [223, 110] width 9 height 0
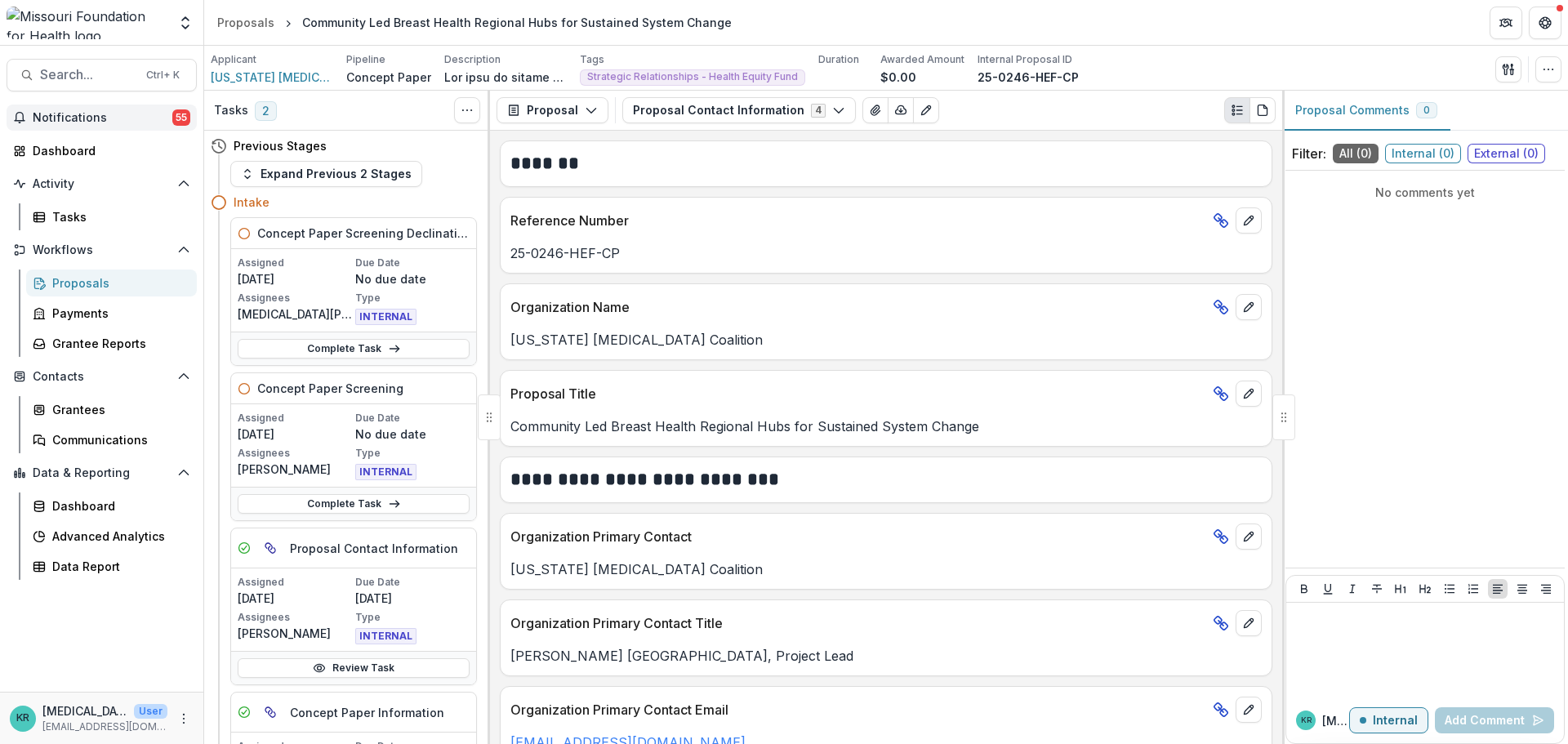
click at [70, 122] on span "Notifications" at bounding box center [102, 118] width 140 height 14
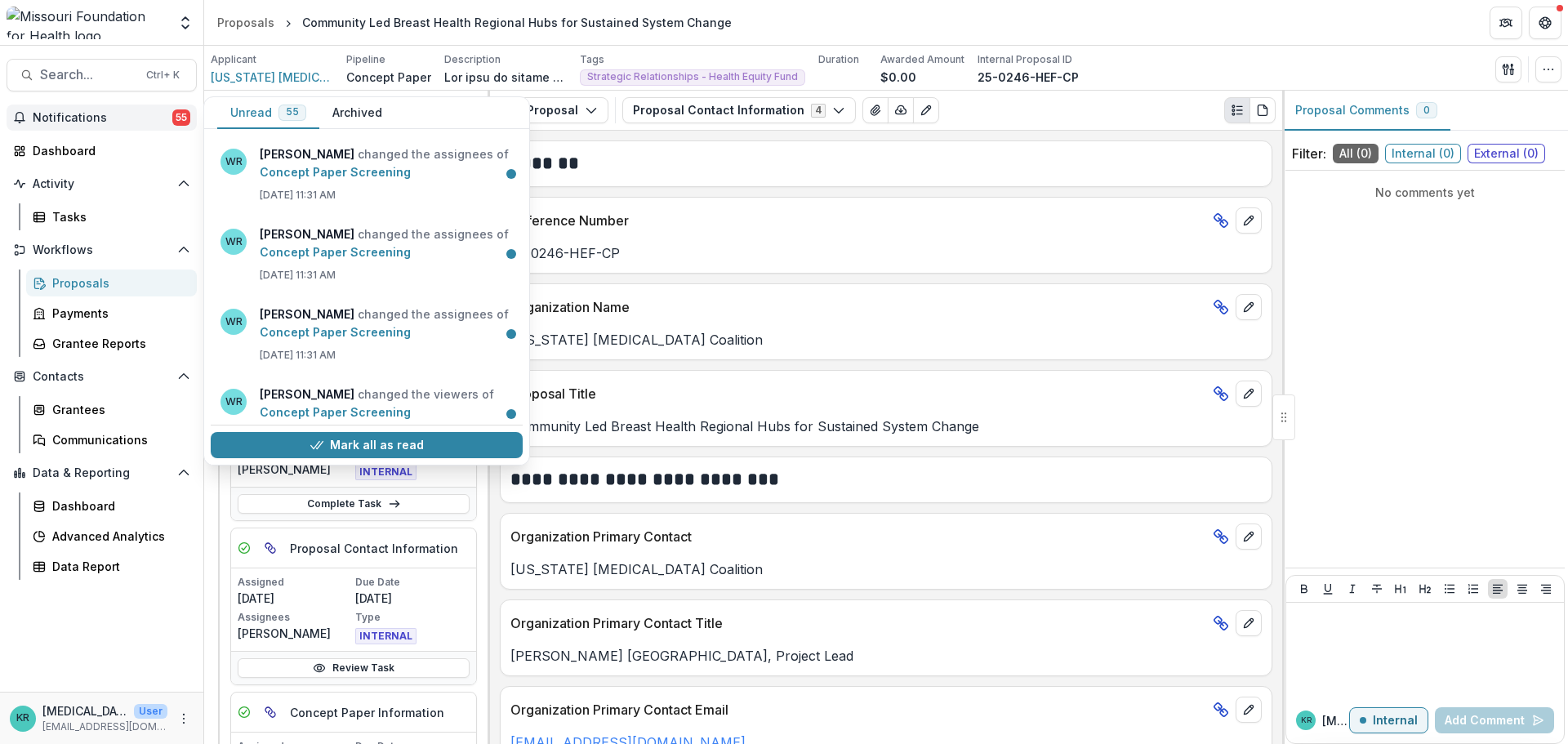
click at [74, 120] on span "Notifications" at bounding box center [102, 118] width 140 height 14
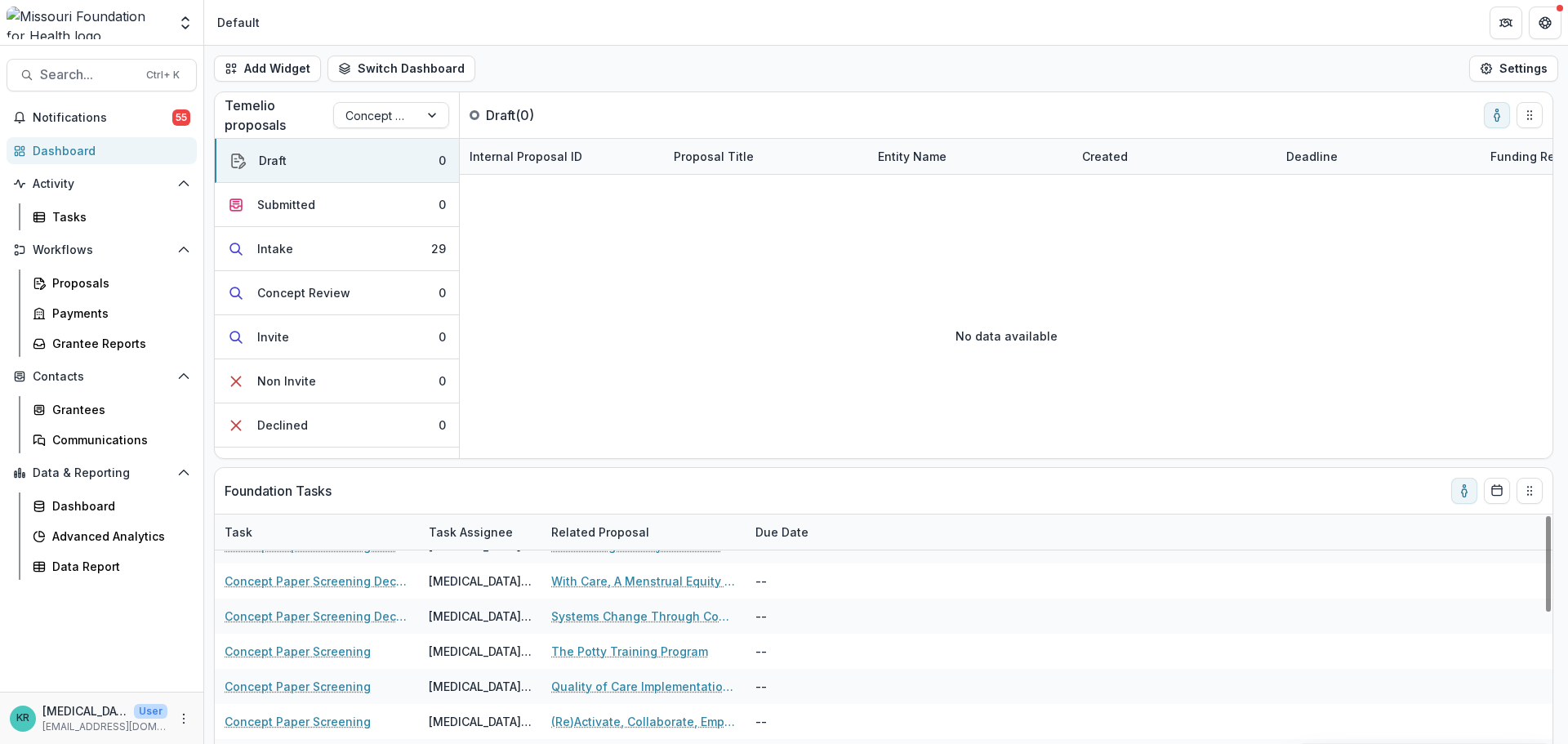
scroll to position [490, 0]
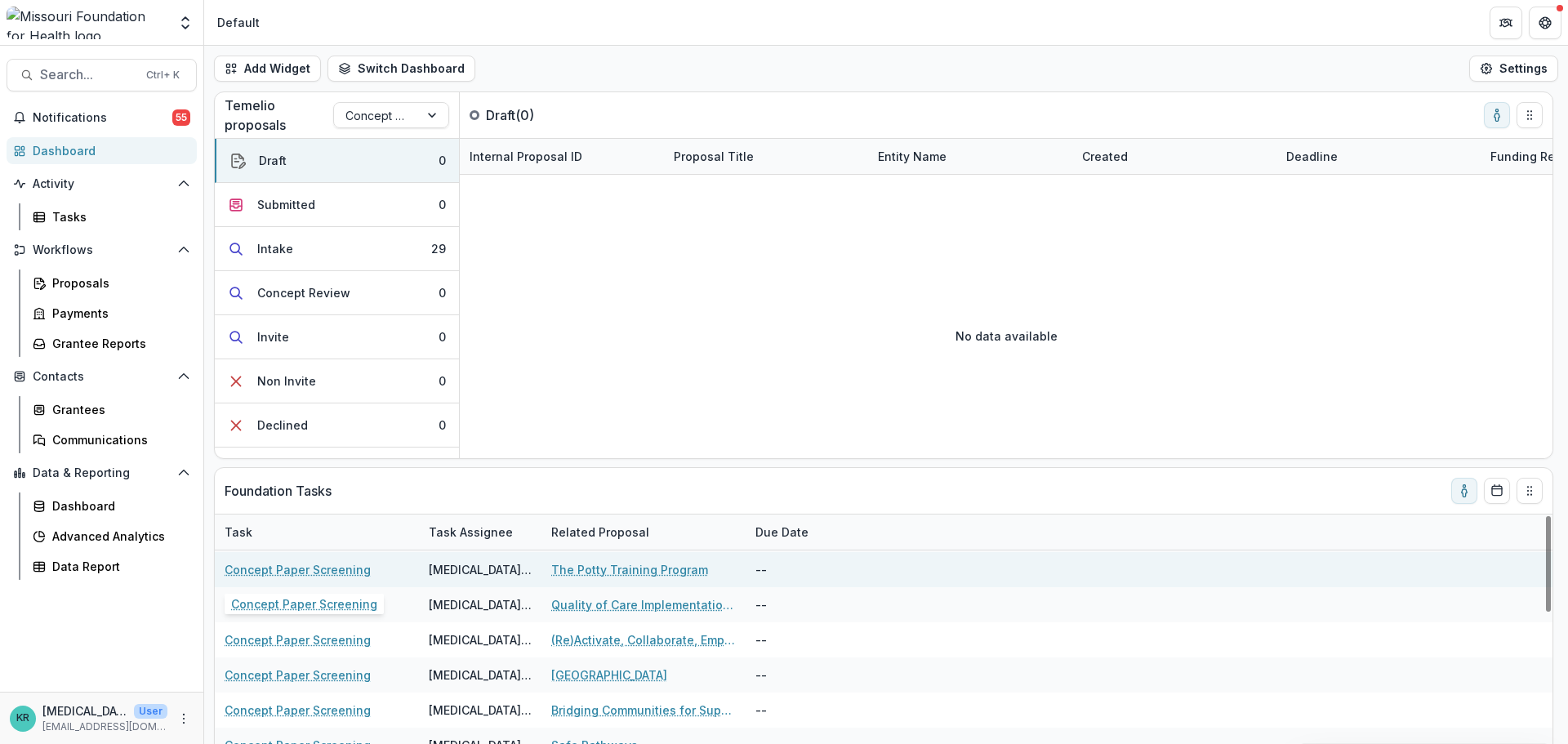
click at [345, 575] on link "Concept Paper Screening" at bounding box center [298, 569] width 146 height 17
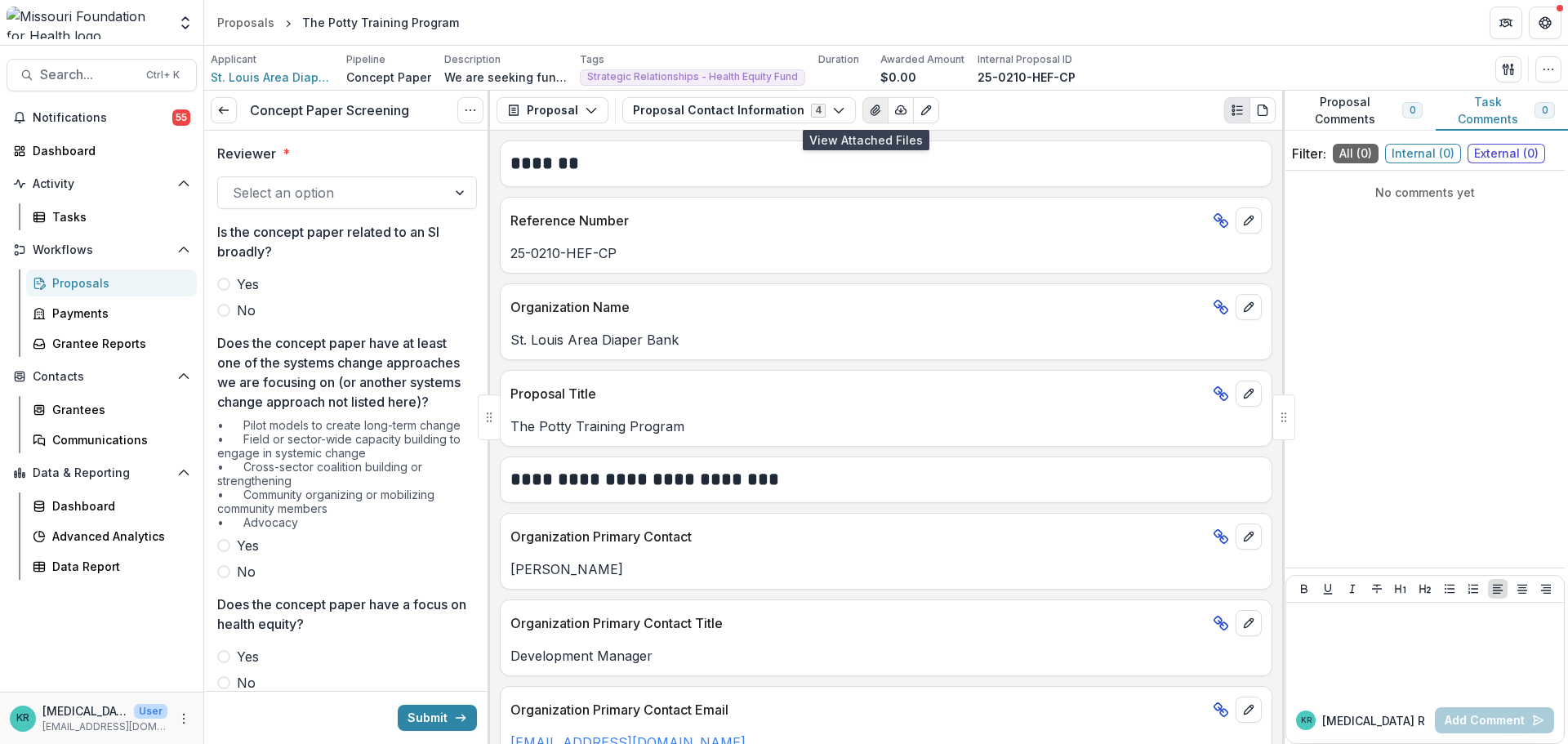
click at [863, 105] on button "View Attached Files" at bounding box center [876, 110] width 26 height 26
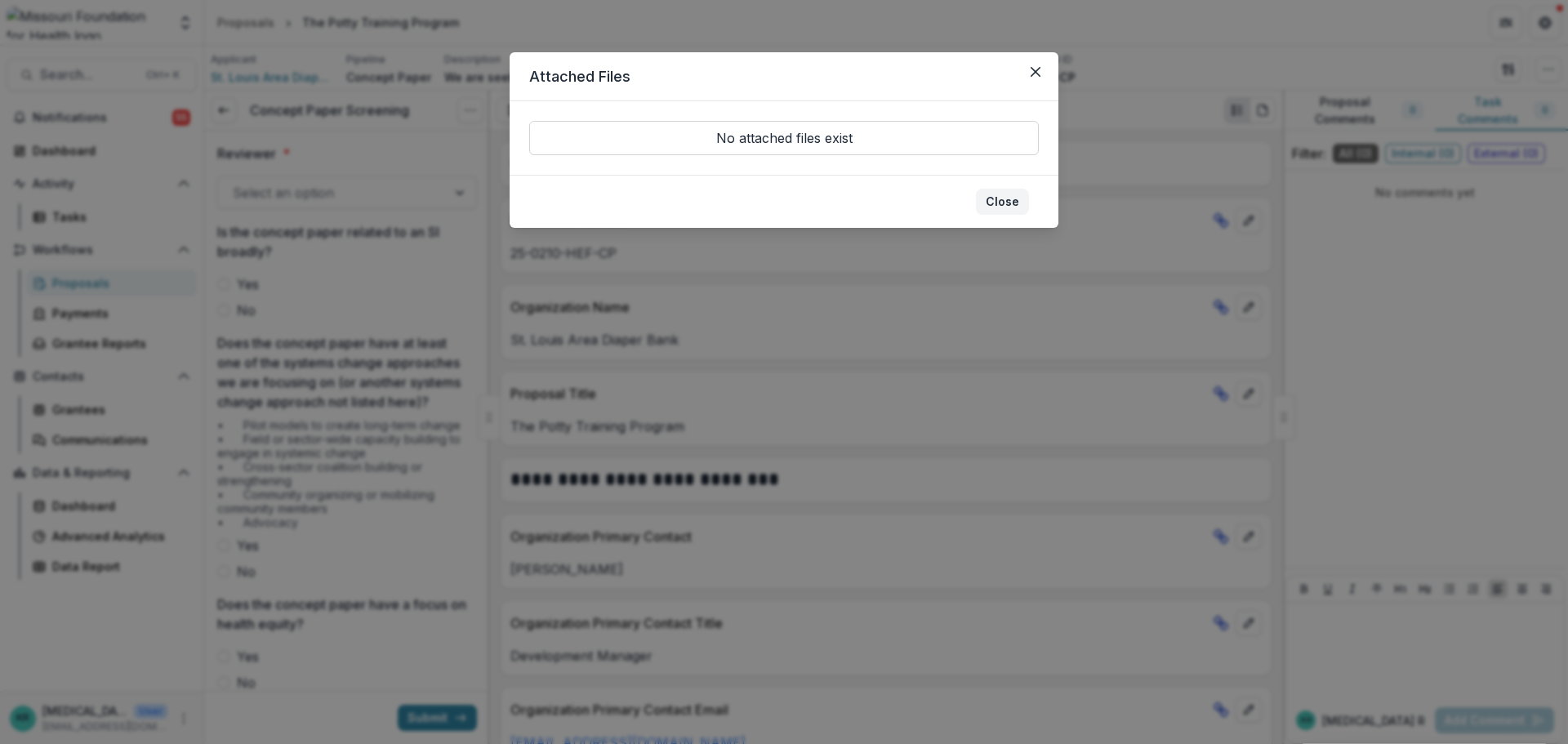
click at [1001, 195] on button "Close" at bounding box center [1002, 202] width 53 height 26
